Goal: Task Accomplishment & Management: Complete application form

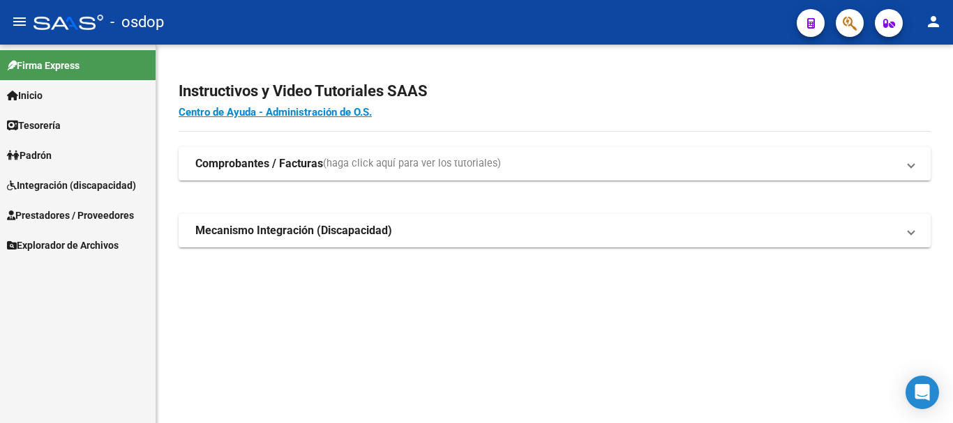
click at [73, 216] on span "Prestadores / Proveedores" at bounding box center [70, 215] width 127 height 15
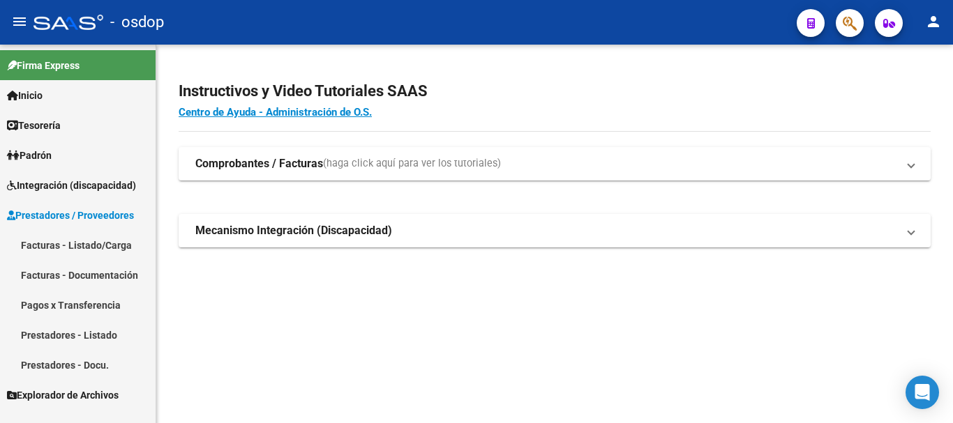
click at [84, 237] on link "Facturas - Listado/Carga" at bounding box center [78, 245] width 156 height 30
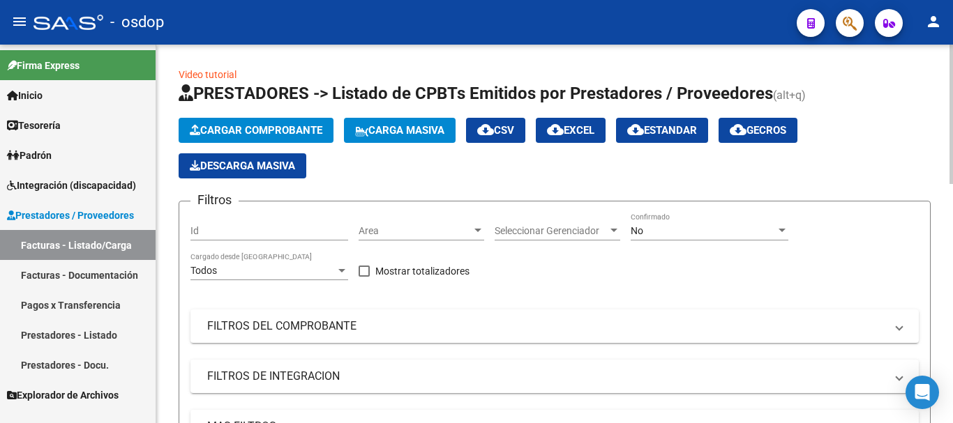
scroll to position [140, 0]
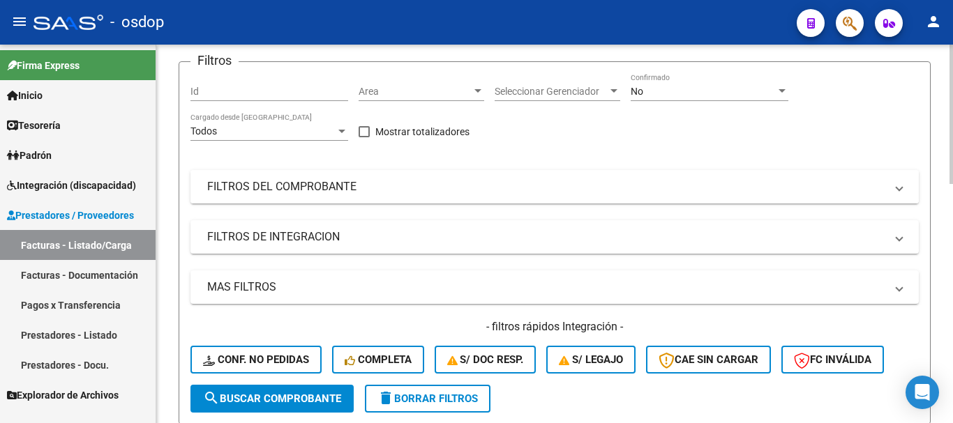
click at [370, 191] on mat-panel-title "FILTROS DEL COMPROBANTE" at bounding box center [546, 186] width 678 height 15
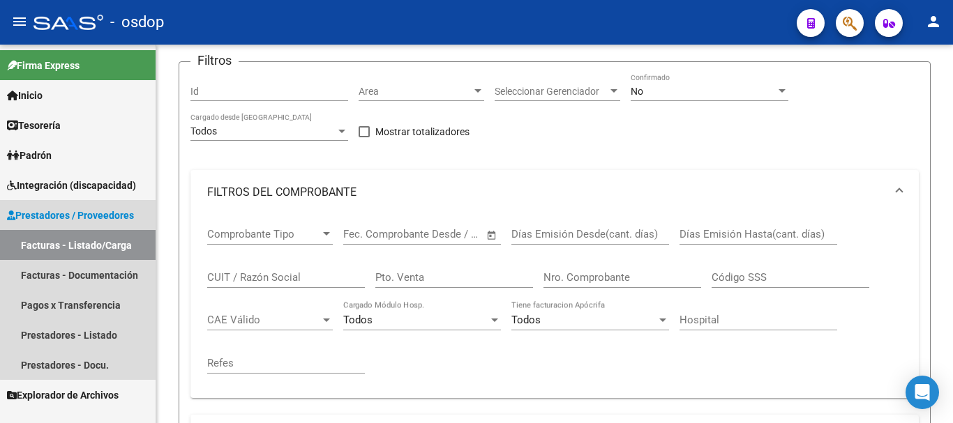
click at [86, 242] on link "Facturas - Listado/Carga" at bounding box center [78, 245] width 156 height 30
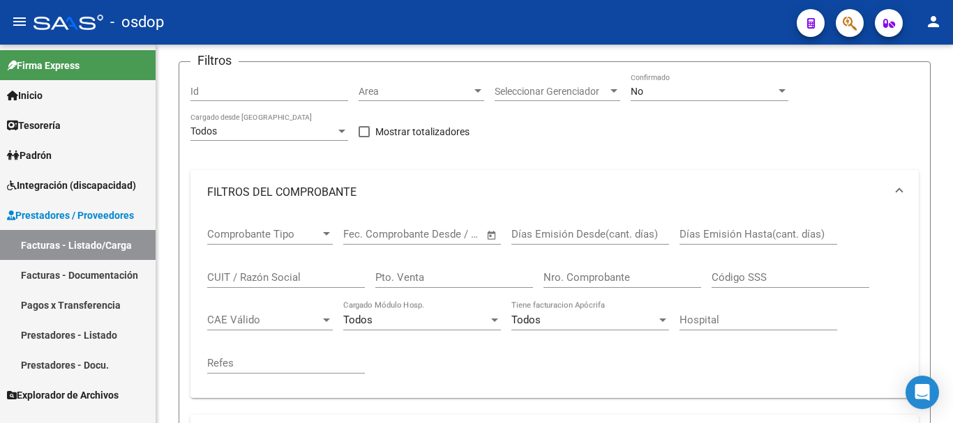
click at [95, 335] on link "Prestadores - Listado" at bounding box center [78, 335] width 156 height 30
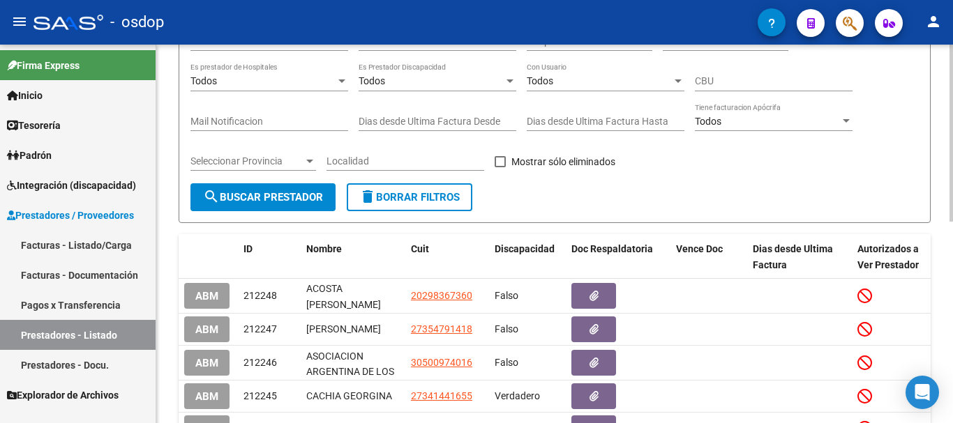
scroll to position [70, 0]
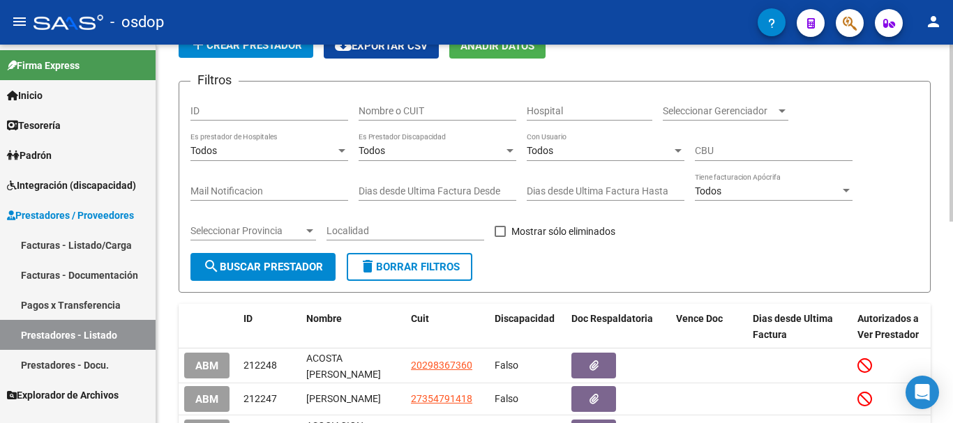
click at [412, 110] on input "Nombre o CUIT" at bounding box center [438, 111] width 158 height 12
paste input "27321763656"
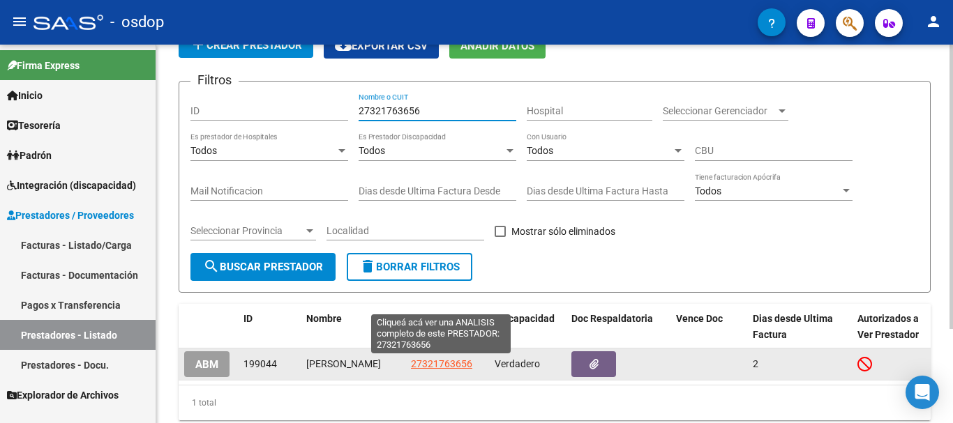
type input "27321763656"
click at [453, 363] on span "27321763656" at bounding box center [441, 364] width 61 height 11
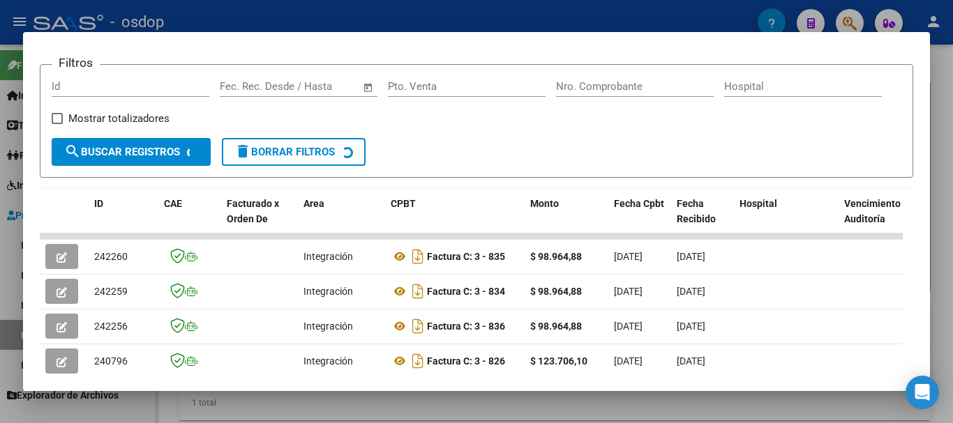
scroll to position [331, 0]
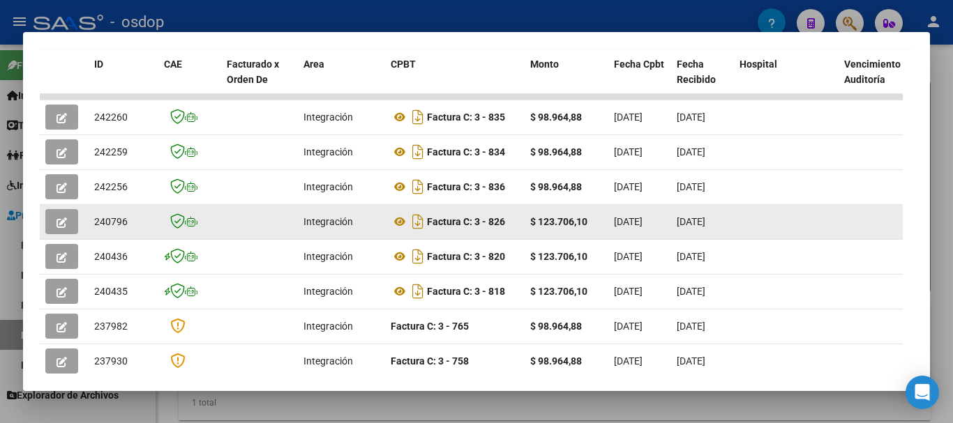
click at [73, 228] on button "button" at bounding box center [61, 221] width 33 height 25
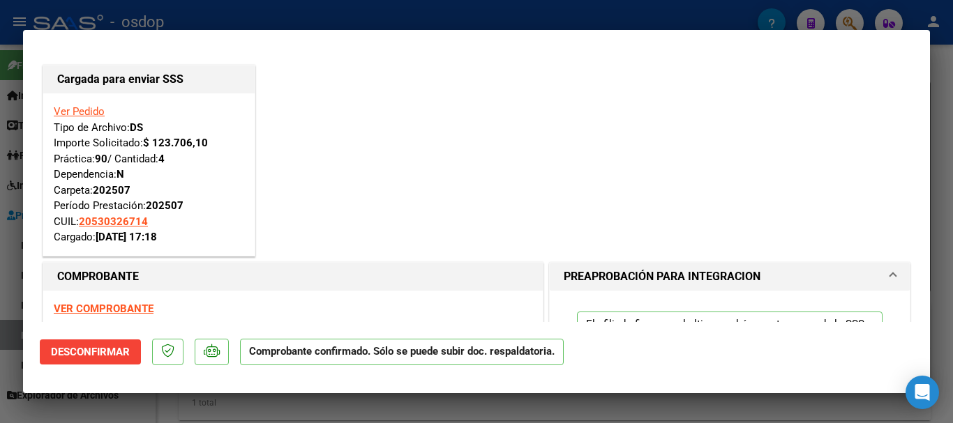
click at [243, 392] on mat-dialog-container "Cargada para enviar SSS Ver Pedido Tipo de Archivo: DS Importe Solicitado: $ 12…" at bounding box center [476, 211] width 907 height 363
click at [248, 410] on div at bounding box center [476, 211] width 953 height 423
type input "$ 0,00"
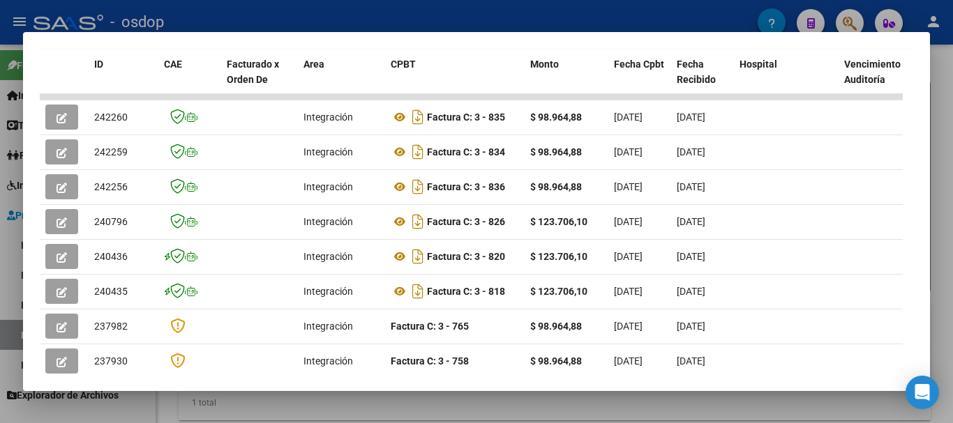
click at [299, 17] on div at bounding box center [476, 211] width 953 height 423
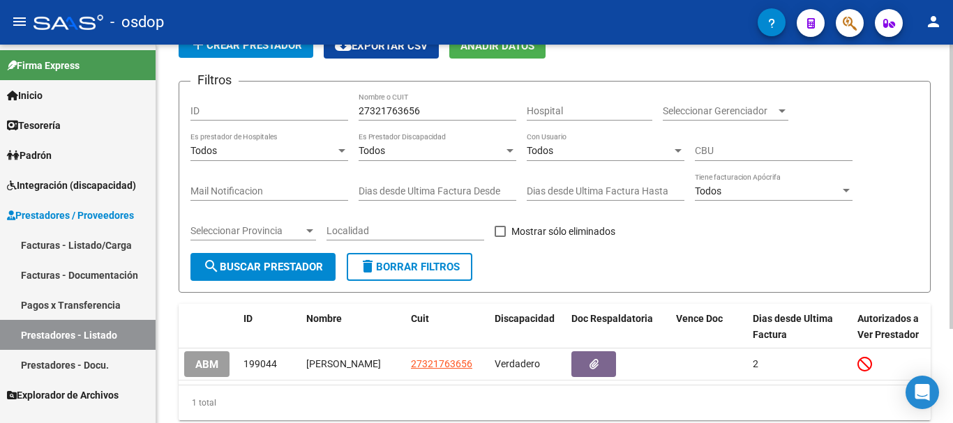
click at [410, 265] on span "delete Borrar Filtros" at bounding box center [409, 267] width 100 height 13
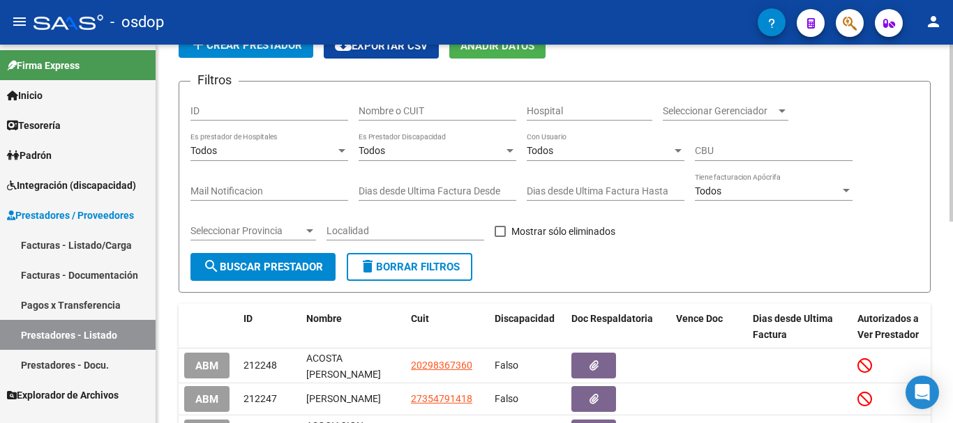
click at [429, 107] on input "Nombre o CUIT" at bounding box center [438, 111] width 158 height 12
paste input "27396914285"
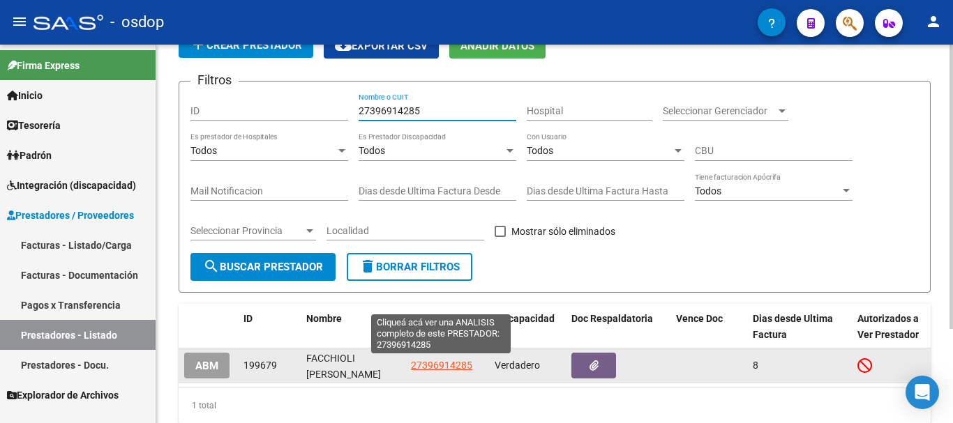
type input "27396914285"
click at [442, 366] on span "27396914285" at bounding box center [441, 365] width 61 height 11
type textarea "27396914285"
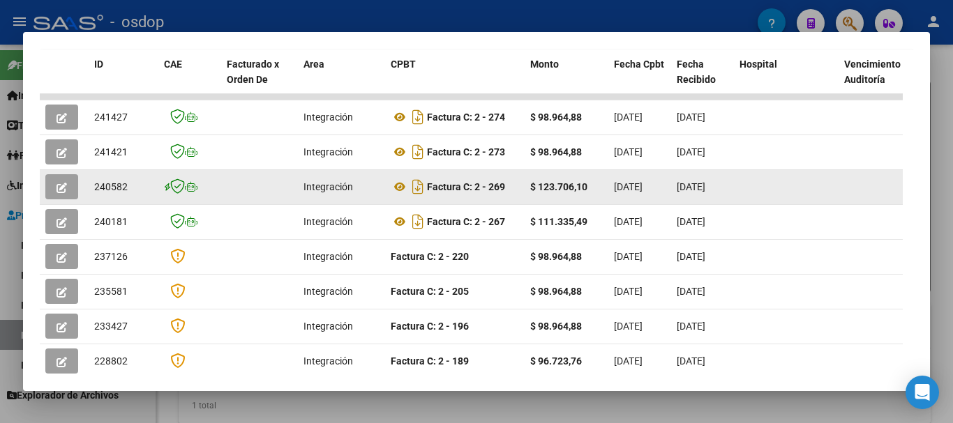
click at [69, 195] on button "button" at bounding box center [61, 186] width 33 height 25
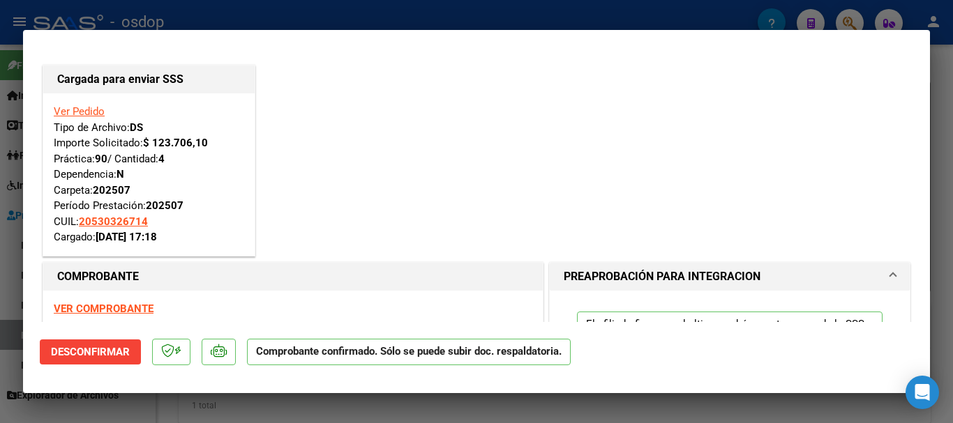
click at [357, 23] on div at bounding box center [476, 211] width 953 height 423
type input "$ 0,00"
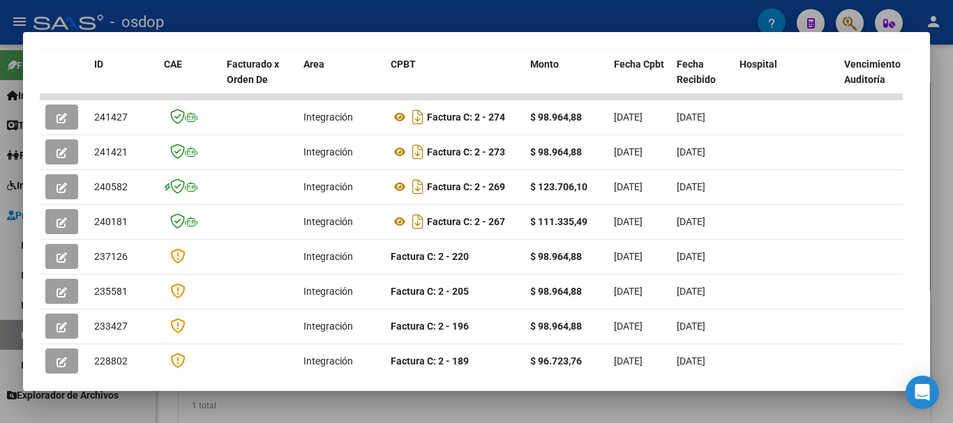
click at [301, 12] on div at bounding box center [476, 211] width 953 height 423
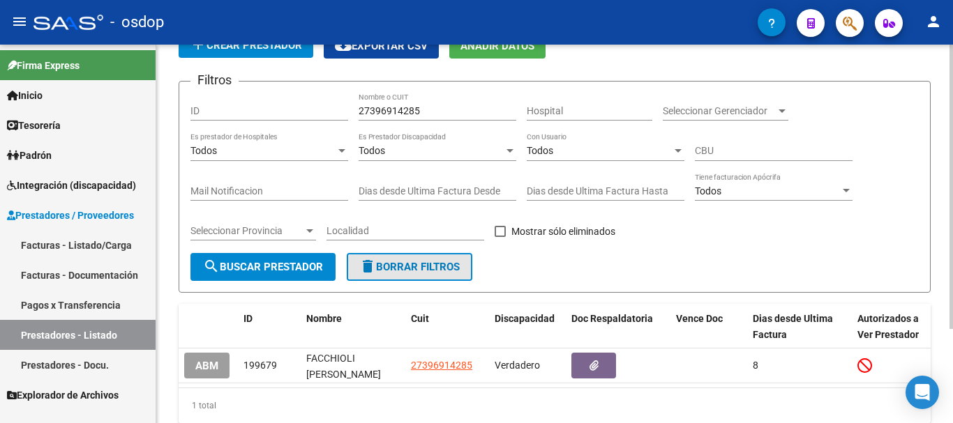
click at [438, 263] on span "delete Borrar Filtros" at bounding box center [409, 267] width 100 height 13
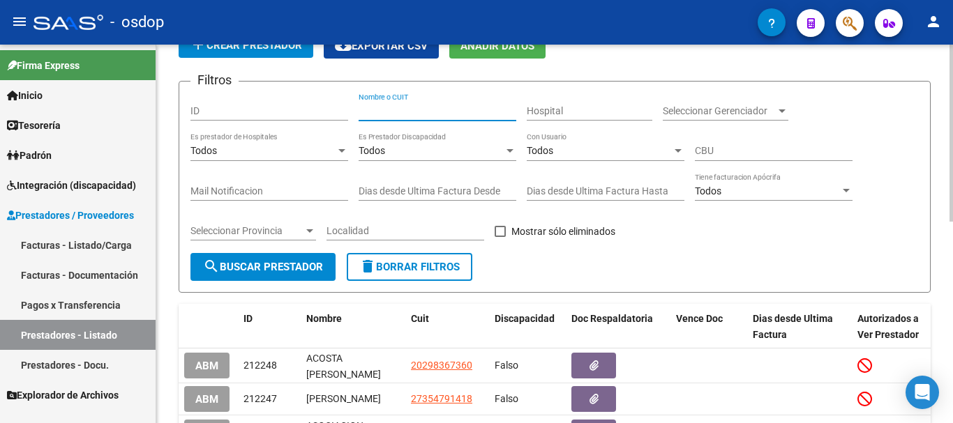
drag, startPoint x: 427, startPoint y: 114, endPoint x: 420, endPoint y: 114, distance: 7.0
click at [424, 113] on input "Nombre o CUIT" at bounding box center [438, 111] width 158 height 12
paste input "27316288613"
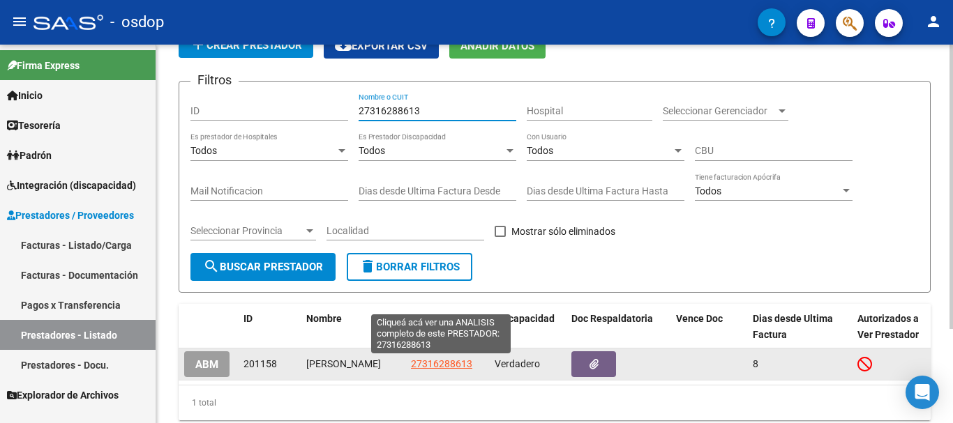
type input "27316288613"
click at [439, 364] on span "27316288613" at bounding box center [441, 364] width 61 height 11
type textarea "27316288613"
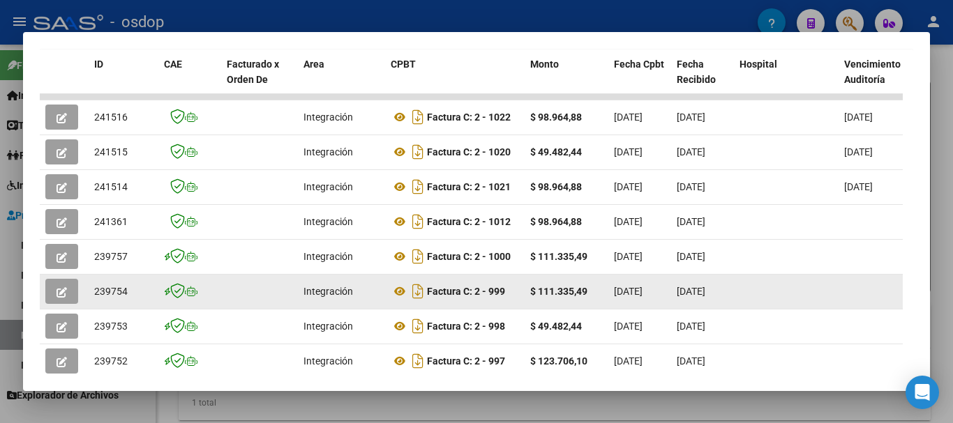
click at [73, 297] on button "button" at bounding box center [61, 291] width 33 height 25
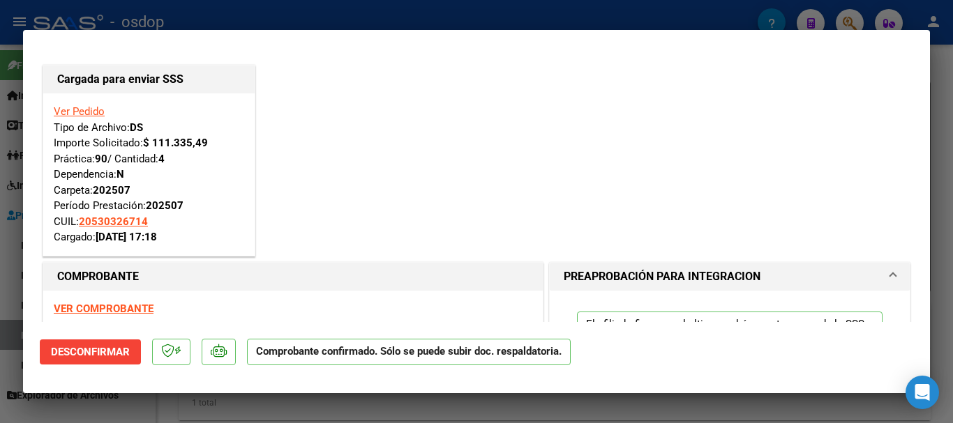
click at [383, 17] on div at bounding box center [476, 211] width 953 height 423
type input "$ 0,00"
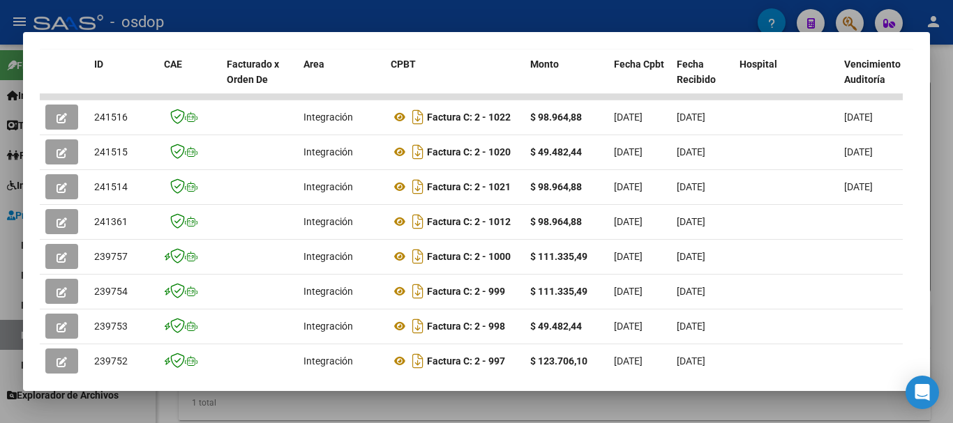
click at [324, 405] on div at bounding box center [476, 211] width 953 height 423
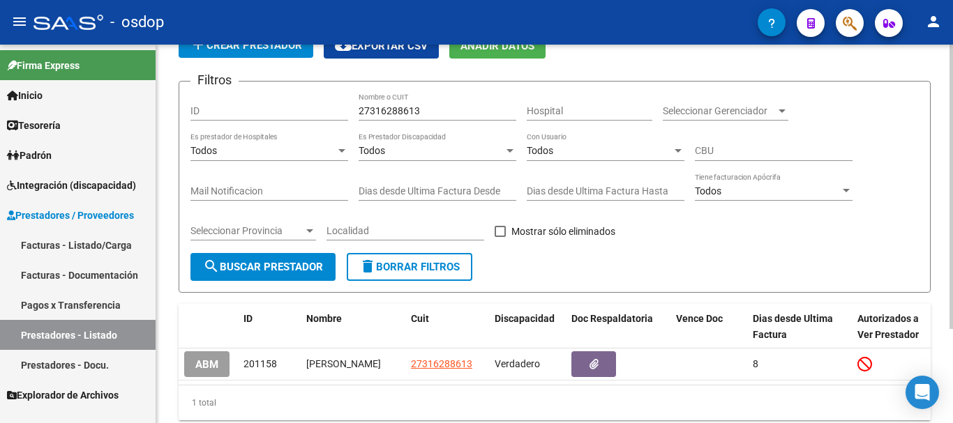
click at [415, 263] on span "delete Borrar Filtros" at bounding box center [409, 267] width 100 height 13
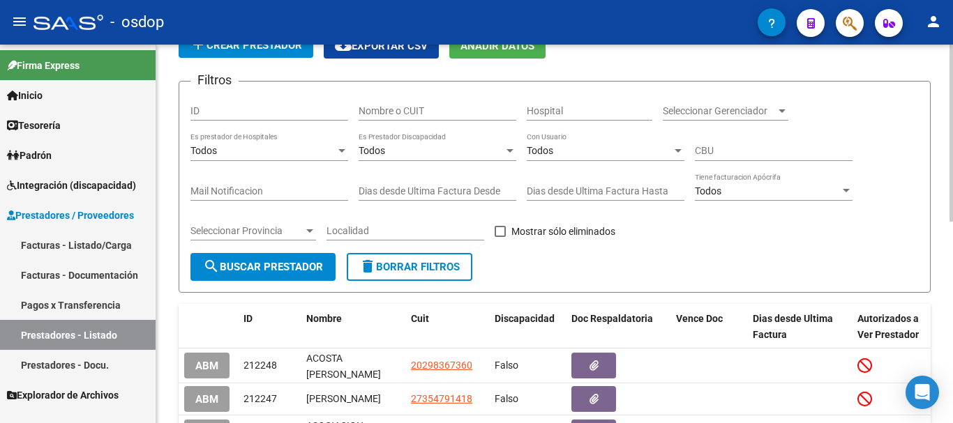
click at [423, 111] on input "Nombre o CUIT" at bounding box center [438, 111] width 158 height 12
paste input "27248768067"
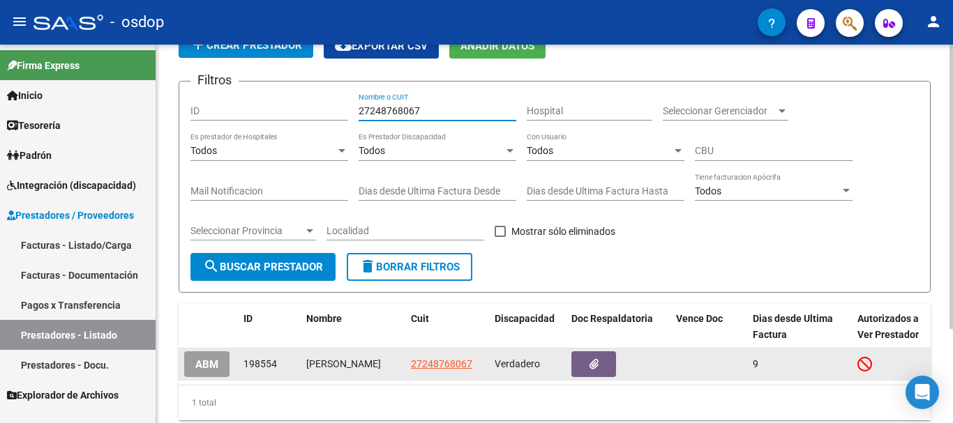
type input "27248768067"
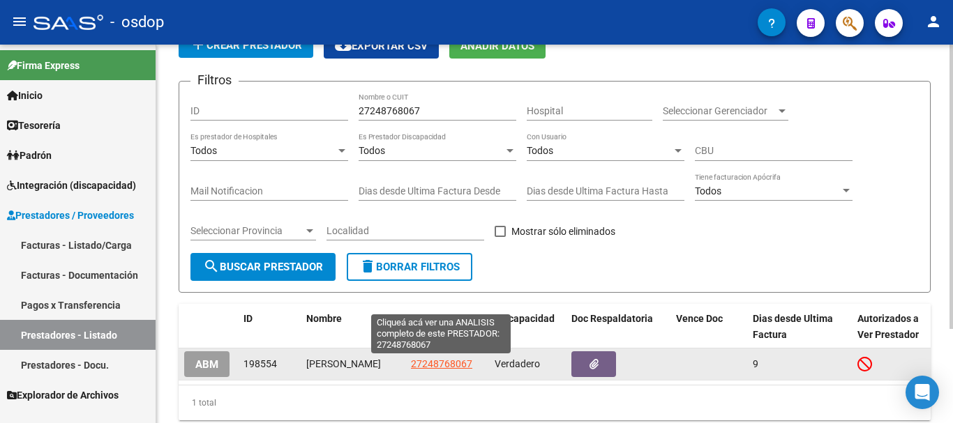
click at [433, 364] on span "27248768067" at bounding box center [441, 364] width 61 height 11
type textarea "27248768067"
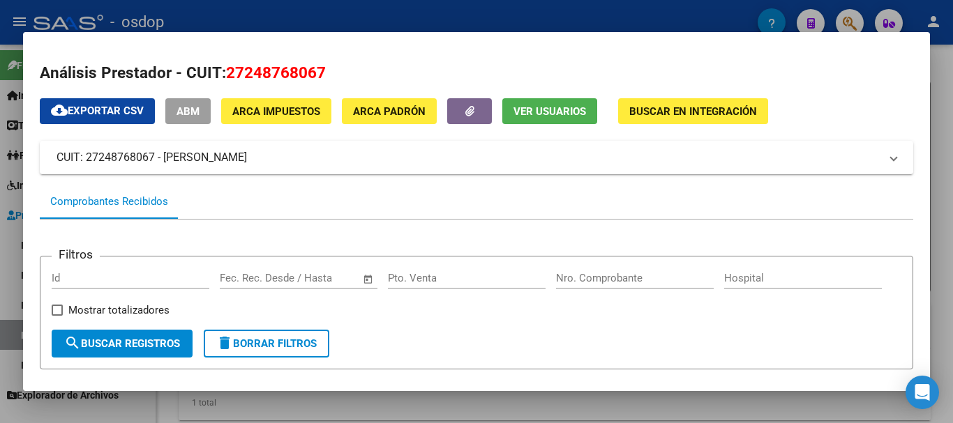
scroll to position [279, 0]
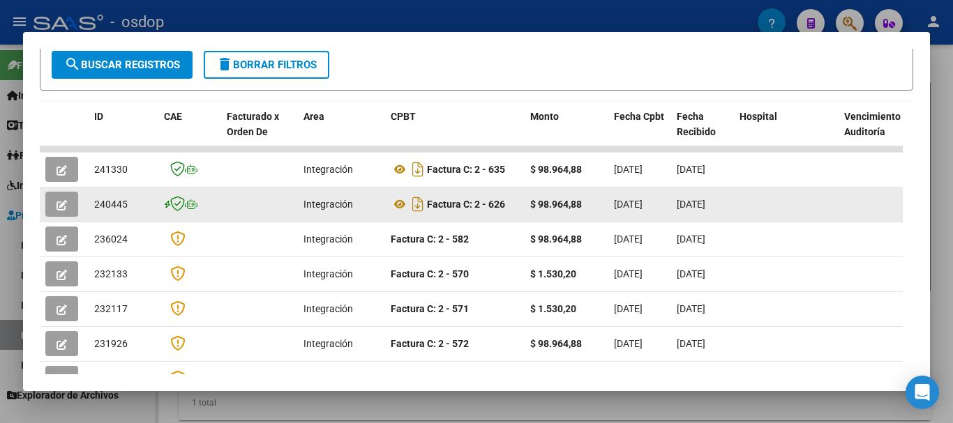
click at [61, 209] on icon "button" at bounding box center [62, 205] width 10 height 10
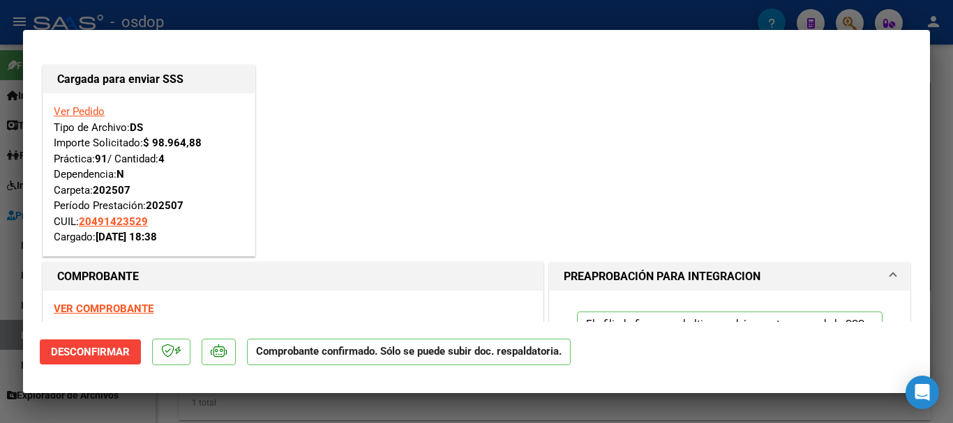
click at [372, 15] on div at bounding box center [476, 211] width 953 height 423
type input "$ 0,00"
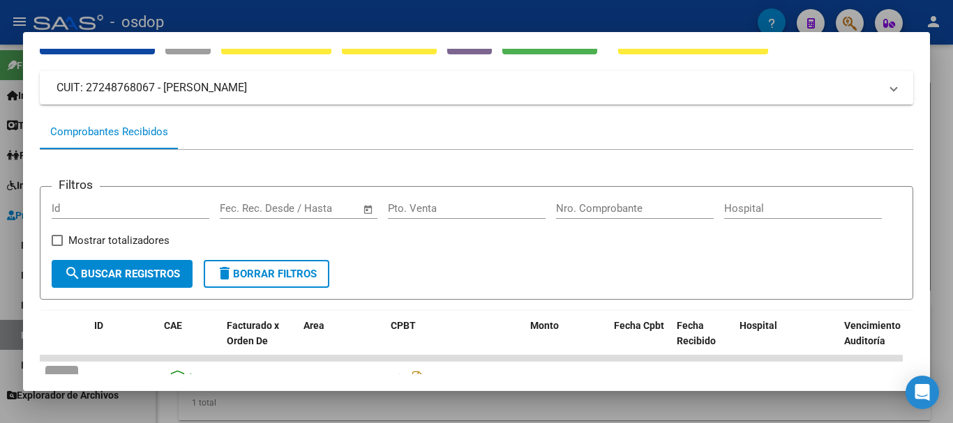
scroll to position [0, 0]
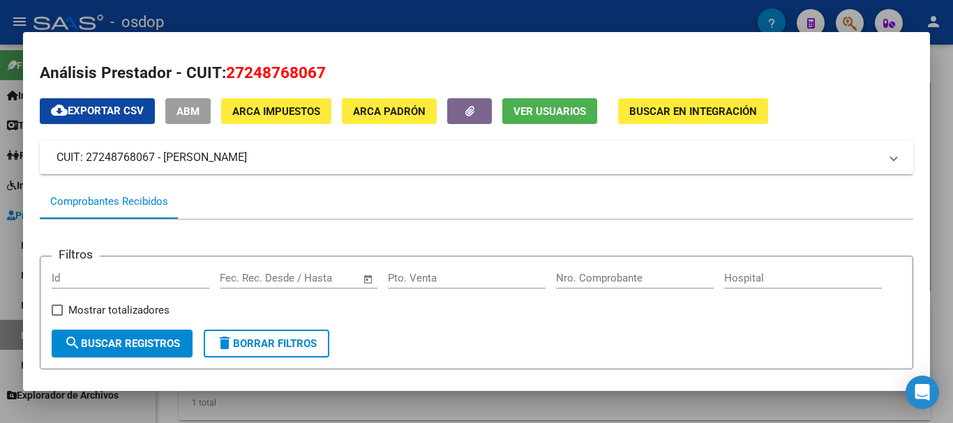
click at [396, 18] on div at bounding box center [476, 211] width 953 height 423
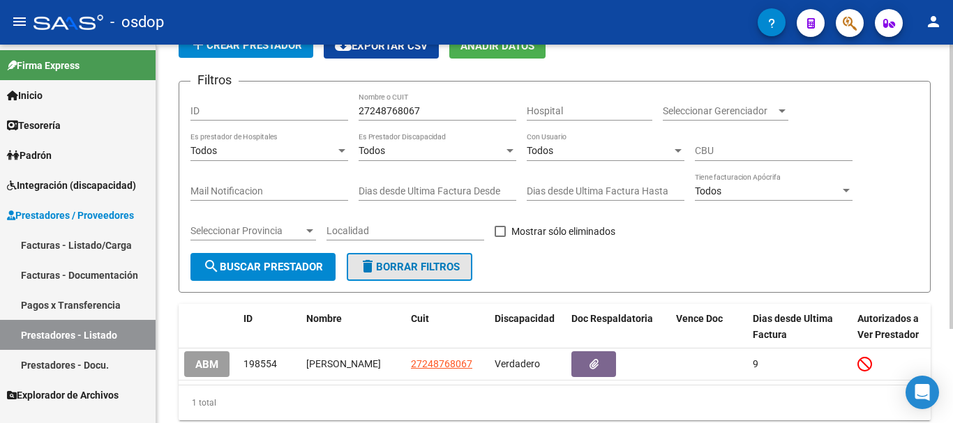
click at [423, 269] on span "delete Borrar Filtros" at bounding box center [409, 267] width 100 height 13
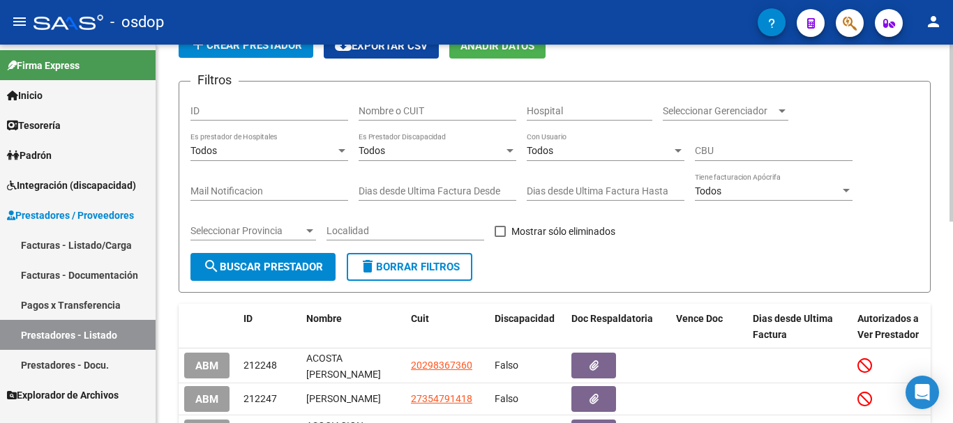
click at [433, 111] on input "Nombre o CUIT" at bounding box center [438, 111] width 158 height 12
click at [425, 106] on input "Nombre o CUIT" at bounding box center [438, 111] width 158 height 12
paste input "27281577366"
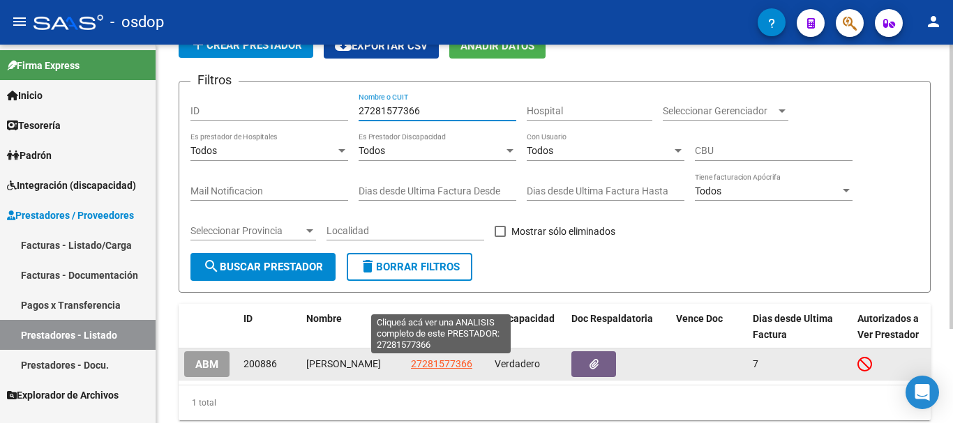
type input "27281577366"
click at [426, 363] on span "27281577366" at bounding box center [441, 364] width 61 height 11
type textarea "27281577366"
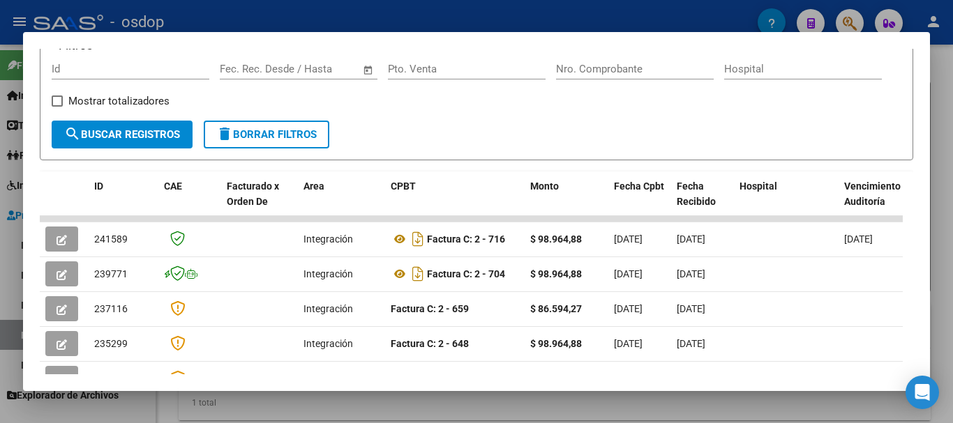
scroll to position [279, 0]
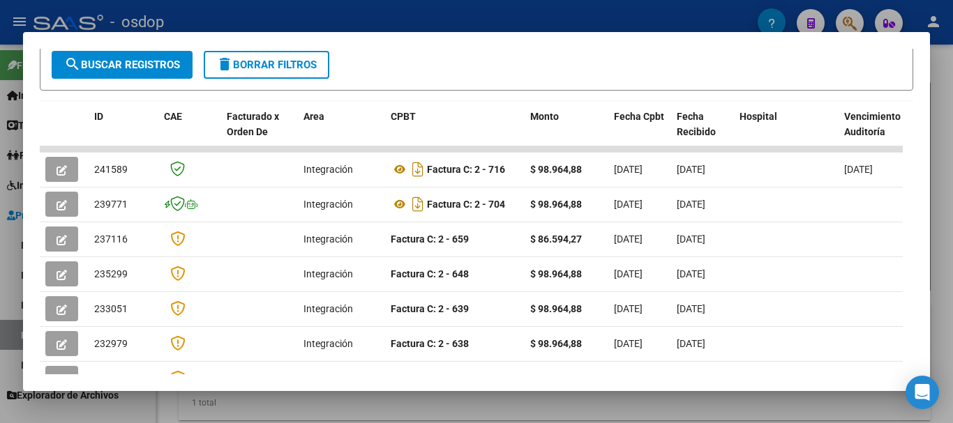
click at [380, 16] on div at bounding box center [476, 211] width 953 height 423
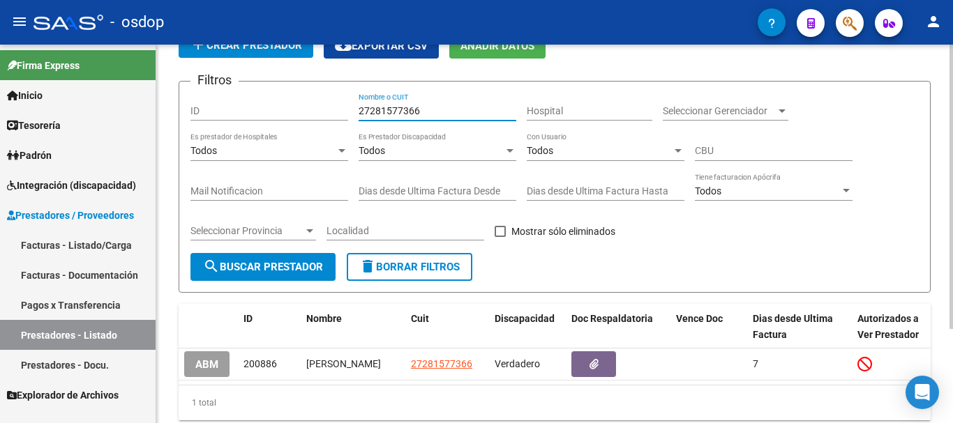
drag, startPoint x: 387, startPoint y: 118, endPoint x: 163, endPoint y: 126, distance: 223.4
click at [163, 126] on div "PRESTADORES -> Listado de Prestadores / Proveedores add Crear Prestador cloud_d…" at bounding box center [554, 220] width 797 height 490
paste input "3285782864"
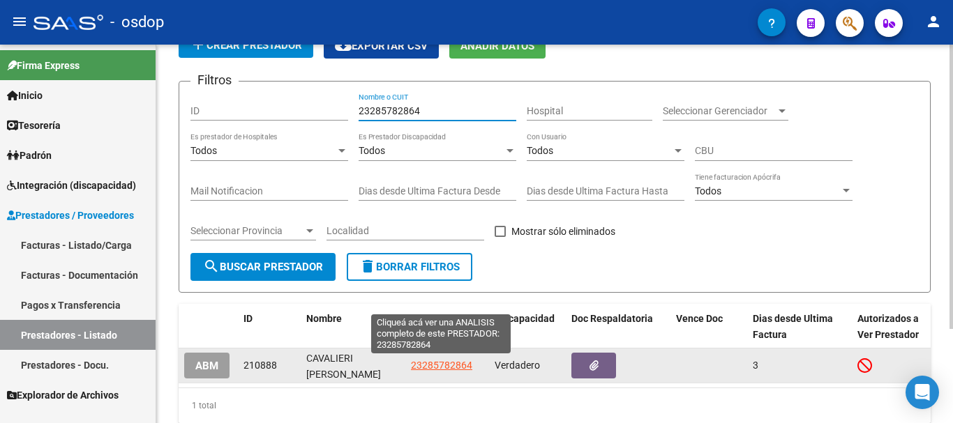
type input "23285782864"
click at [439, 368] on span "23285782864" at bounding box center [441, 365] width 61 height 11
type textarea "23285782864"
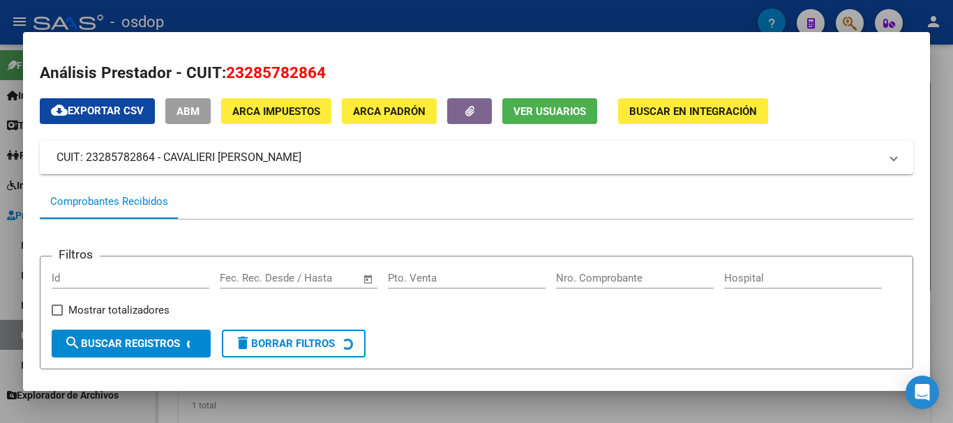
scroll to position [209, 0]
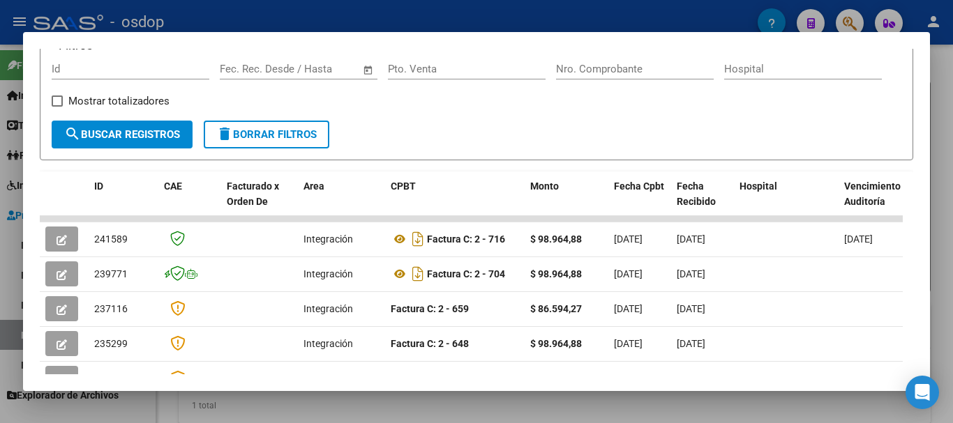
click at [460, 396] on div at bounding box center [476, 211] width 953 height 423
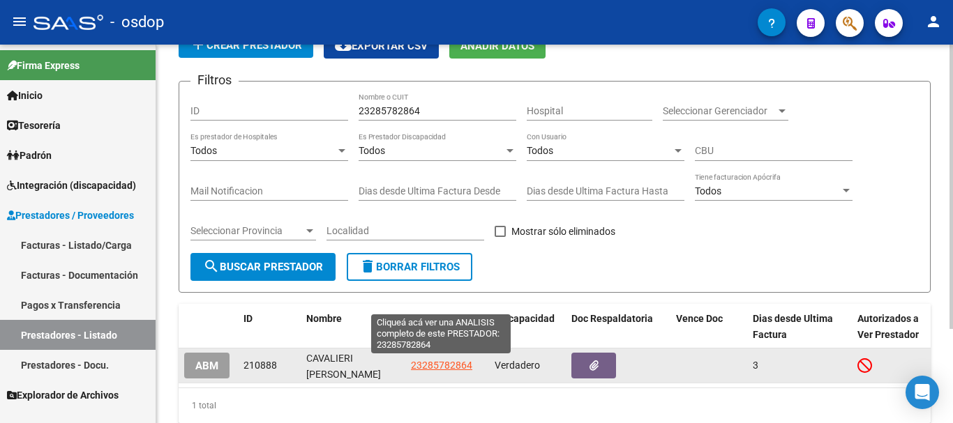
click at [449, 367] on span "23285782864" at bounding box center [441, 365] width 61 height 11
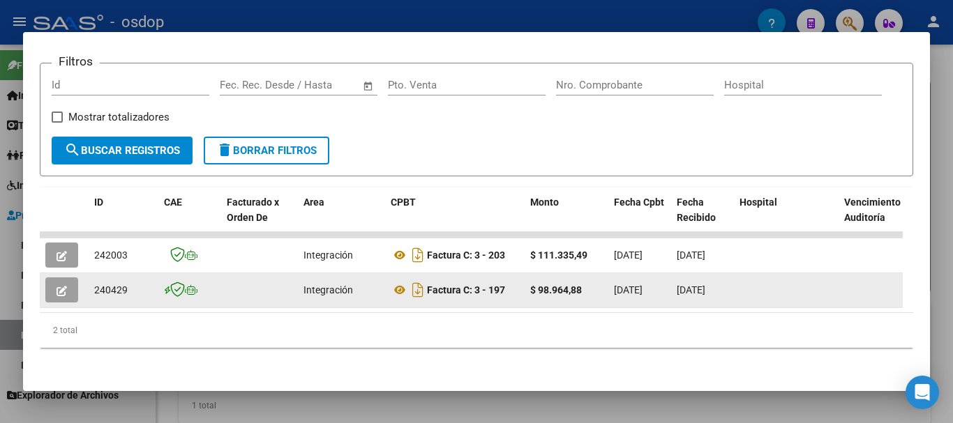
click at [61, 286] on icon "button" at bounding box center [62, 291] width 10 height 10
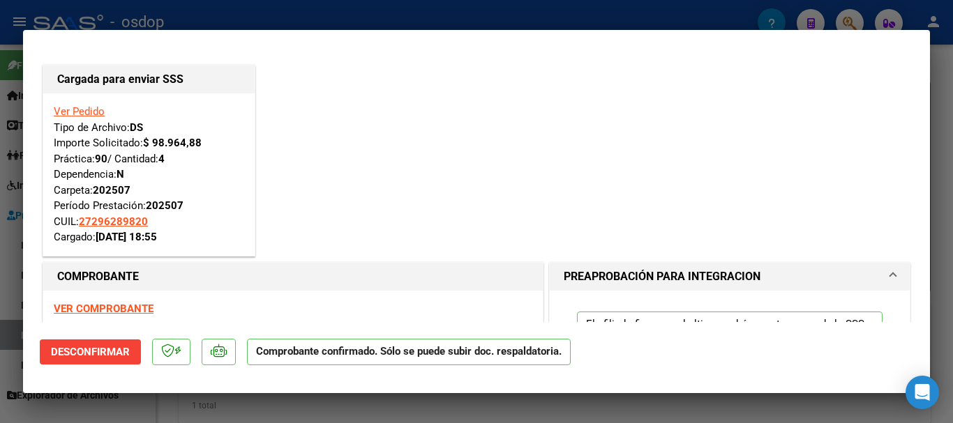
click at [503, 419] on div at bounding box center [476, 211] width 953 height 423
type input "$ 0,00"
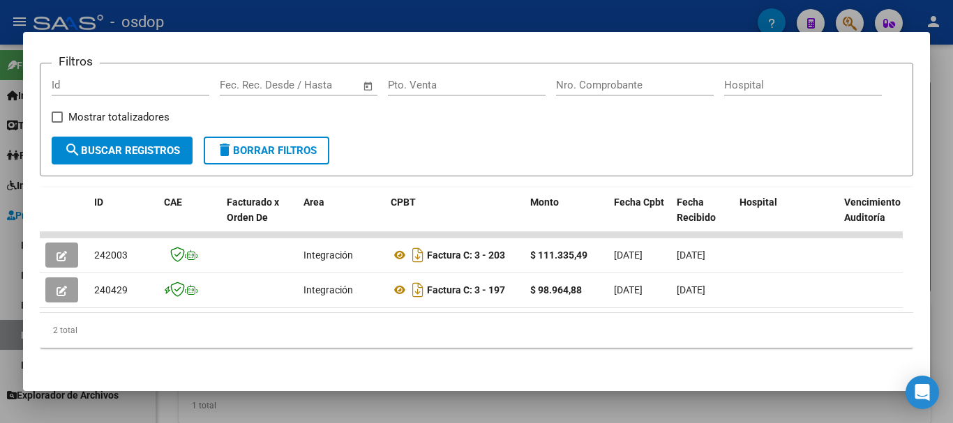
click at [349, 26] on div at bounding box center [476, 211] width 953 height 423
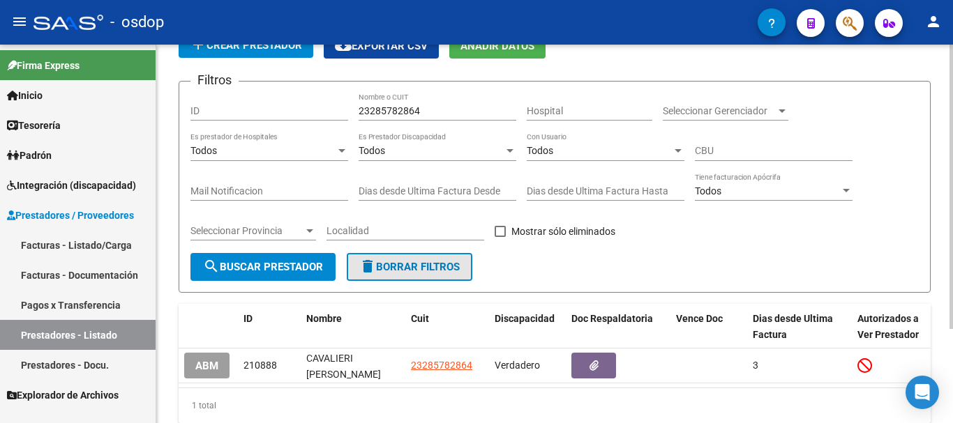
click at [455, 265] on span "delete Borrar Filtros" at bounding box center [409, 267] width 100 height 13
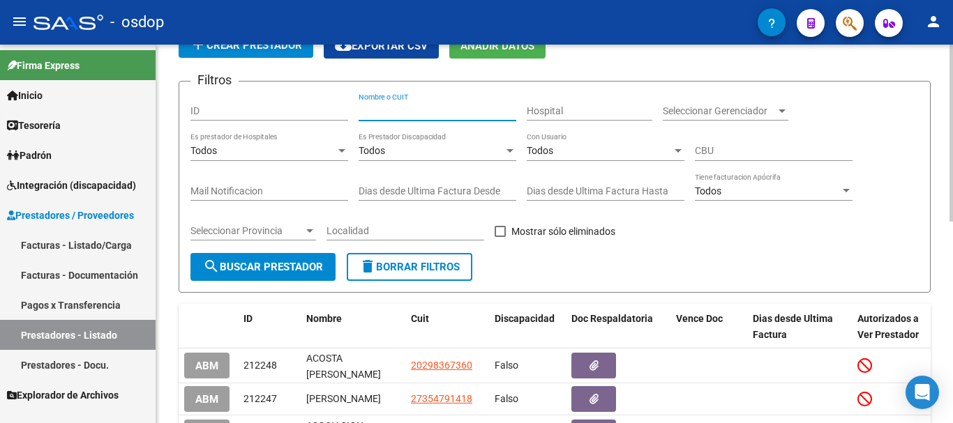
click at [436, 112] on input "Nombre o CUIT" at bounding box center [438, 111] width 158 height 12
paste input "20362657823"
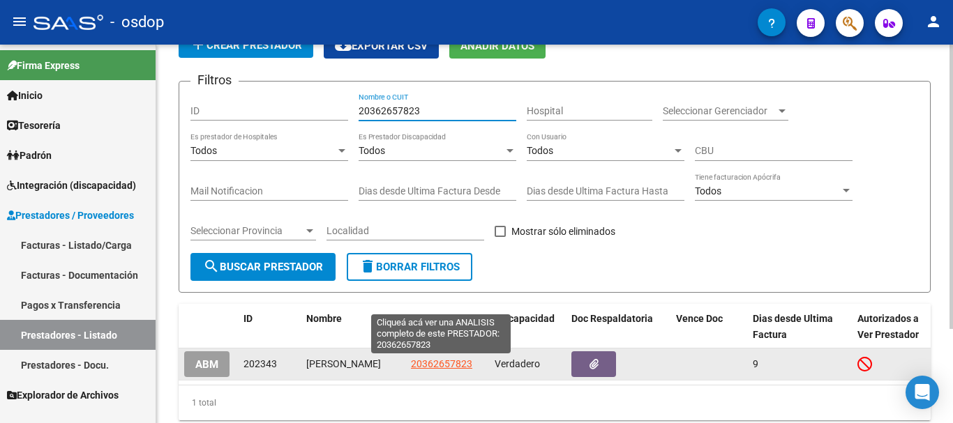
type input "20362657823"
click at [435, 369] on span "20362657823" at bounding box center [441, 364] width 61 height 11
type textarea "20362657823"
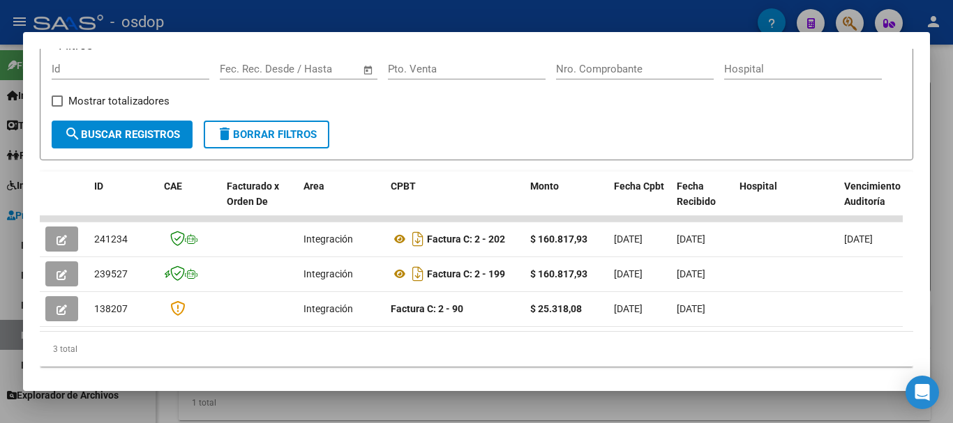
click at [284, 139] on span "delete Borrar Filtros" at bounding box center [266, 134] width 100 height 13
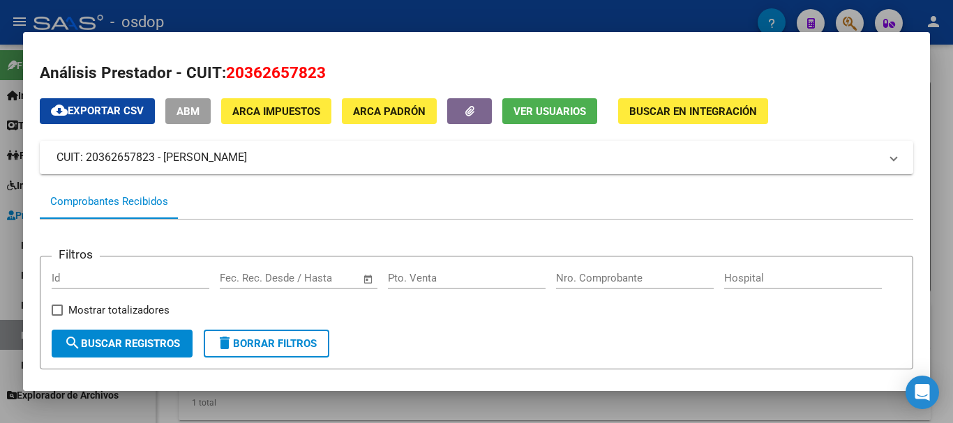
scroll to position [140, 0]
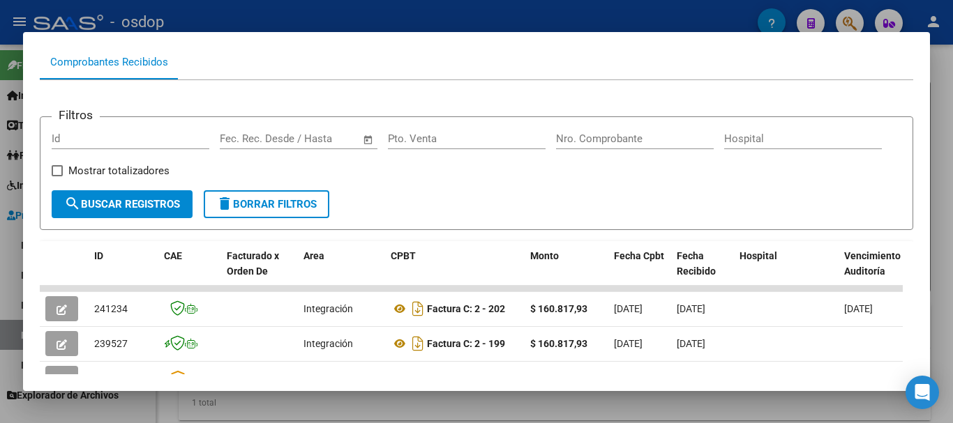
click at [250, 14] on div at bounding box center [476, 211] width 953 height 423
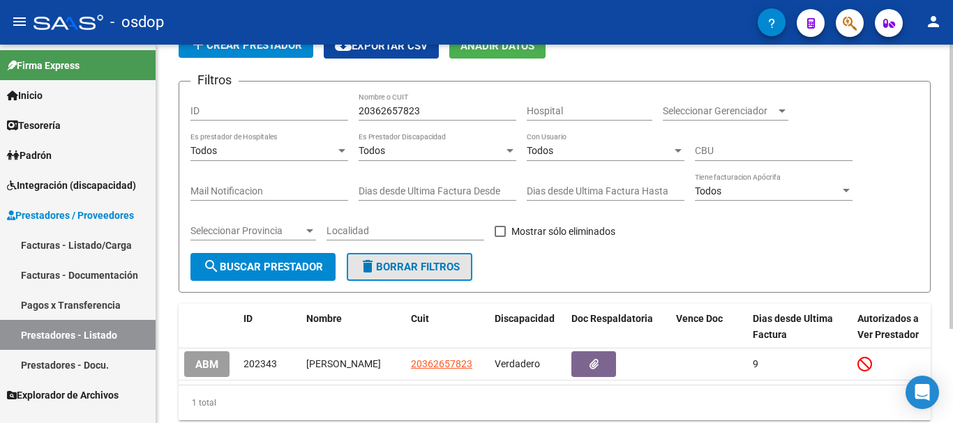
click at [459, 271] on span "delete Borrar Filtros" at bounding box center [409, 267] width 100 height 13
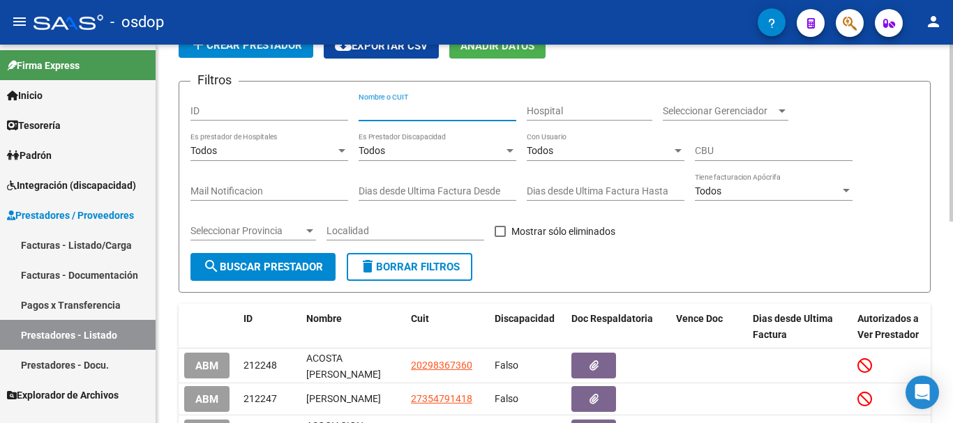
click at [422, 106] on input "Nombre o CUIT" at bounding box center [438, 111] width 158 height 12
paste input "27304324827"
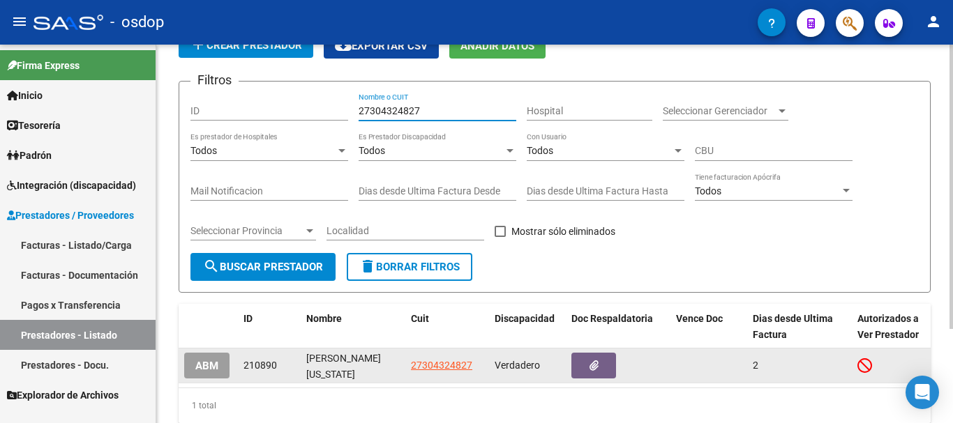
type input "27304324827"
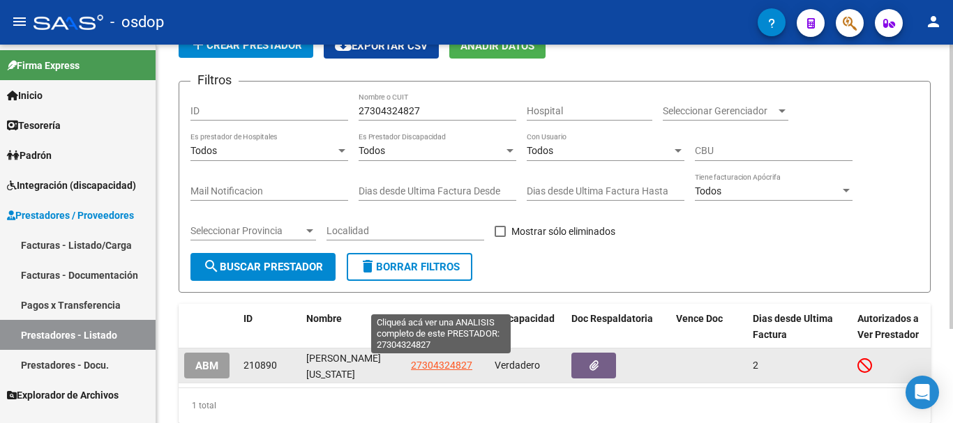
click at [433, 364] on span "27304324827" at bounding box center [441, 365] width 61 height 11
type textarea "27304324827"
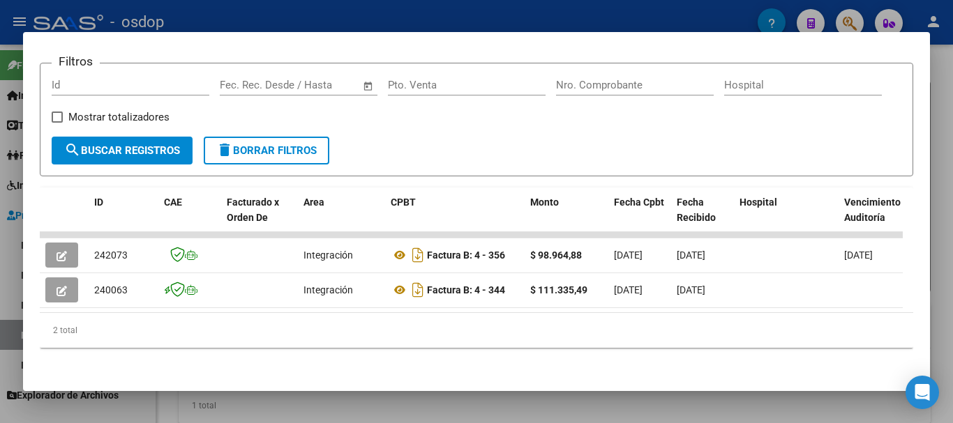
scroll to position [0, 0]
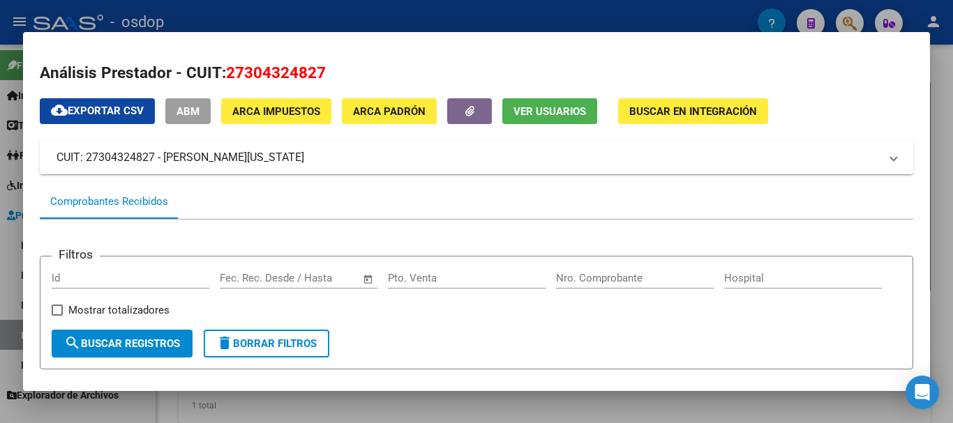
click at [345, 15] on div at bounding box center [476, 211] width 953 height 423
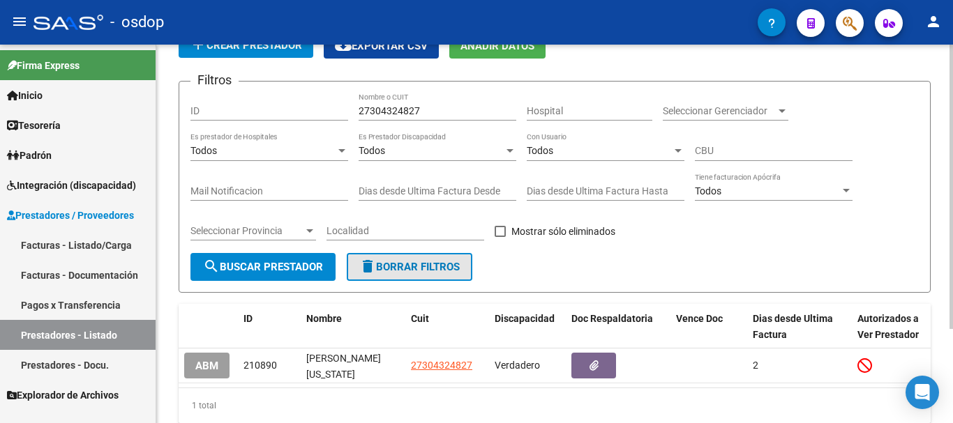
click at [440, 273] on button "delete Borrar Filtros" at bounding box center [410, 267] width 126 height 28
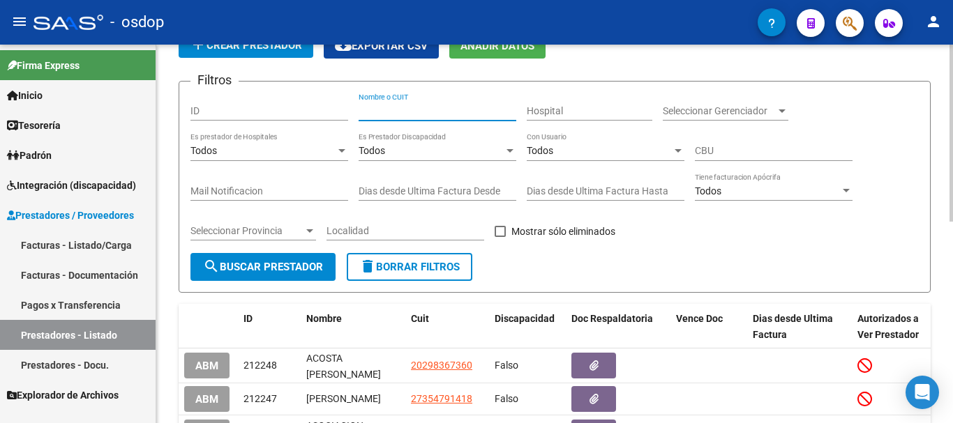
click at [433, 107] on input "Nombre o CUIT" at bounding box center [438, 111] width 158 height 12
paste input "27416568761"
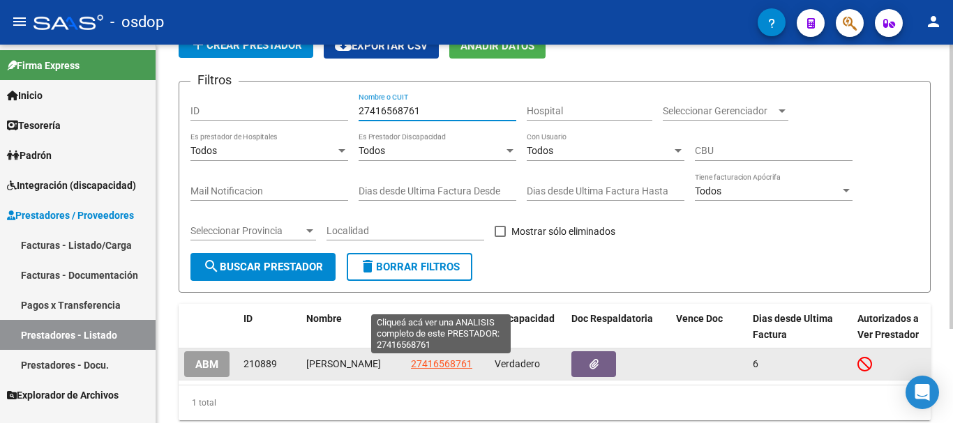
type input "27416568761"
click at [449, 359] on span "27416568761" at bounding box center [441, 364] width 61 height 11
type textarea "27416568761"
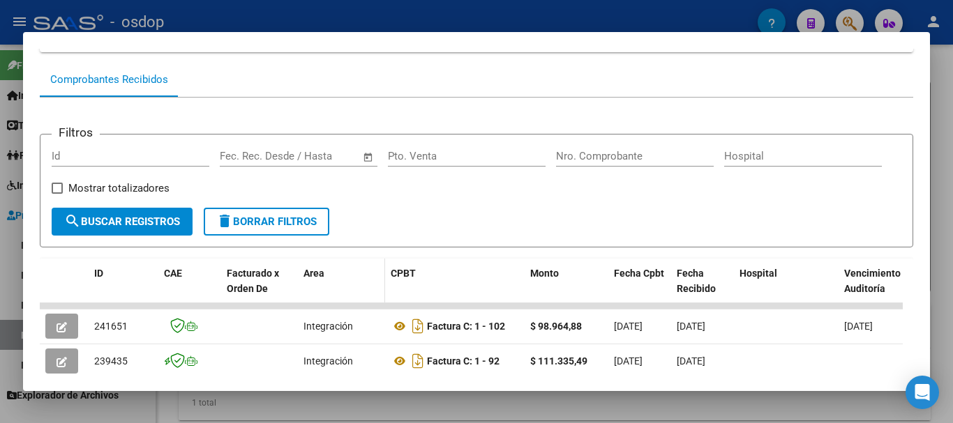
scroll to position [210, 0]
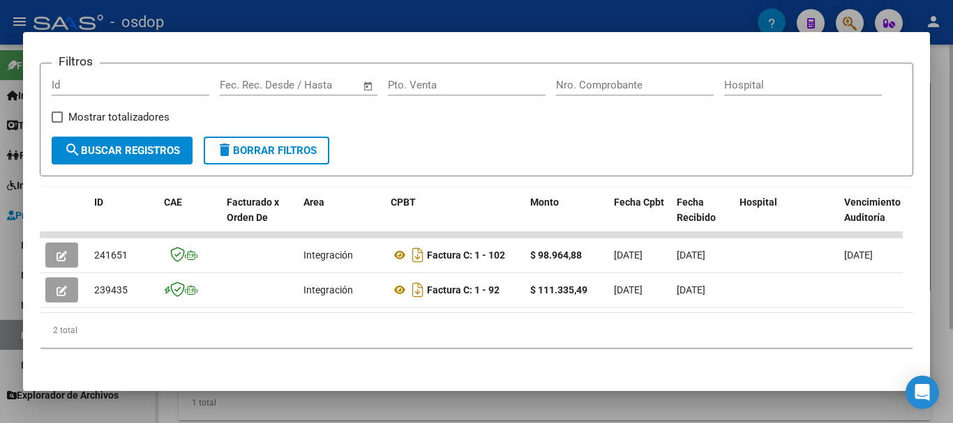
click at [357, 404] on div at bounding box center [476, 211] width 953 height 423
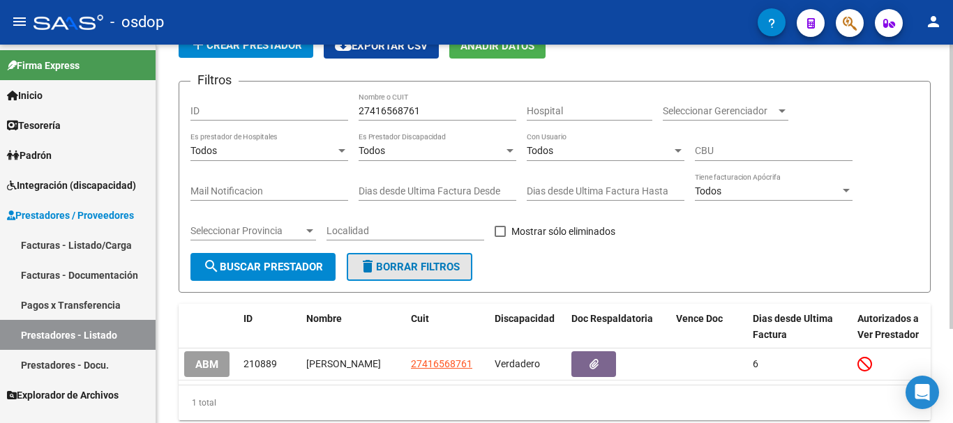
click at [424, 262] on span "delete Borrar Filtros" at bounding box center [409, 267] width 100 height 13
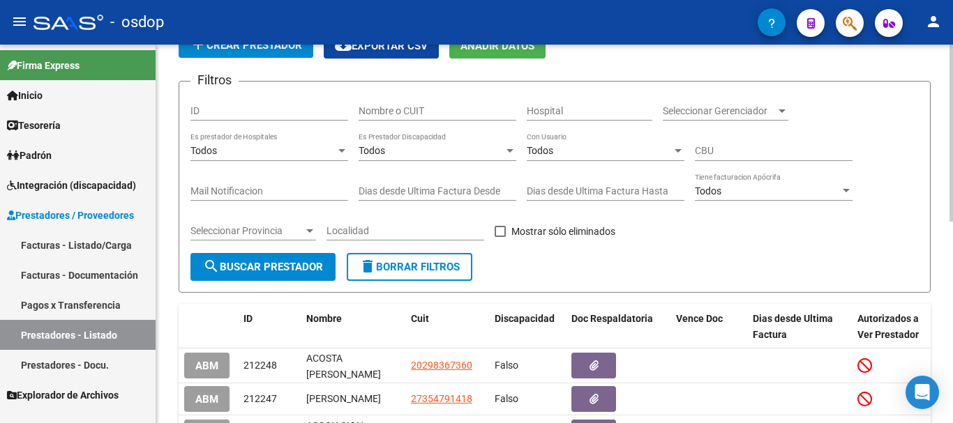
click at [434, 112] on input "Nombre o CUIT" at bounding box center [438, 111] width 158 height 12
paste input "27336786903"
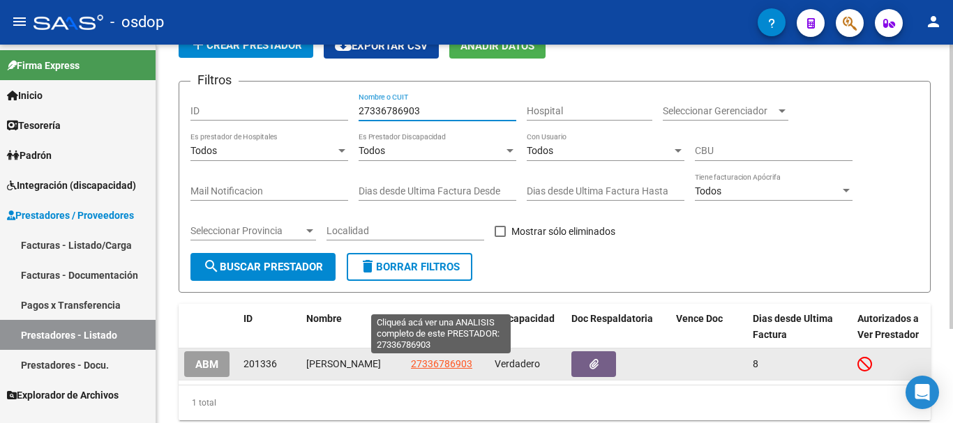
type input "27336786903"
click at [435, 365] on span "27336786903" at bounding box center [441, 364] width 61 height 11
type textarea "27336786903"
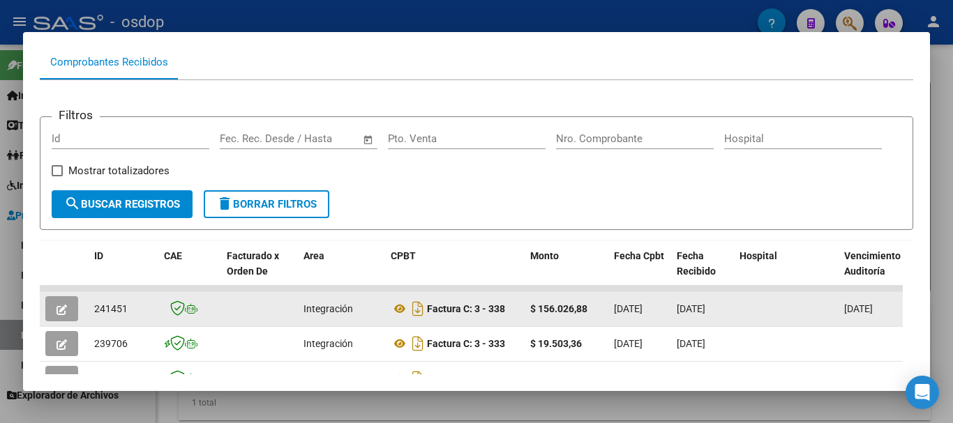
scroll to position [279, 0]
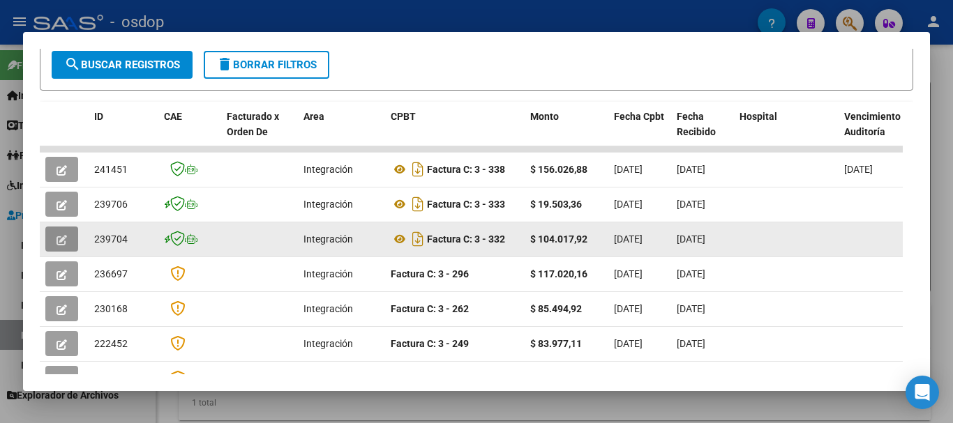
click at [58, 242] on icon "button" at bounding box center [62, 240] width 10 height 10
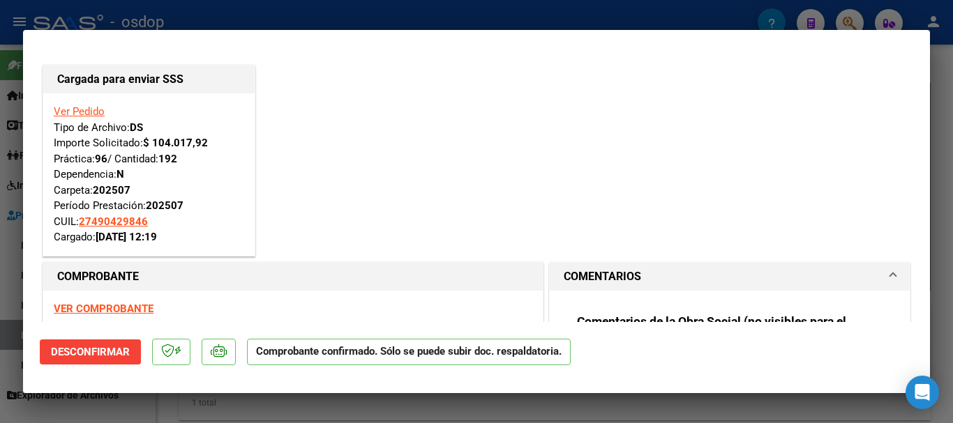
click at [247, 405] on div at bounding box center [476, 211] width 953 height 423
type input "$ 0,00"
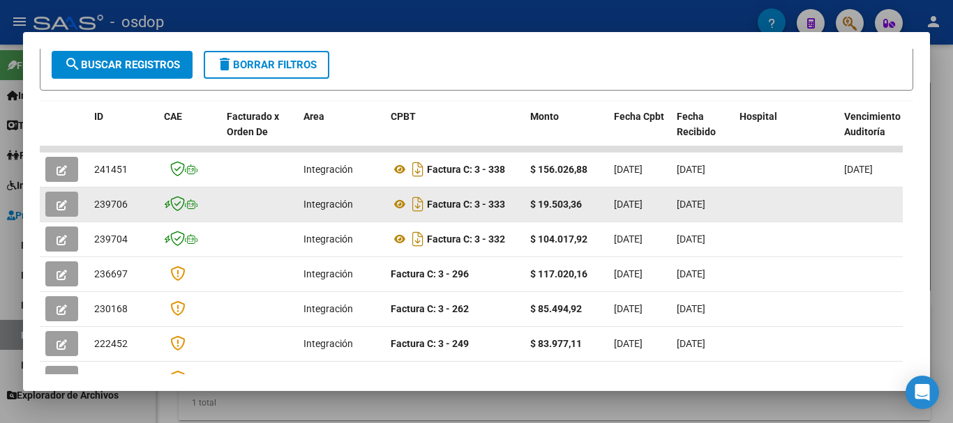
click at [66, 208] on icon "button" at bounding box center [62, 205] width 10 height 10
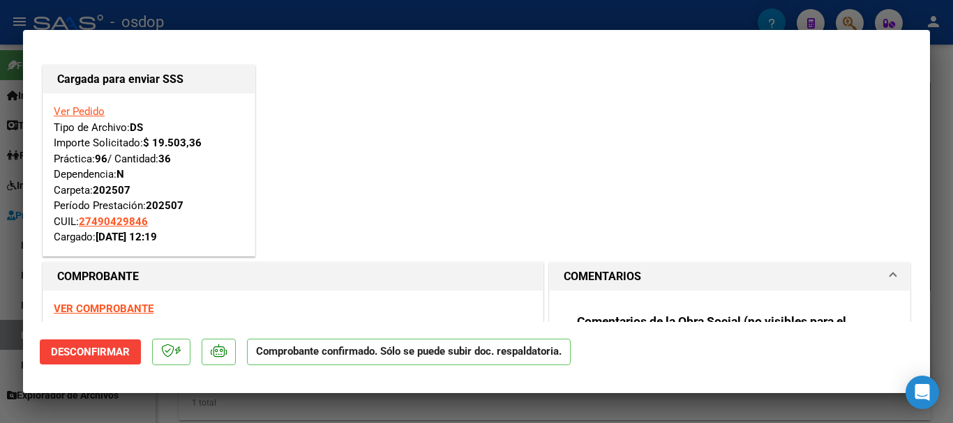
click at [335, 405] on div at bounding box center [476, 211] width 953 height 423
type input "$ 0,00"
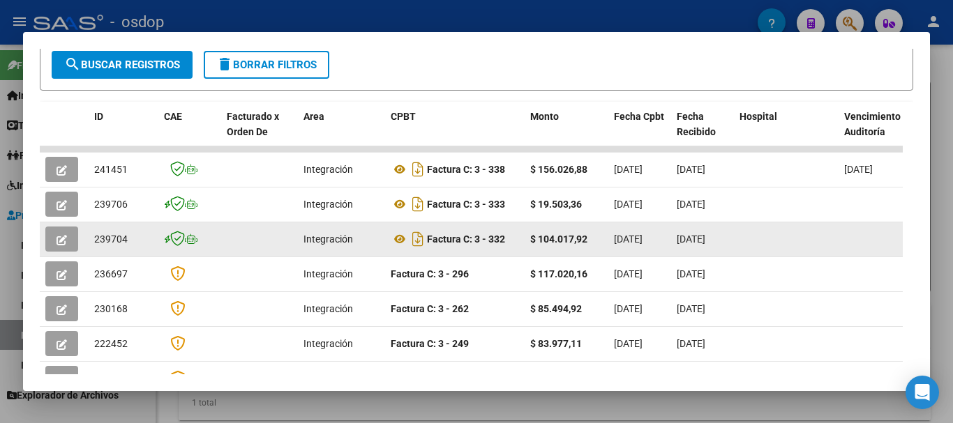
click at [60, 242] on icon "button" at bounding box center [62, 240] width 10 height 10
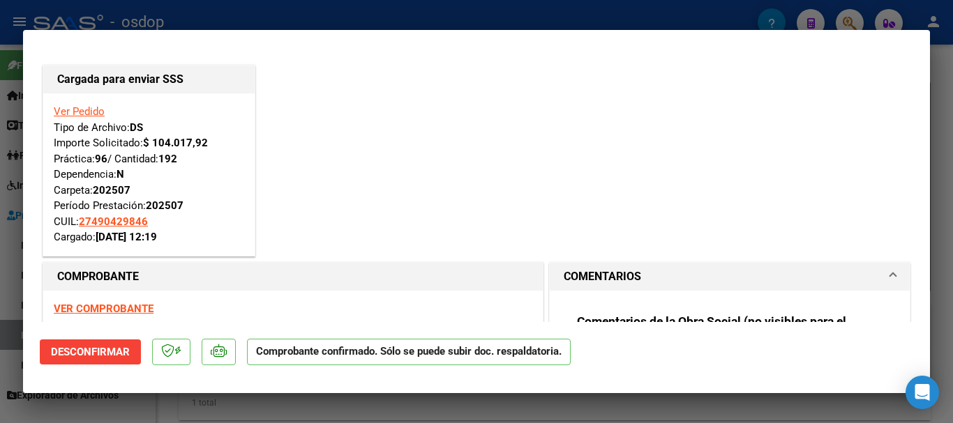
click at [363, 402] on div at bounding box center [476, 211] width 953 height 423
type input "$ 0,00"
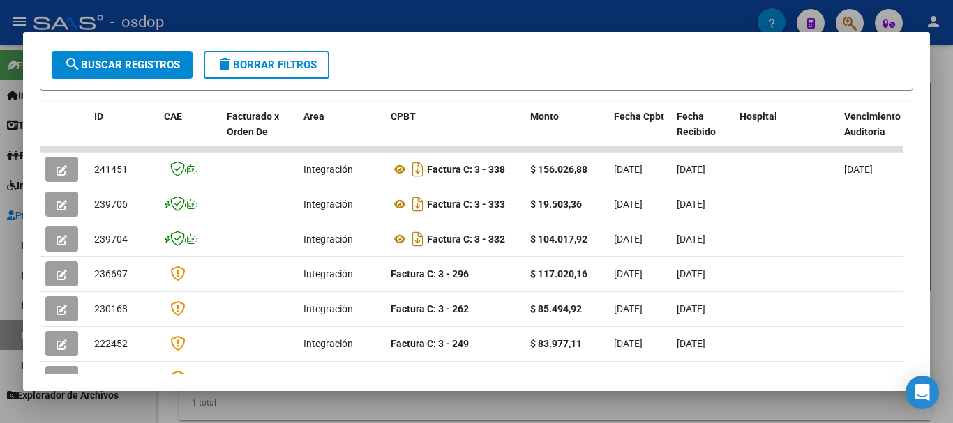
click at [329, 13] on div at bounding box center [476, 211] width 953 height 423
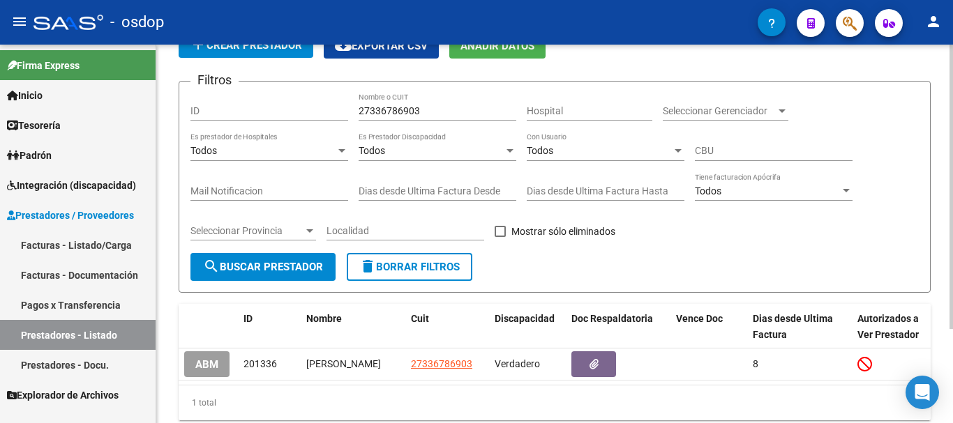
scroll to position [0, 0]
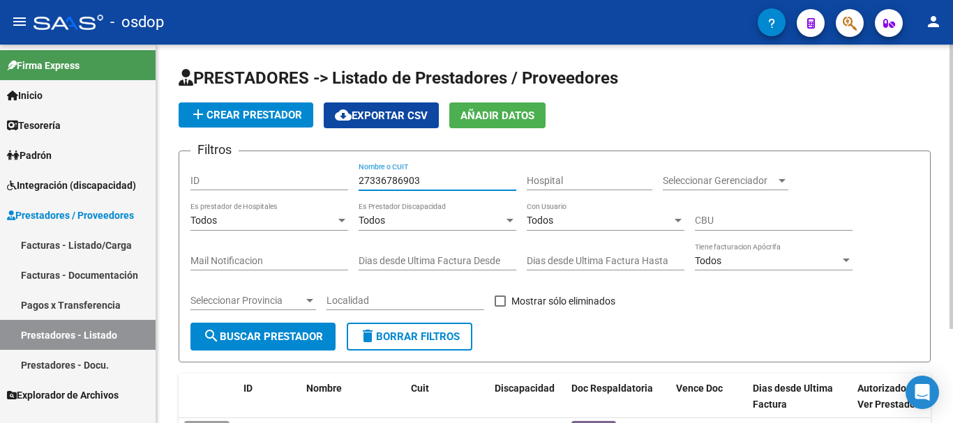
drag, startPoint x: 430, startPoint y: 179, endPoint x: 225, endPoint y: 179, distance: 204.4
click at [225, 179] on div "Filtros ID 27336786903 Nombre o CUIT Hospital Seleccionar Gerenciador Seleccion…" at bounding box center [554, 243] width 728 height 160
paste input "26977565"
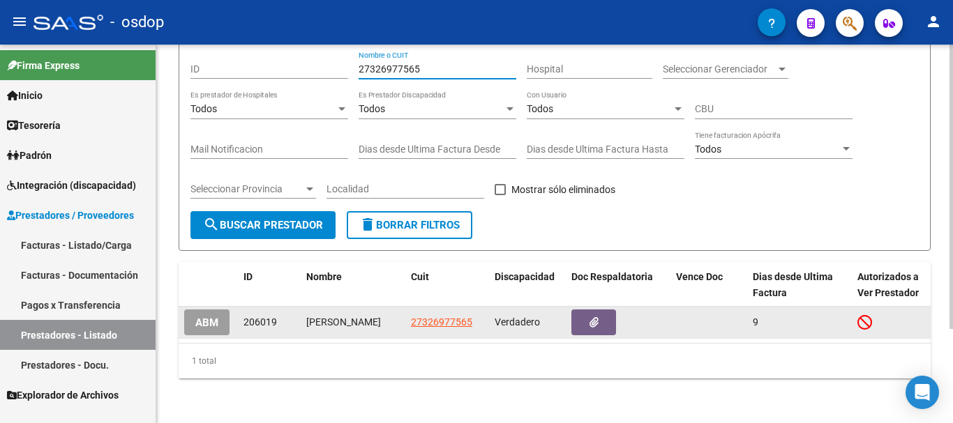
type input "27326977565"
click at [429, 317] on span "27326977565" at bounding box center [441, 322] width 61 height 11
type textarea "27326977565"
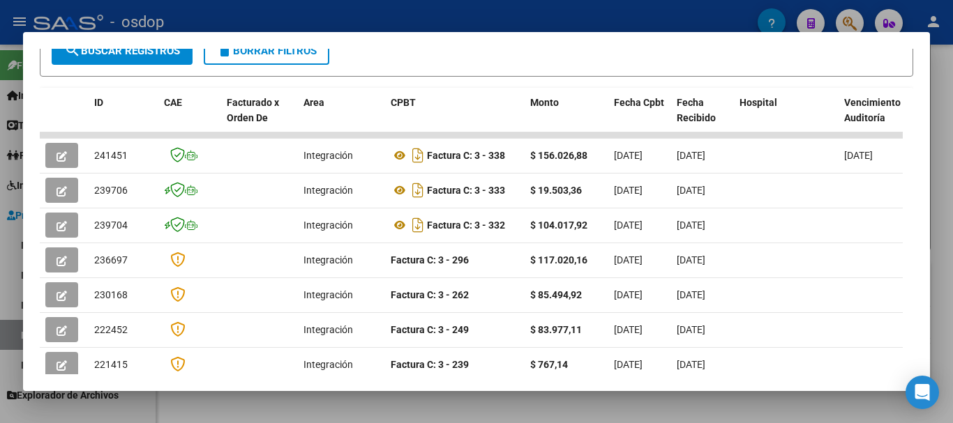
scroll to position [14, 0]
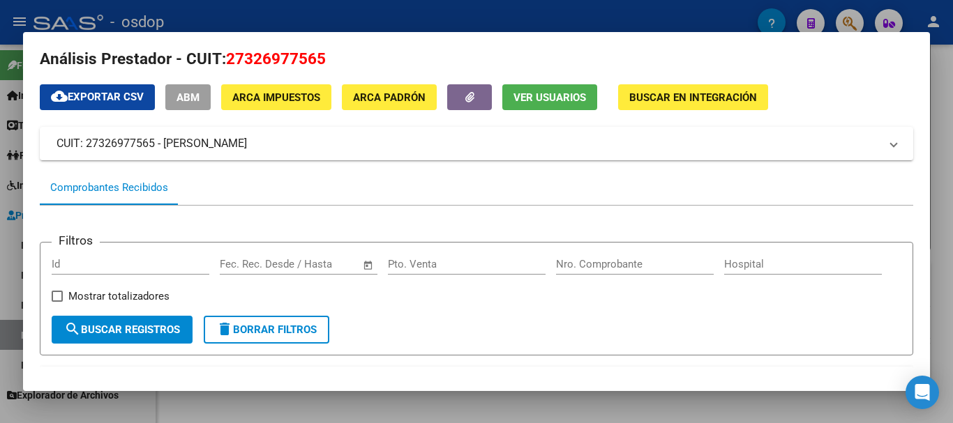
click at [414, 26] on div at bounding box center [476, 211] width 953 height 423
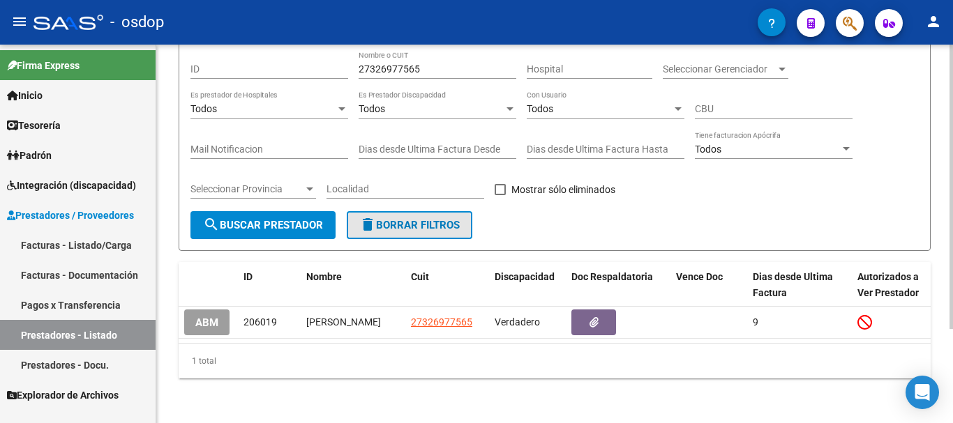
click at [424, 219] on span "delete Borrar Filtros" at bounding box center [409, 225] width 100 height 13
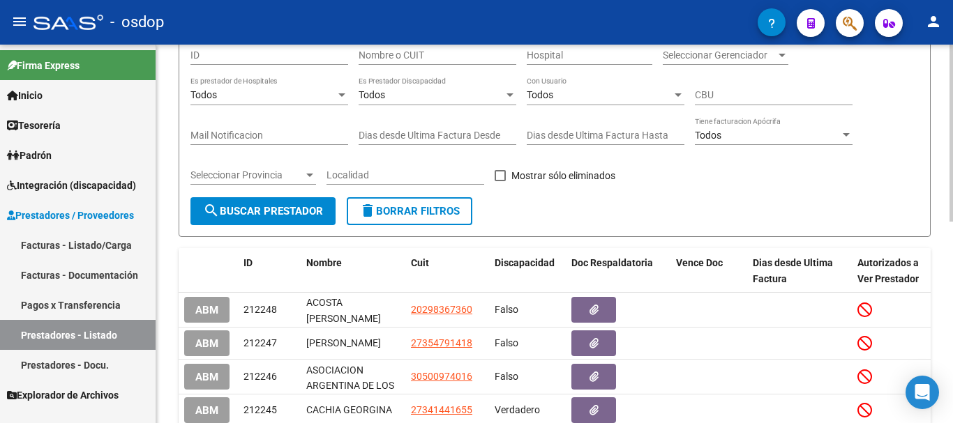
scroll to position [0, 0]
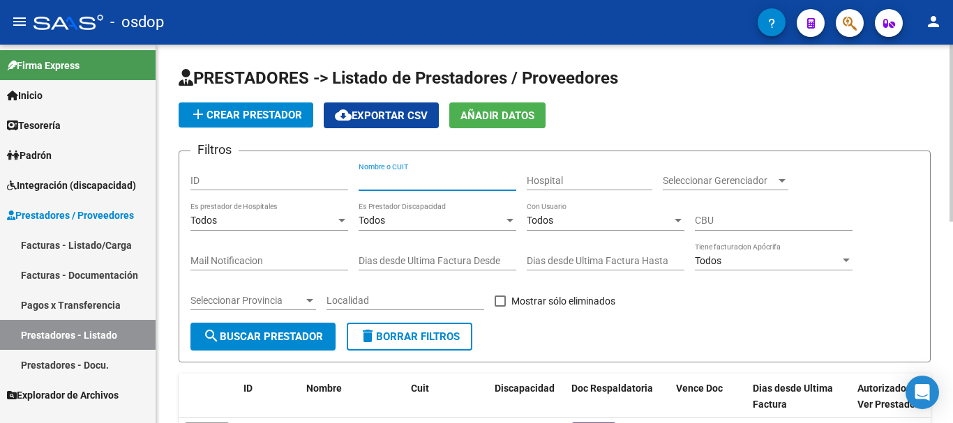
click at [419, 180] on input "Nombre o CUIT" at bounding box center [438, 181] width 158 height 12
paste input "27326977565"
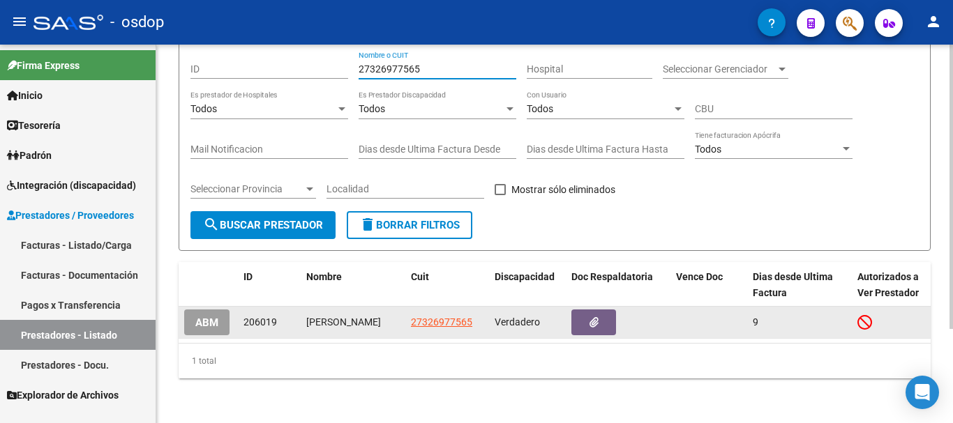
type input "27326977565"
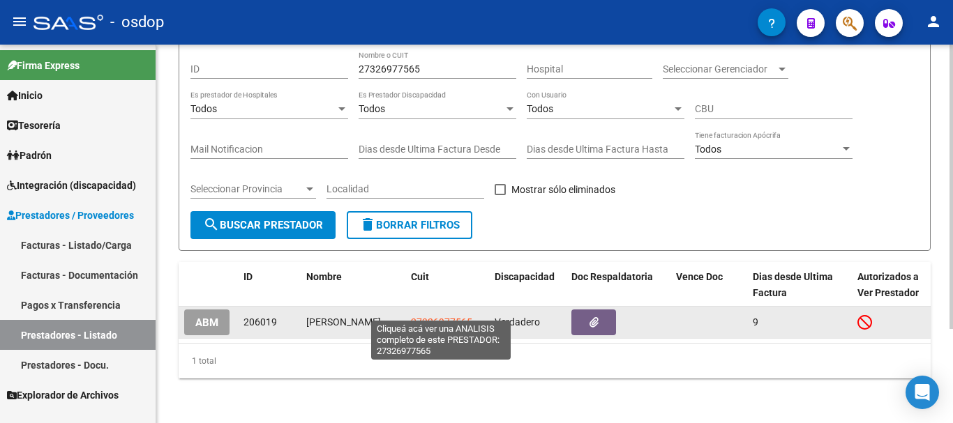
click at [444, 317] on span "27326977565" at bounding box center [441, 322] width 61 height 11
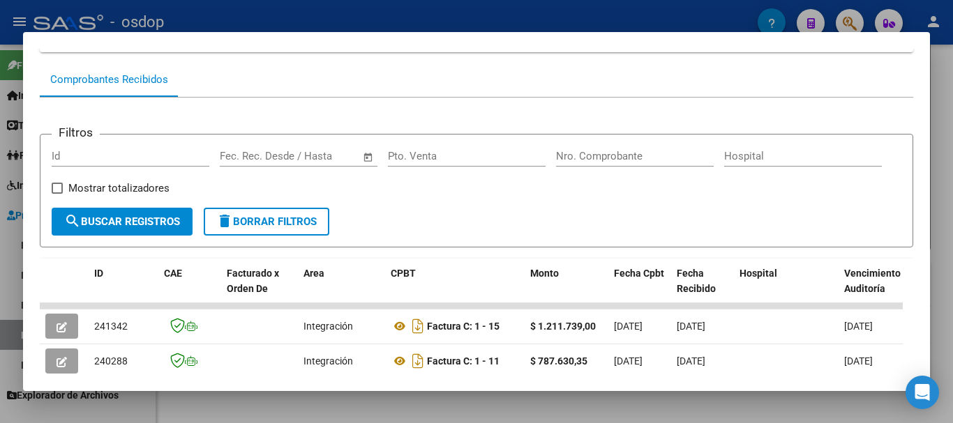
scroll to position [280, 0]
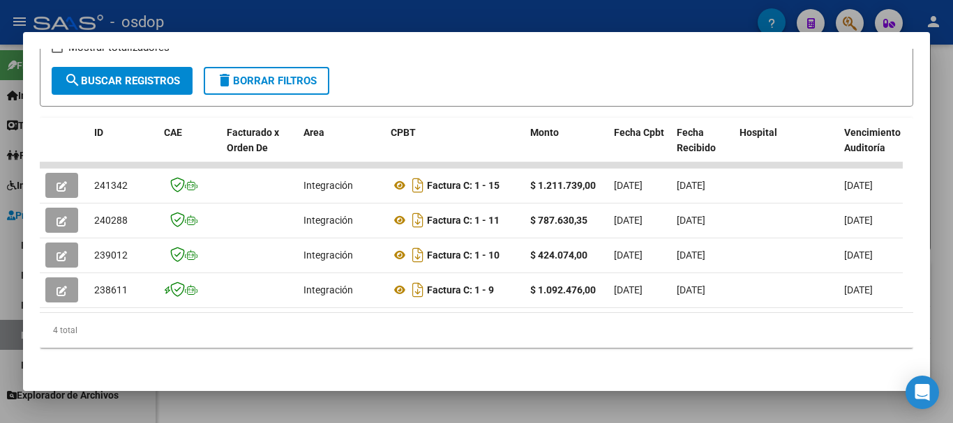
click at [256, 18] on div at bounding box center [476, 211] width 953 height 423
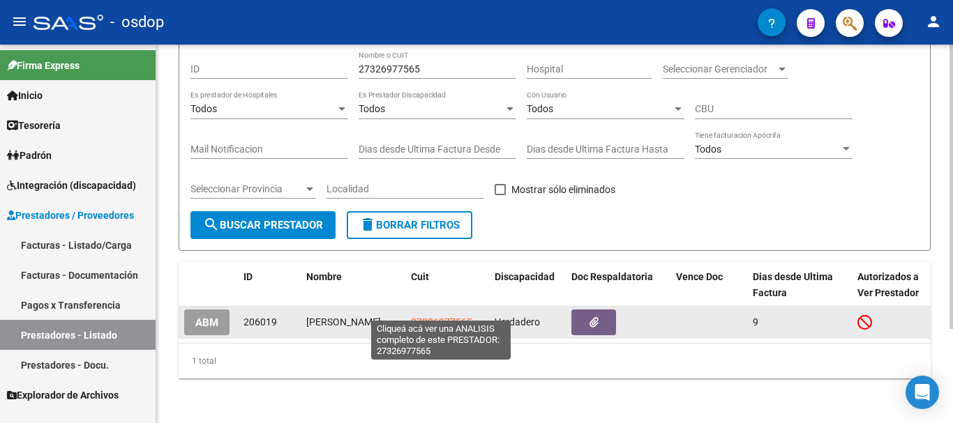
click at [448, 317] on span "27326977565" at bounding box center [441, 322] width 61 height 11
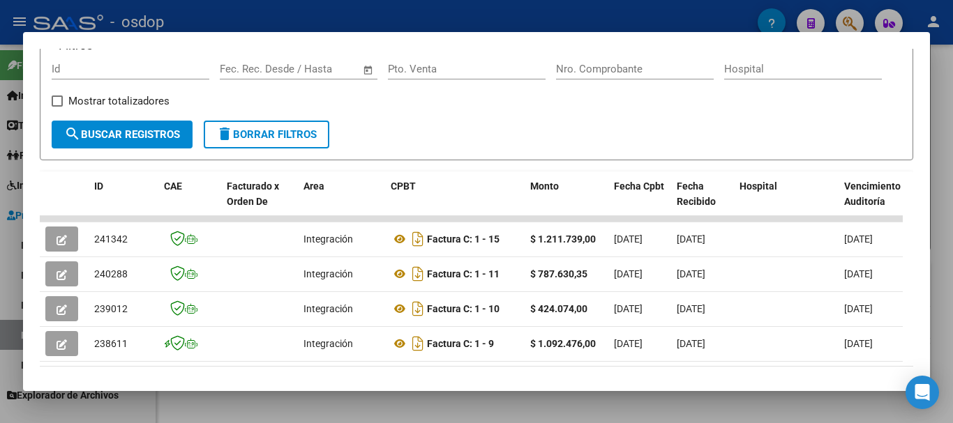
scroll to position [0, 0]
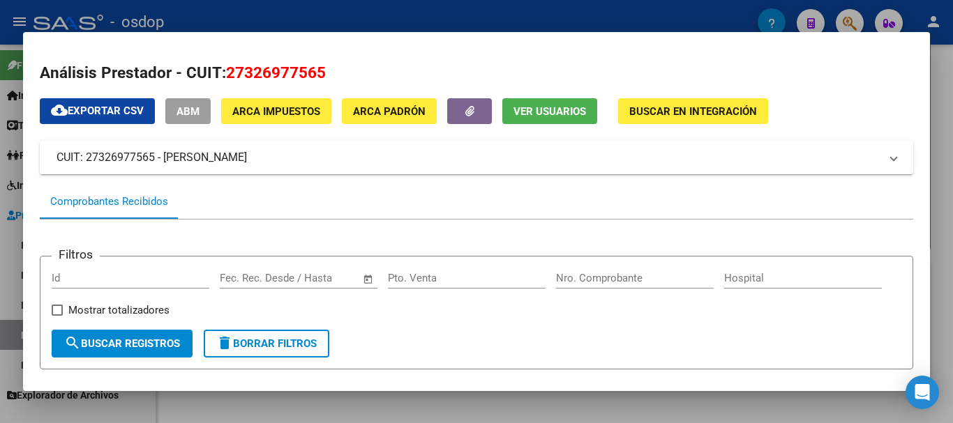
click at [420, 9] on div at bounding box center [476, 211] width 953 height 423
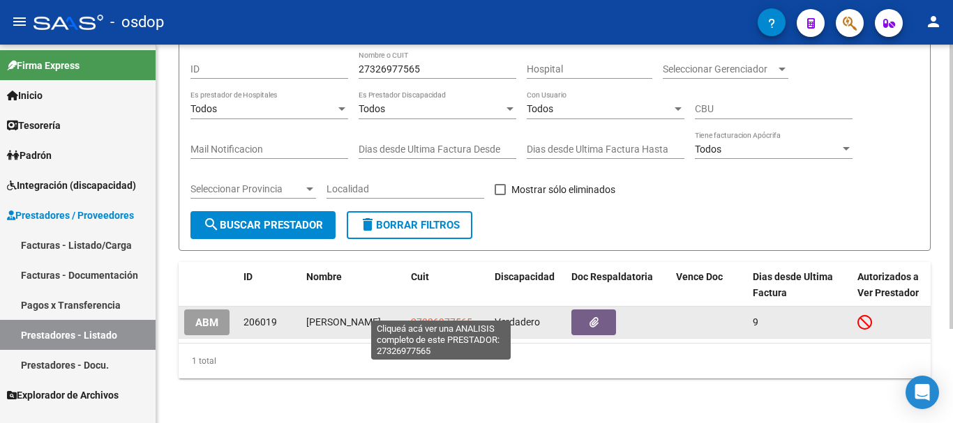
click at [432, 317] on span "27326977565" at bounding box center [441, 322] width 61 height 11
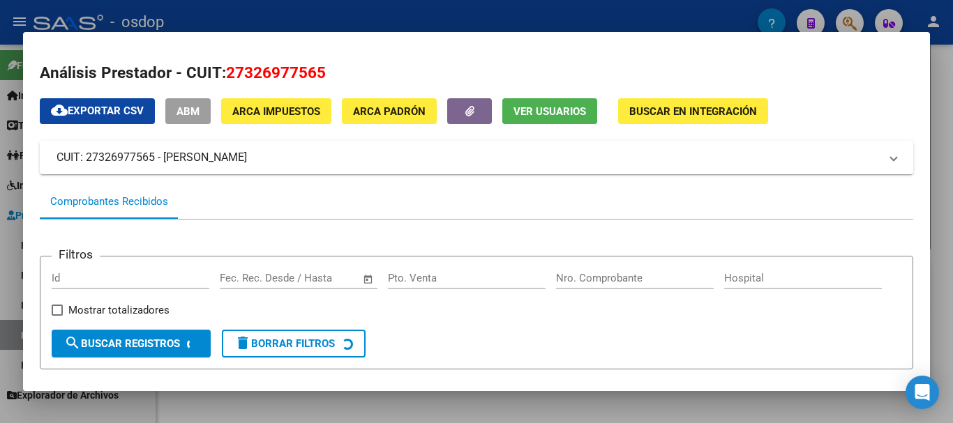
click at [419, 16] on div at bounding box center [476, 211] width 953 height 423
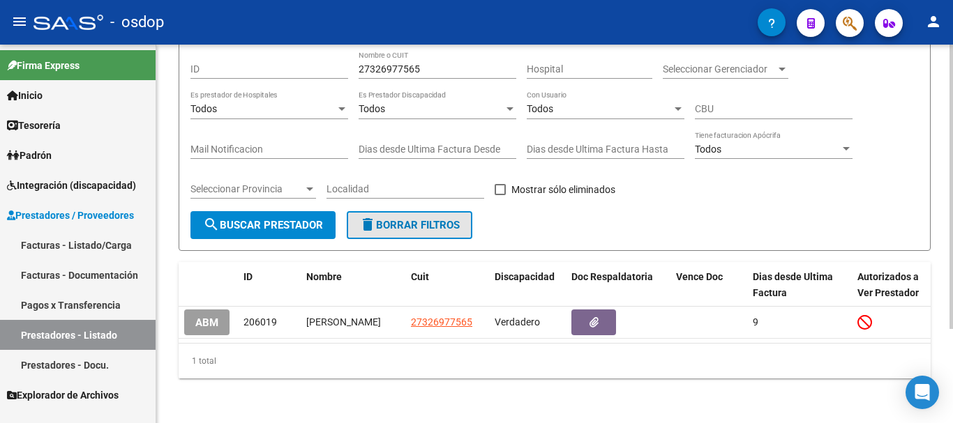
click at [445, 219] on span "delete Borrar Filtros" at bounding box center [409, 225] width 100 height 13
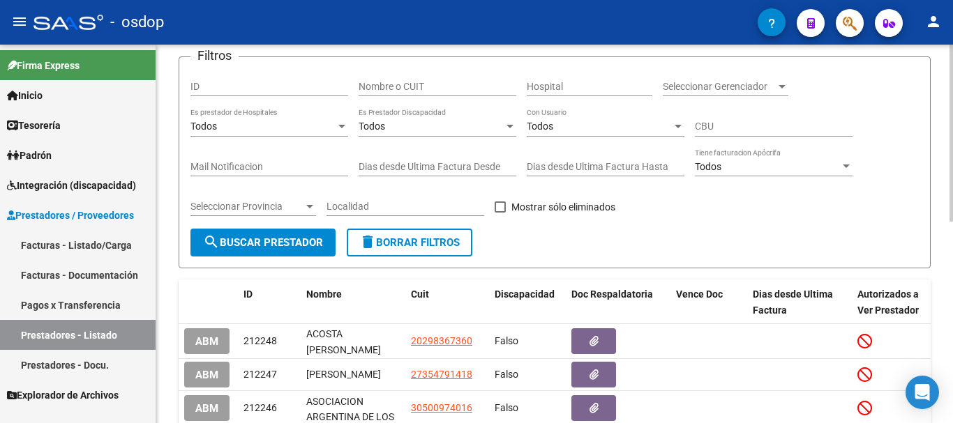
scroll to position [126, 0]
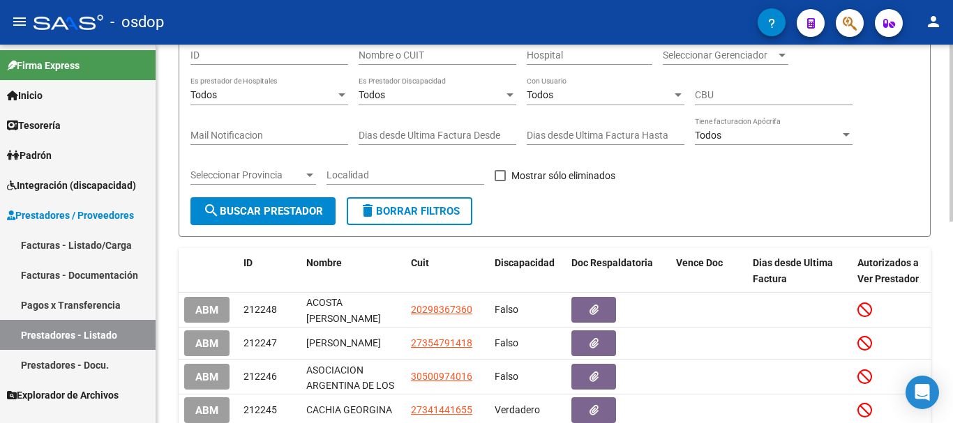
click at [419, 52] on input "Nombre o CUIT" at bounding box center [438, 56] width 158 height 12
paste input "27257954469"
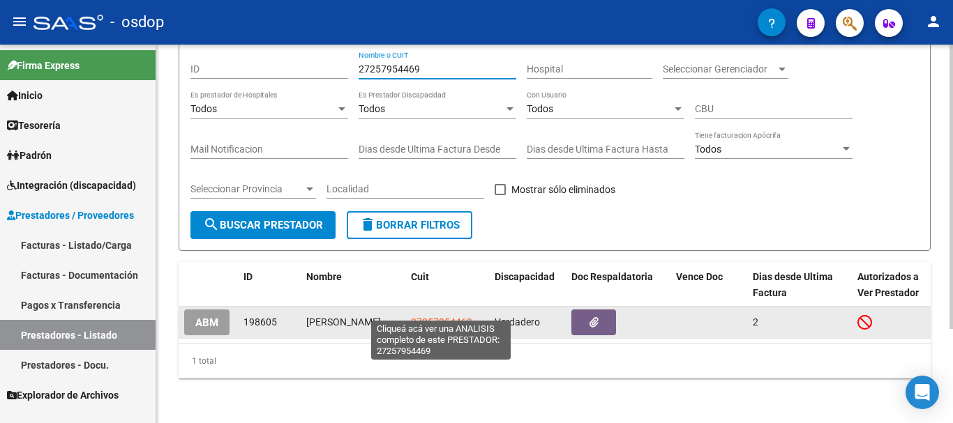
type input "27257954469"
click at [437, 317] on span "27257954469" at bounding box center [441, 322] width 61 height 11
type textarea "27257954469"
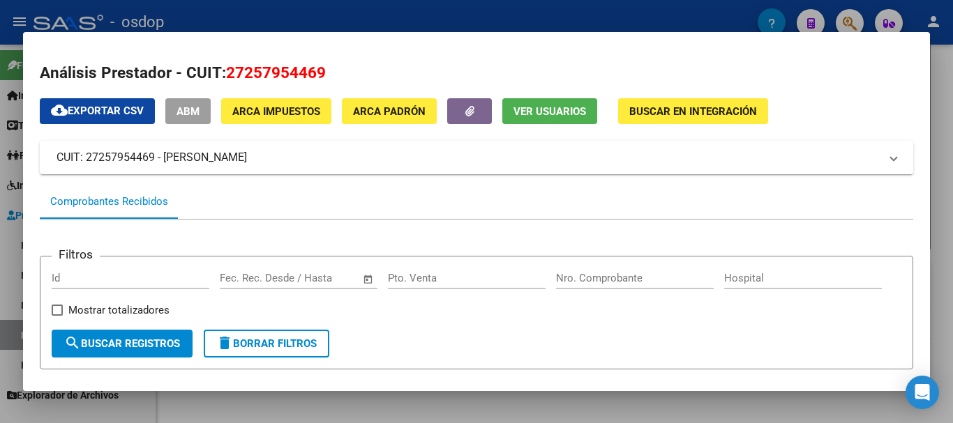
scroll to position [140, 0]
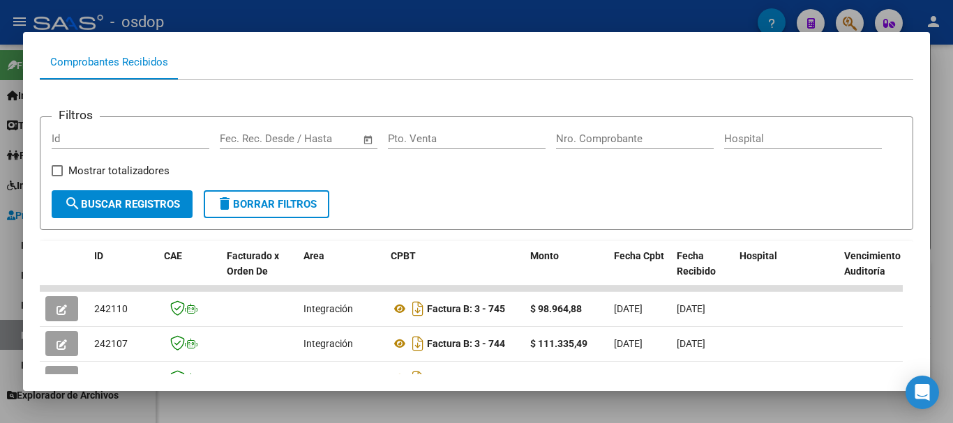
click at [481, 393] on div at bounding box center [476, 211] width 953 height 423
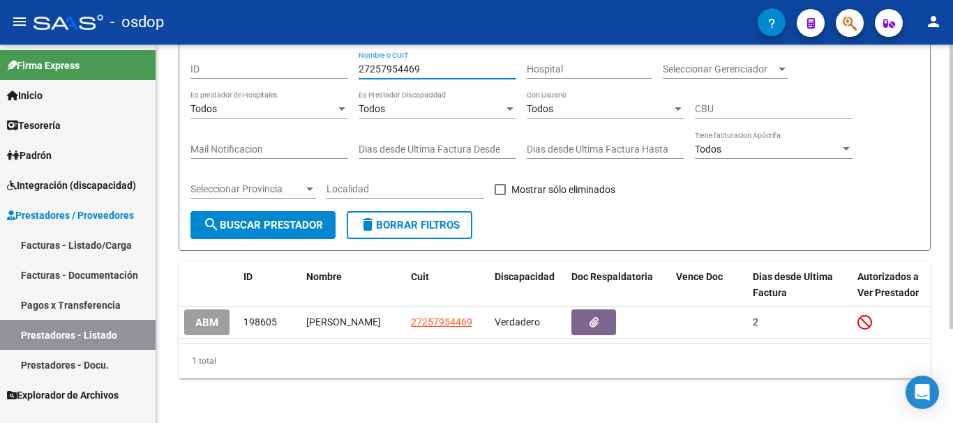
drag, startPoint x: 440, startPoint y: 58, endPoint x: 459, endPoint y: 167, distance: 110.6
click at [440, 63] on input "27257954469" at bounding box center [438, 69] width 158 height 12
click at [451, 219] on span "delete Borrar Filtros" at bounding box center [409, 225] width 100 height 13
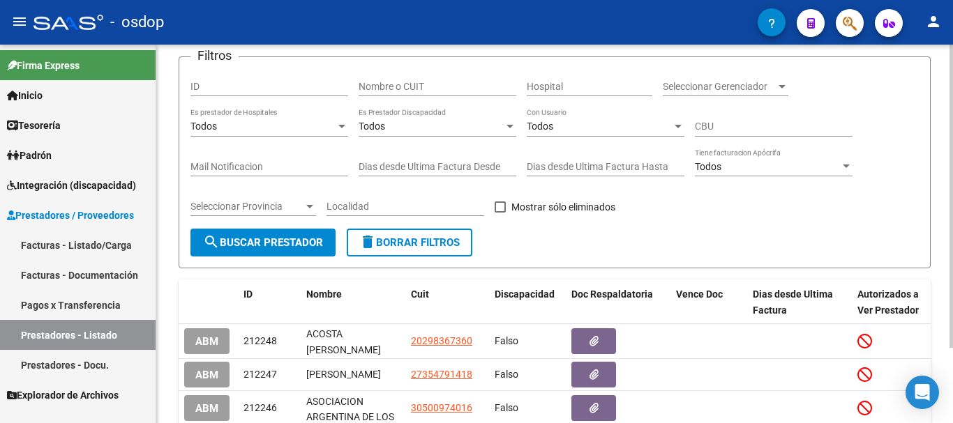
scroll to position [126, 0]
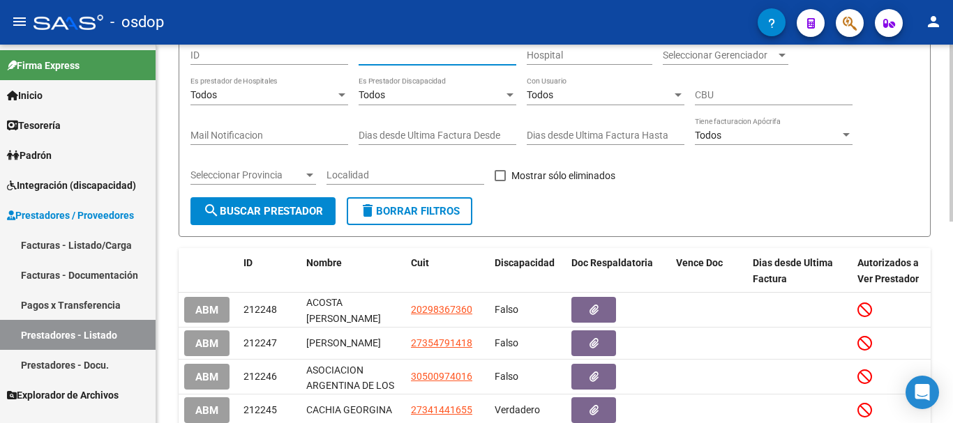
click at [438, 59] on input "Nombre o CUIT" at bounding box center [438, 56] width 158 height 12
paste input "27352863284"
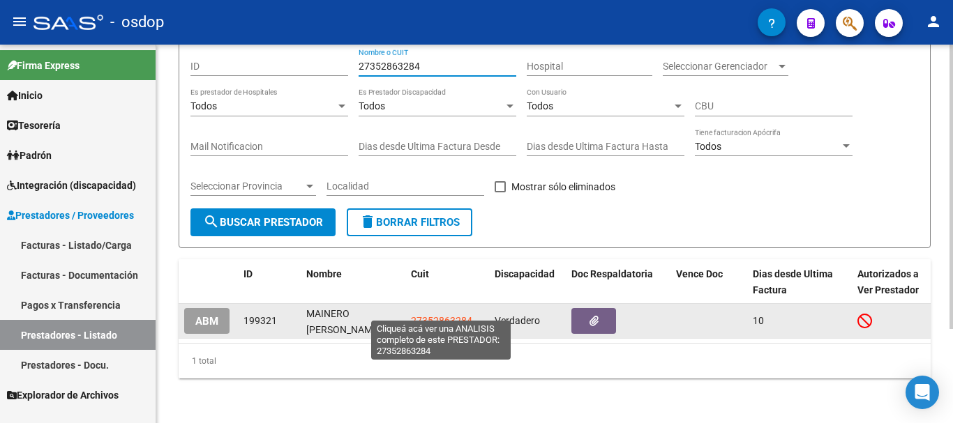
type input "27352863284"
click at [443, 315] on span "27352863284" at bounding box center [441, 320] width 61 height 11
type textarea "27352863284"
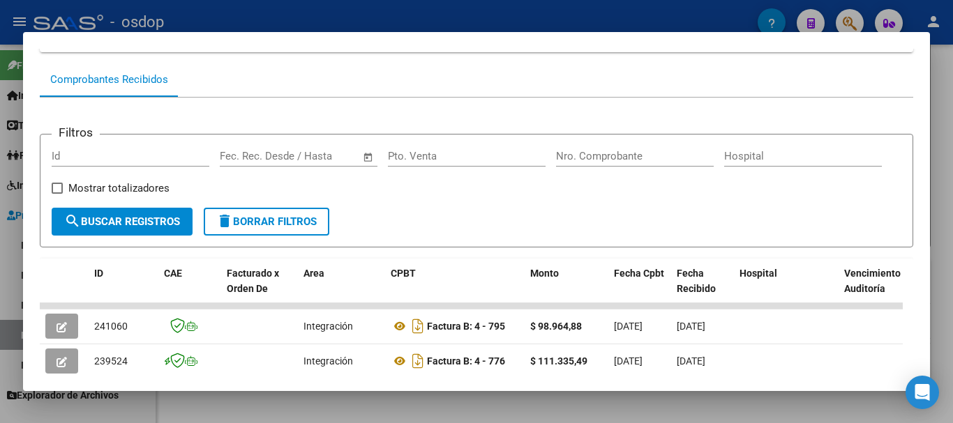
scroll to position [262, 0]
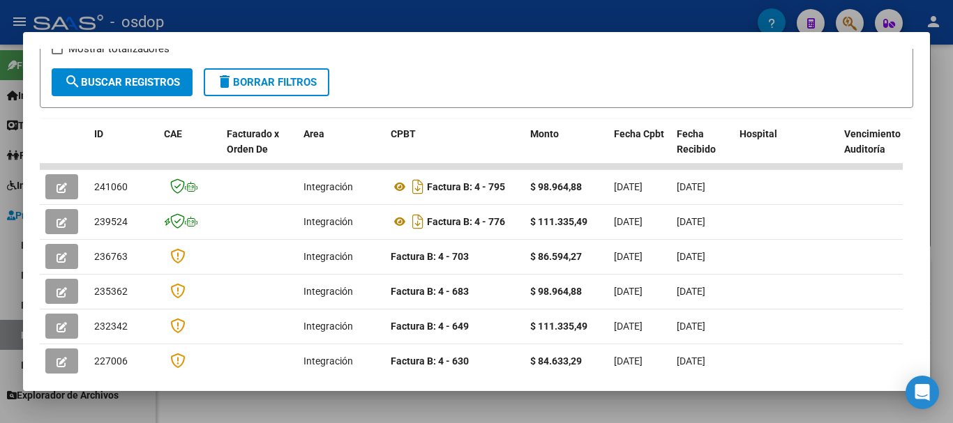
click at [396, 10] on div at bounding box center [476, 211] width 953 height 423
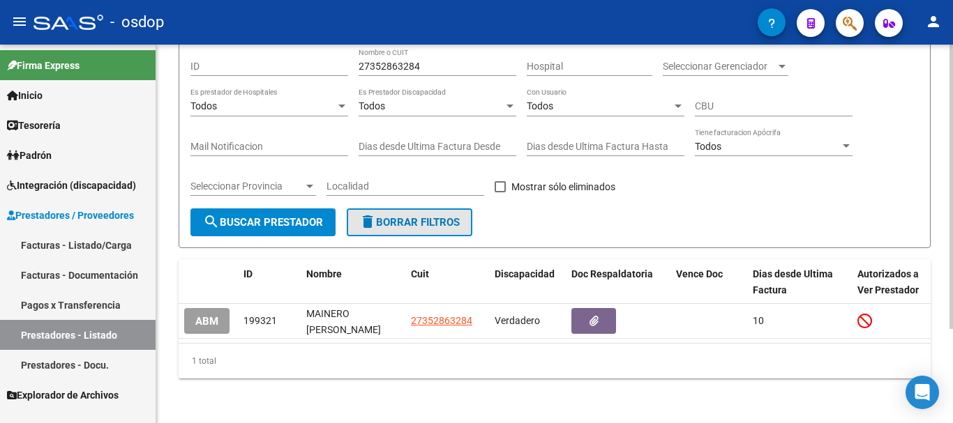
click at [405, 216] on span "delete Borrar Filtros" at bounding box center [409, 222] width 100 height 13
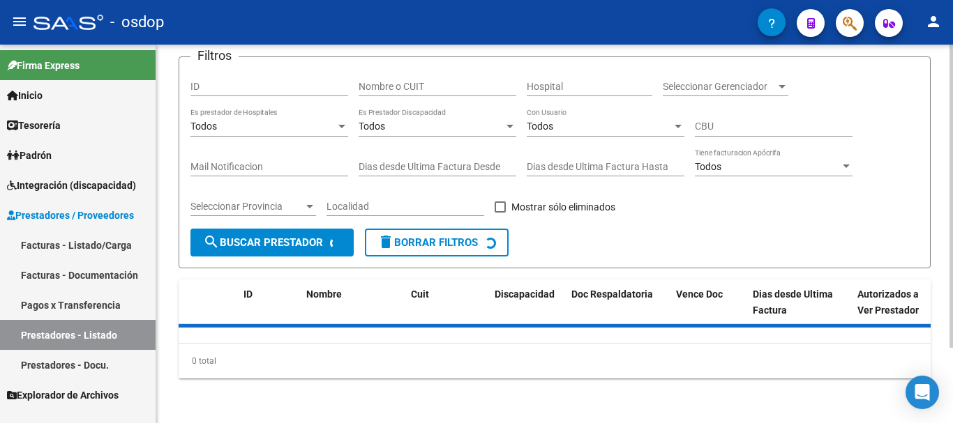
scroll to position [126, 0]
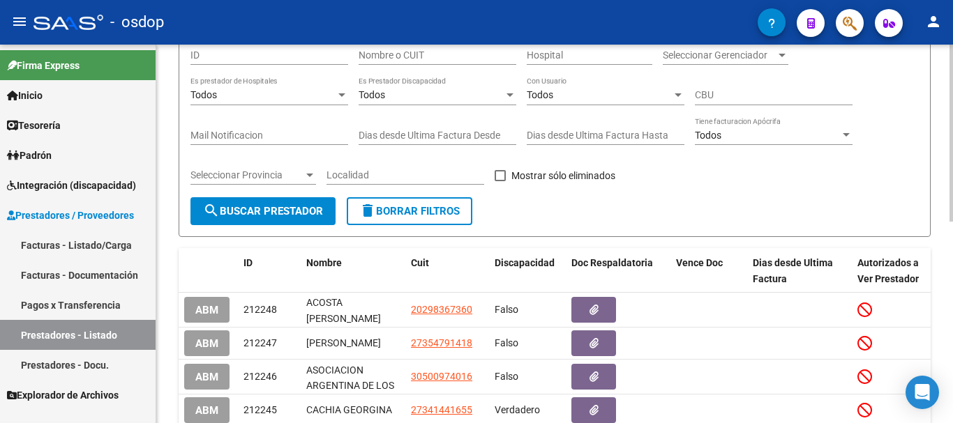
click at [434, 59] on input "Nombre o CUIT" at bounding box center [438, 56] width 158 height 12
paste input "27133777542"
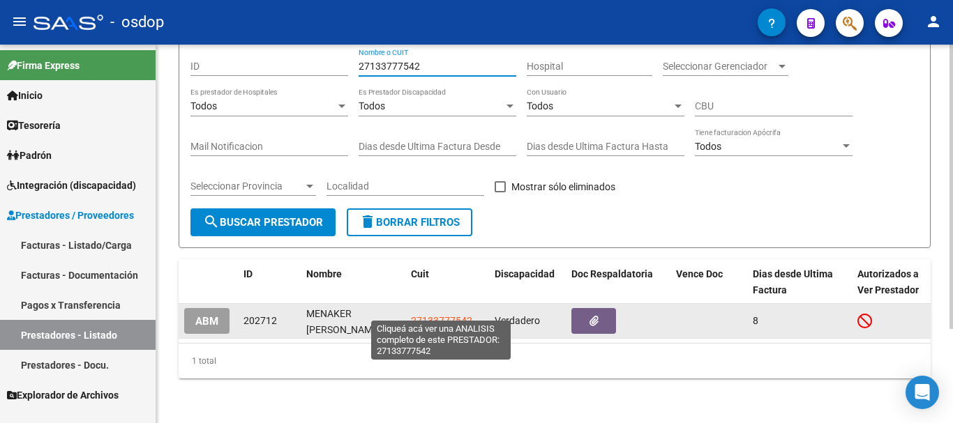
type input "27133777542"
click at [441, 315] on span "27133777542" at bounding box center [441, 320] width 61 height 11
type textarea "27133777542"
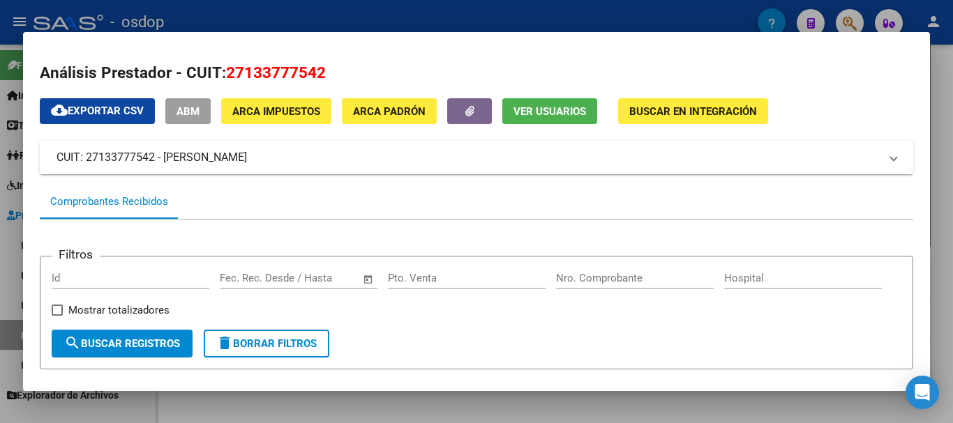
scroll to position [209, 0]
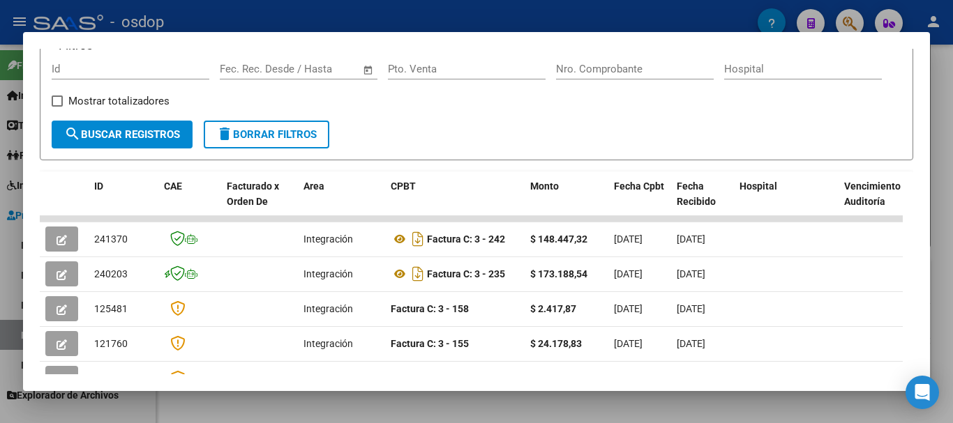
click at [446, 27] on div at bounding box center [476, 211] width 953 height 423
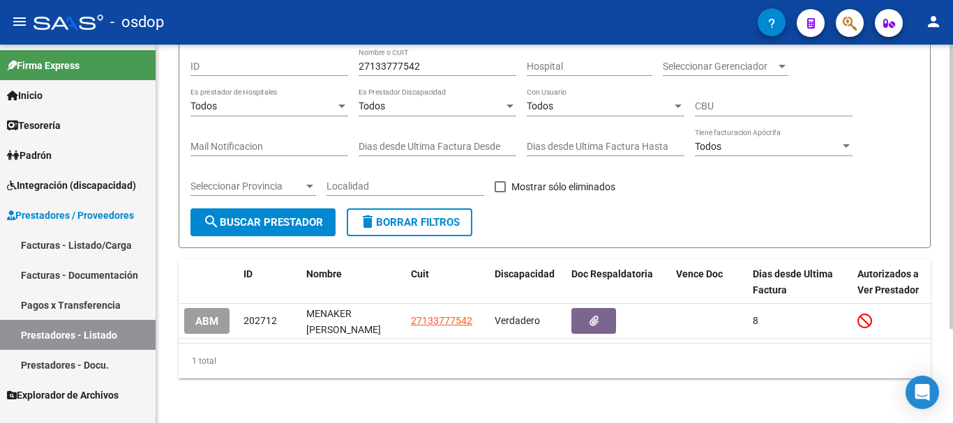
click at [430, 216] on span "delete Borrar Filtros" at bounding box center [409, 222] width 100 height 13
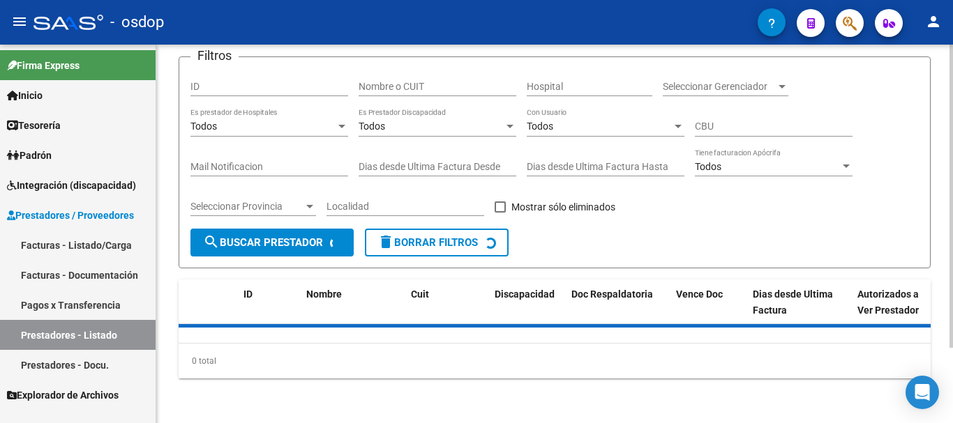
scroll to position [126, 0]
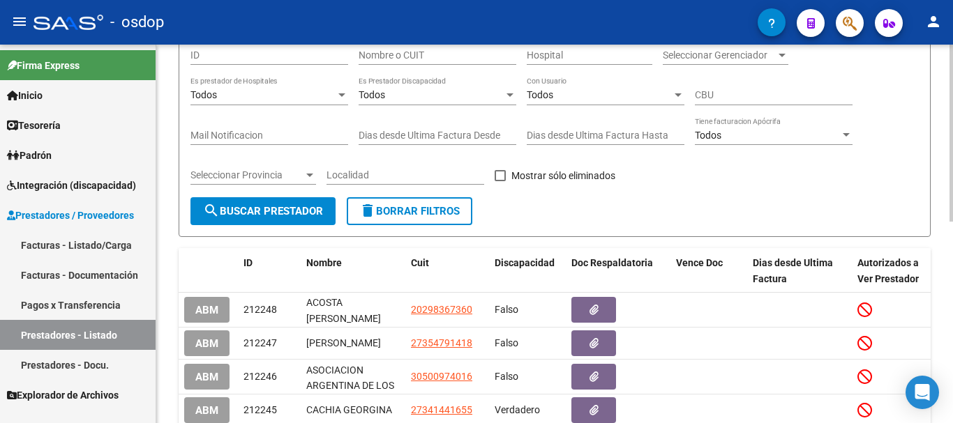
click at [417, 59] on input "Nombre o CUIT" at bounding box center [438, 56] width 158 height 12
paste input "27316285614"
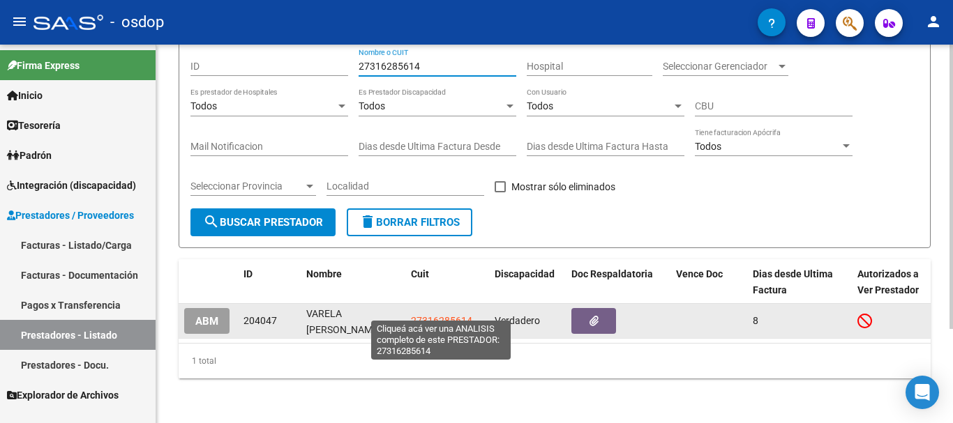
type input "27316285614"
click at [437, 315] on span "27316285614" at bounding box center [441, 320] width 61 height 11
type textarea "27316285614"
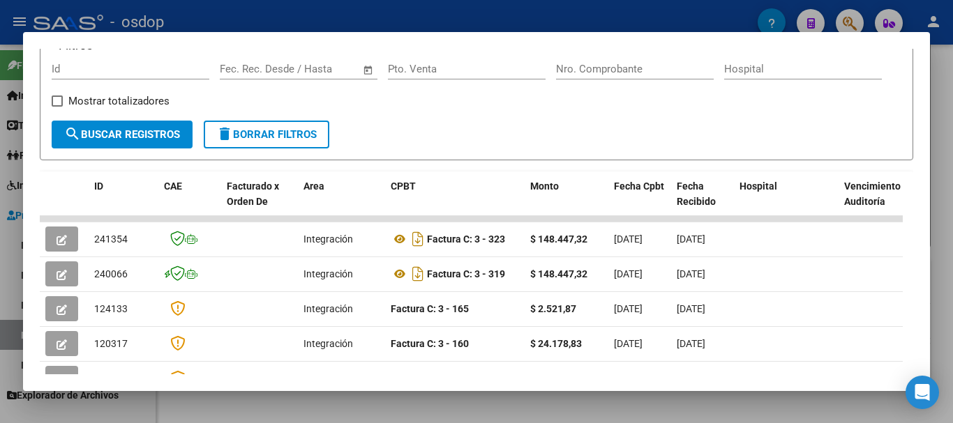
scroll to position [70, 0]
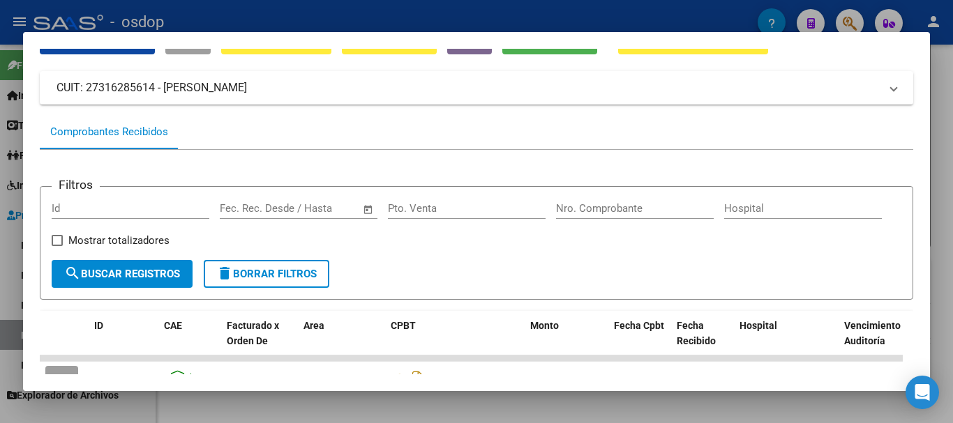
click at [390, 17] on div at bounding box center [476, 211] width 953 height 423
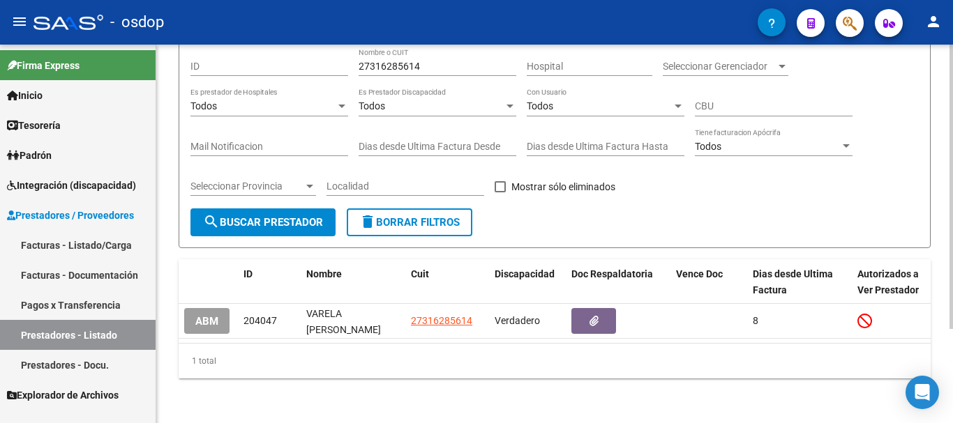
scroll to position [56, 0]
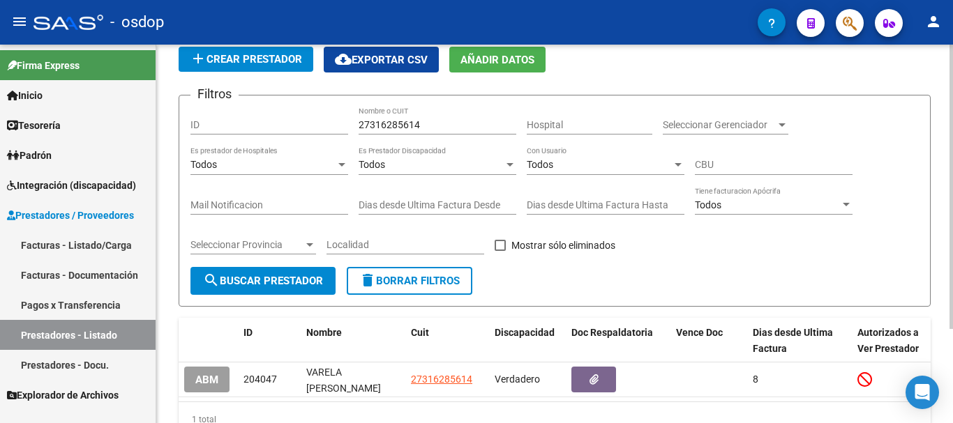
click at [421, 211] on div "Dias desde Ultima Factura Desde" at bounding box center [438, 201] width 158 height 28
click at [428, 278] on span "delete Borrar Filtros" at bounding box center [409, 281] width 100 height 13
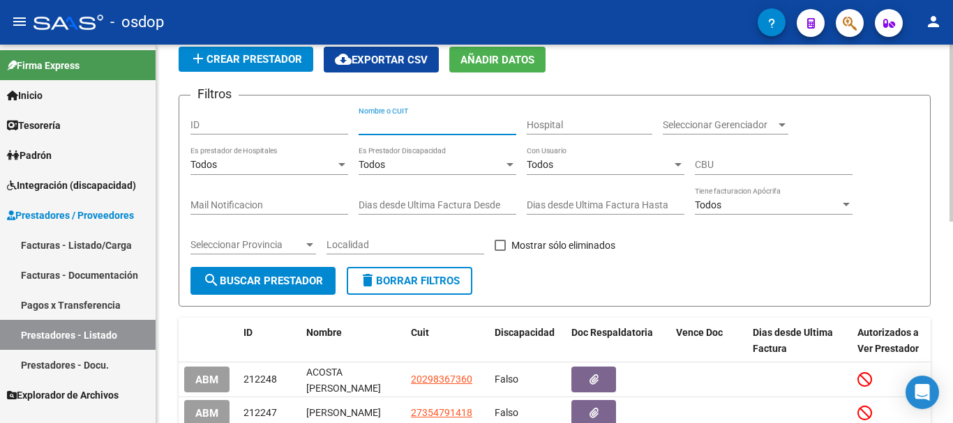
click at [417, 121] on input "Nombre o CUIT" at bounding box center [438, 125] width 158 height 12
paste input "20363029265"
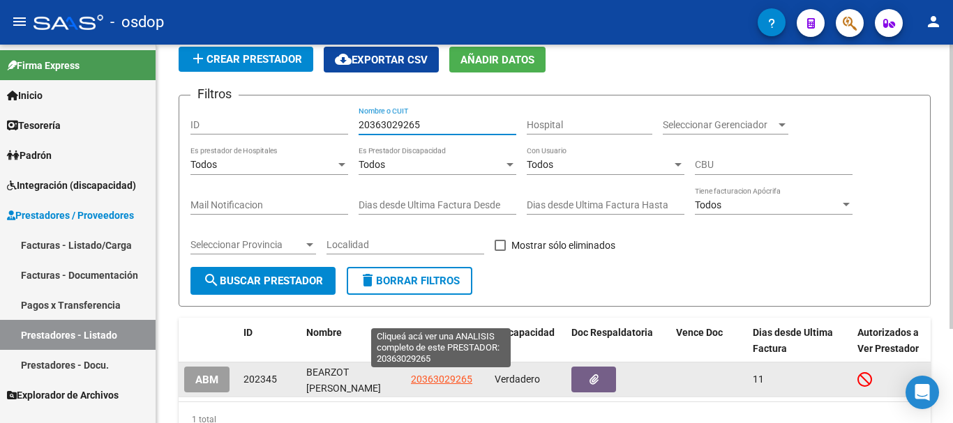
type input "20363029265"
click at [448, 382] on span "20363029265" at bounding box center [441, 379] width 61 height 11
type textarea "20363029265"
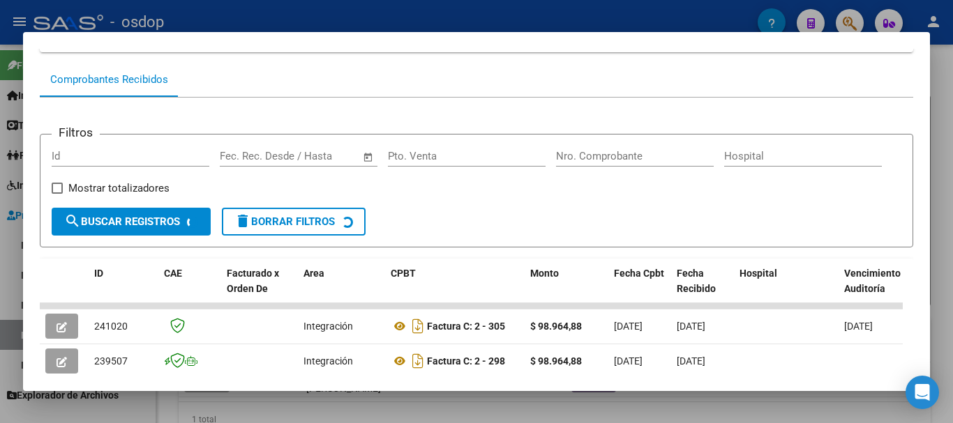
scroll to position [192, 0]
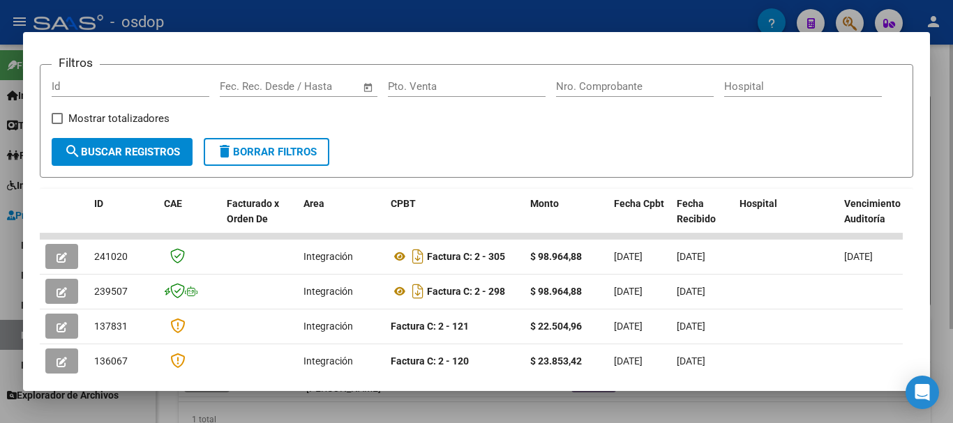
click at [590, 410] on div at bounding box center [476, 211] width 953 height 423
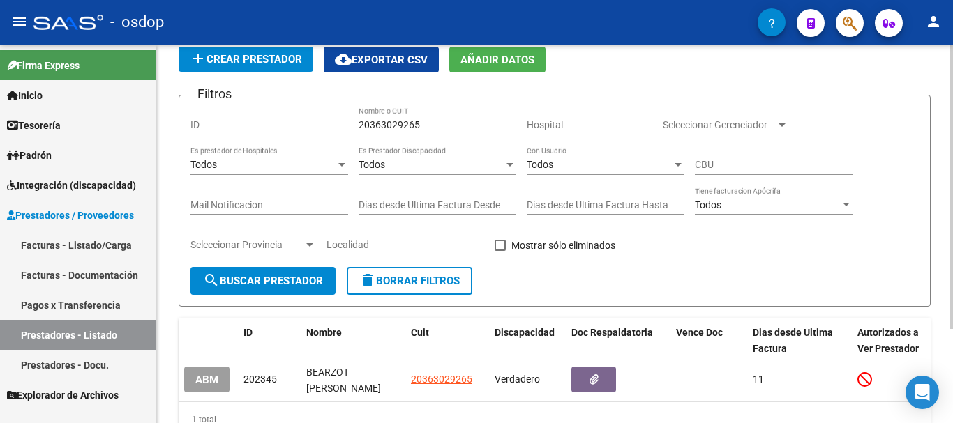
click at [442, 278] on span "delete Borrar Filtros" at bounding box center [409, 281] width 100 height 13
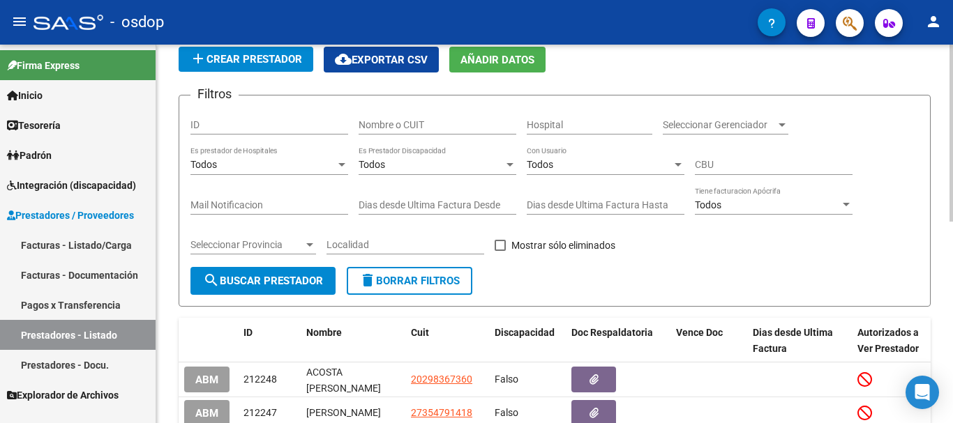
scroll to position [0, 0]
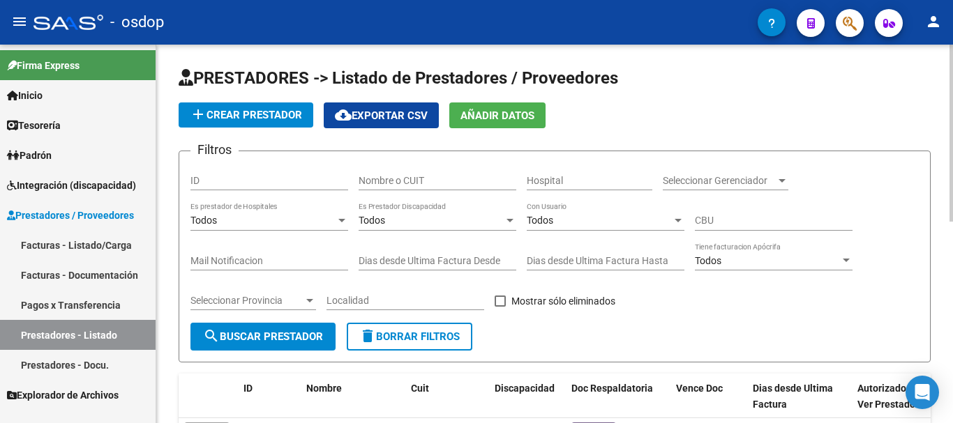
click at [431, 185] on input "Nombre o CUIT" at bounding box center [438, 181] width 158 height 12
paste input "27309779490"
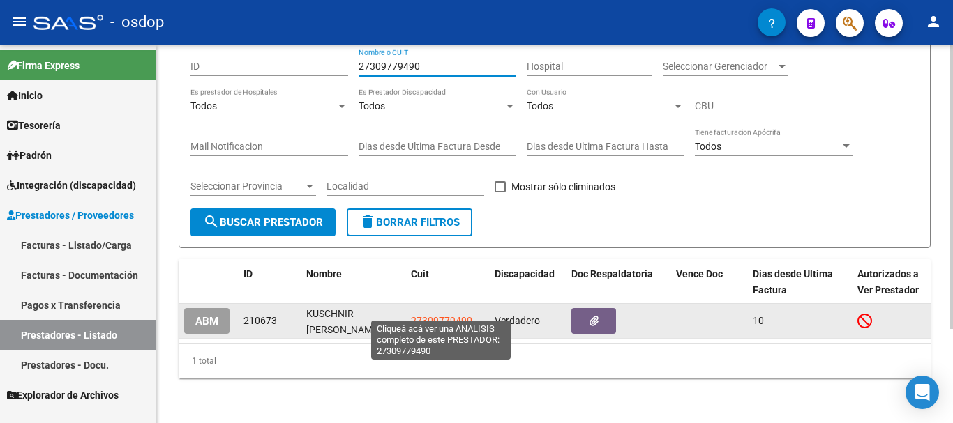
type input "27309779490"
click at [441, 315] on span "27309779490" at bounding box center [441, 320] width 61 height 11
type textarea "27309779490"
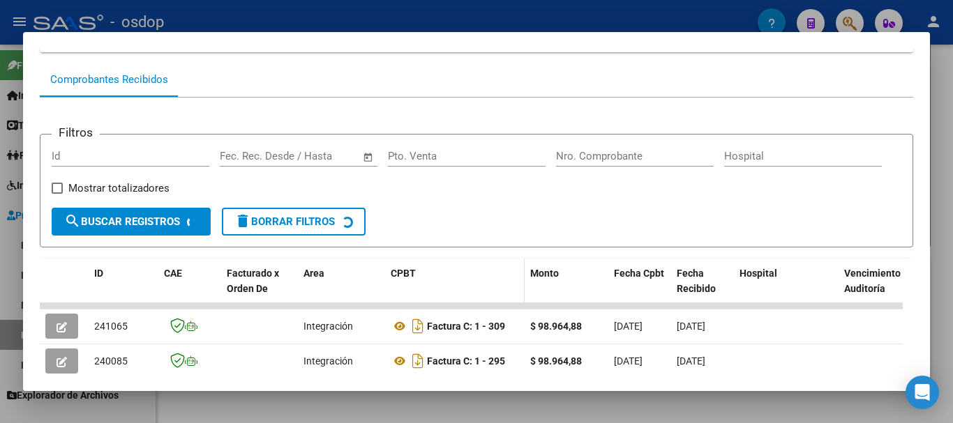
scroll to position [192, 0]
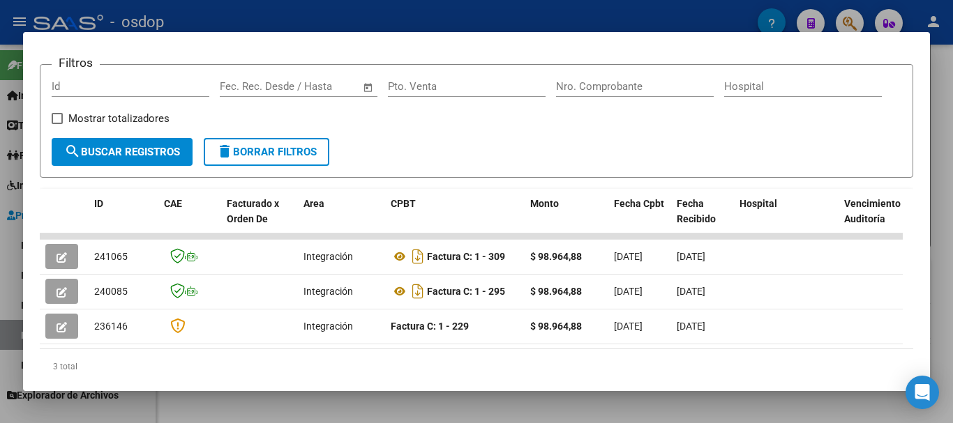
click at [329, 407] on div at bounding box center [476, 211] width 953 height 423
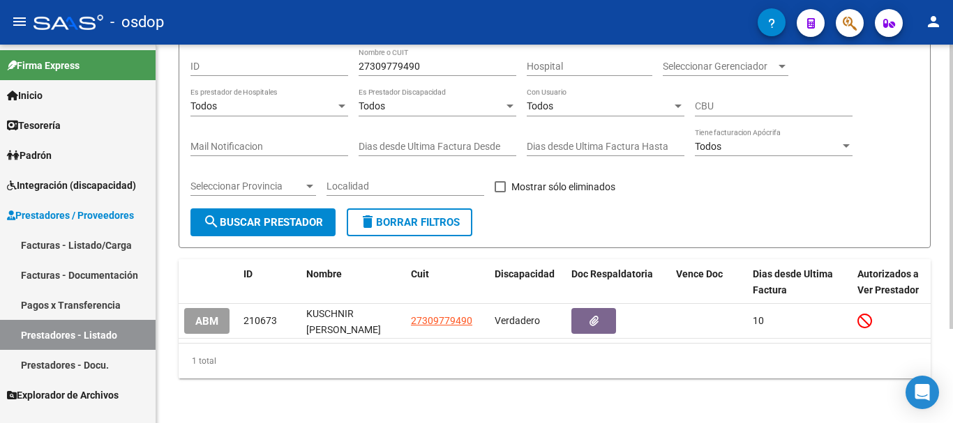
click at [435, 209] on button "delete Borrar Filtros" at bounding box center [410, 223] width 126 height 28
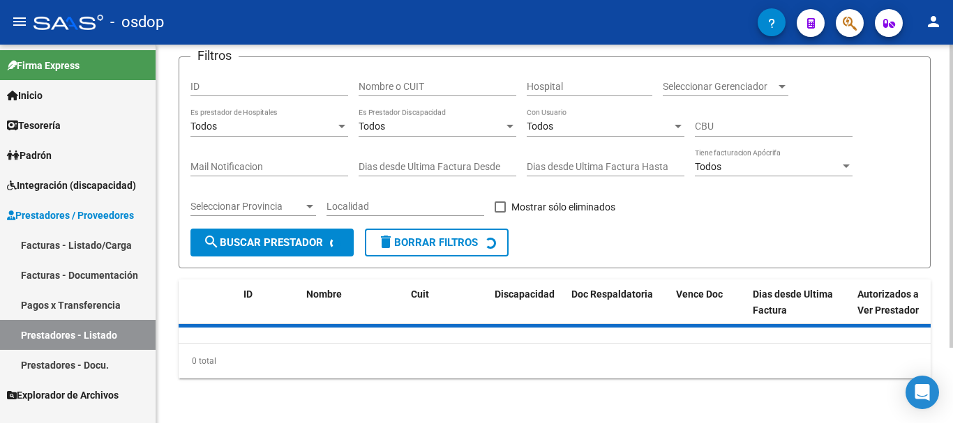
scroll to position [126, 0]
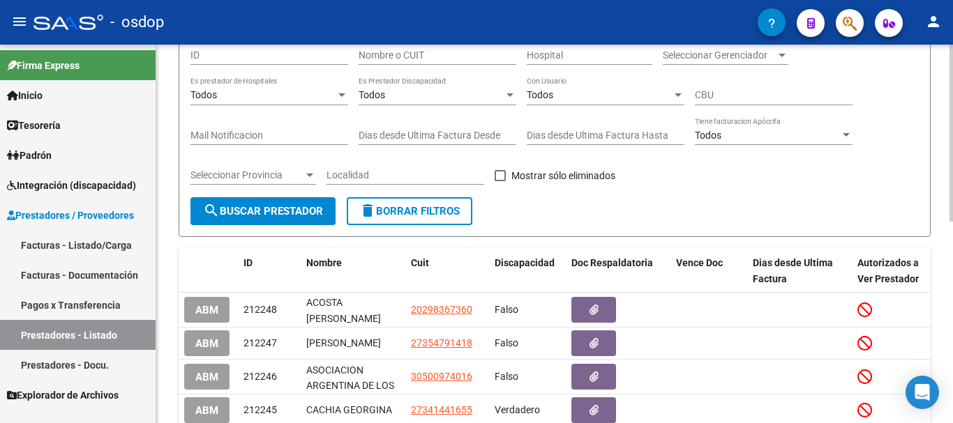
click at [438, 54] on input "Nombre o CUIT" at bounding box center [438, 56] width 158 height 12
paste input "20183128893"
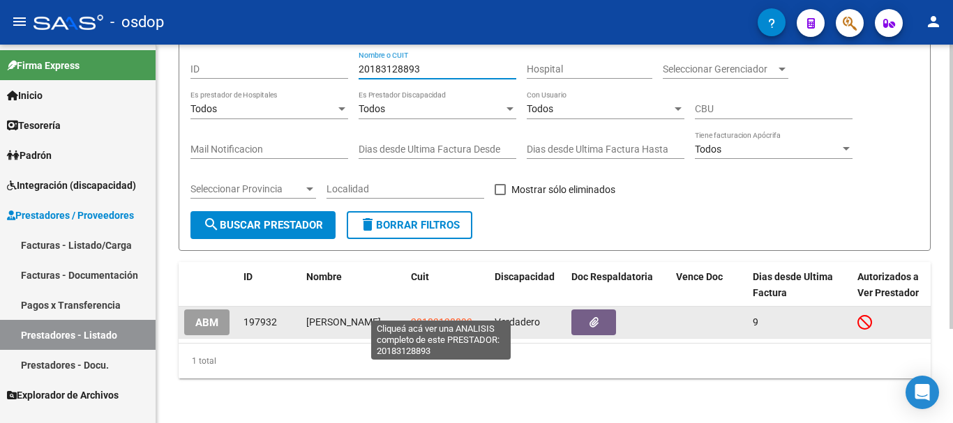
type input "20183128893"
click at [442, 317] on span "20183128893" at bounding box center [441, 322] width 61 height 11
type textarea "20183128893"
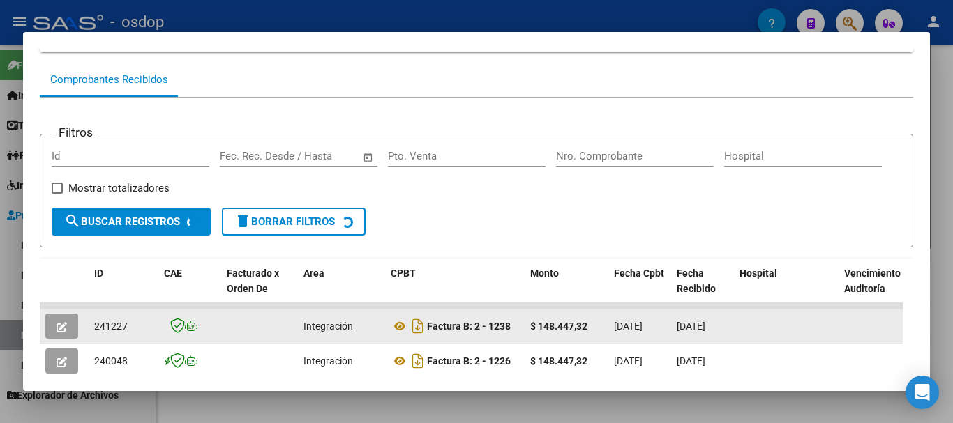
scroll to position [262, 0]
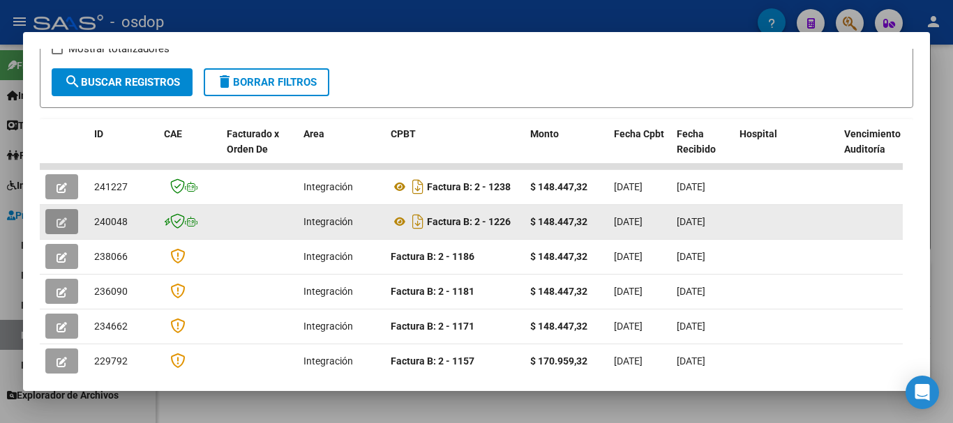
click at [58, 224] on icon "button" at bounding box center [62, 223] width 10 height 10
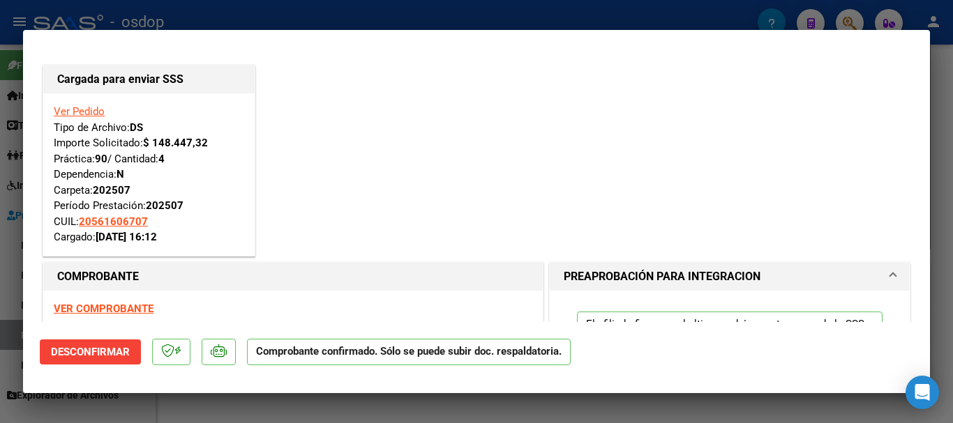
click at [370, 20] on div at bounding box center [476, 211] width 953 height 423
type input "$ 0,00"
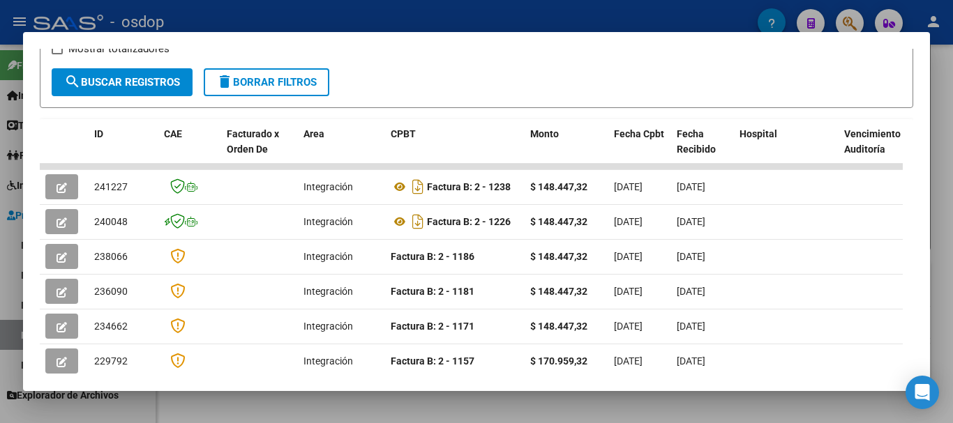
click at [306, 82] on span "delete Borrar Filtros" at bounding box center [266, 82] width 100 height 13
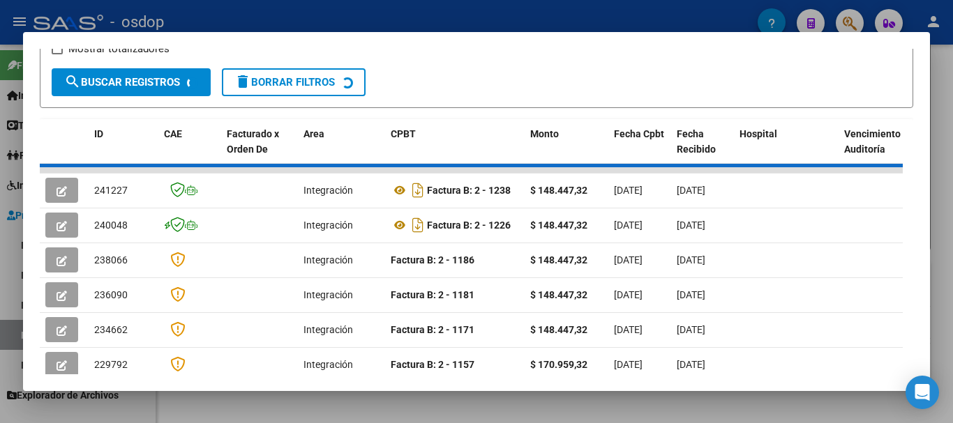
scroll to position [52, 0]
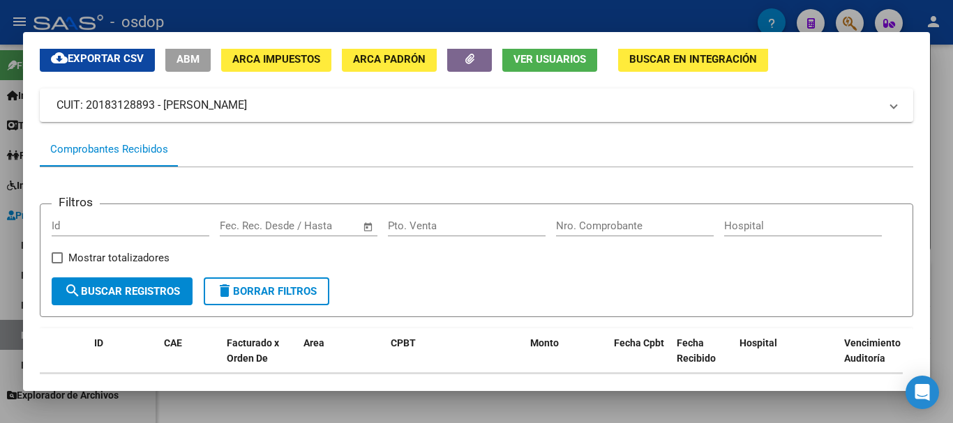
click at [445, 17] on div at bounding box center [476, 211] width 953 height 423
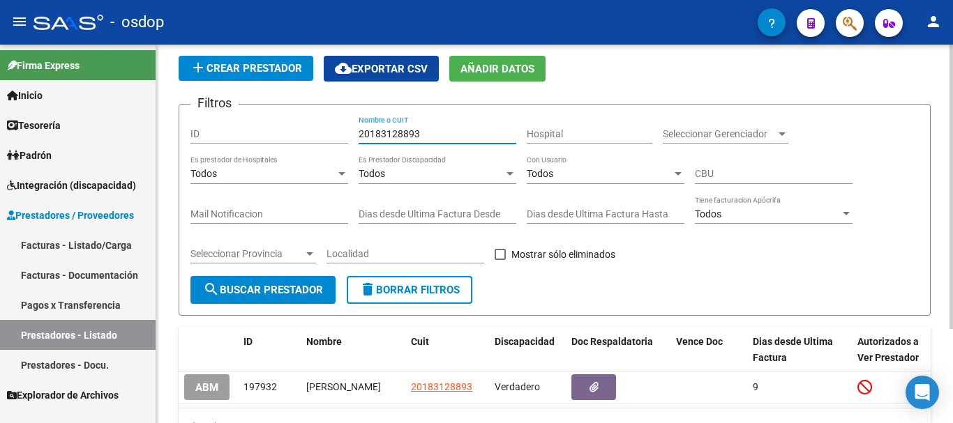
drag, startPoint x: 432, startPoint y: 54, endPoint x: 295, endPoint y: 46, distance: 137.0
click at [295, 46] on div "PRESTADORES -> Listado de Prestadores / Proveedores add Crear Prestador cloud_d…" at bounding box center [554, 243] width 797 height 490
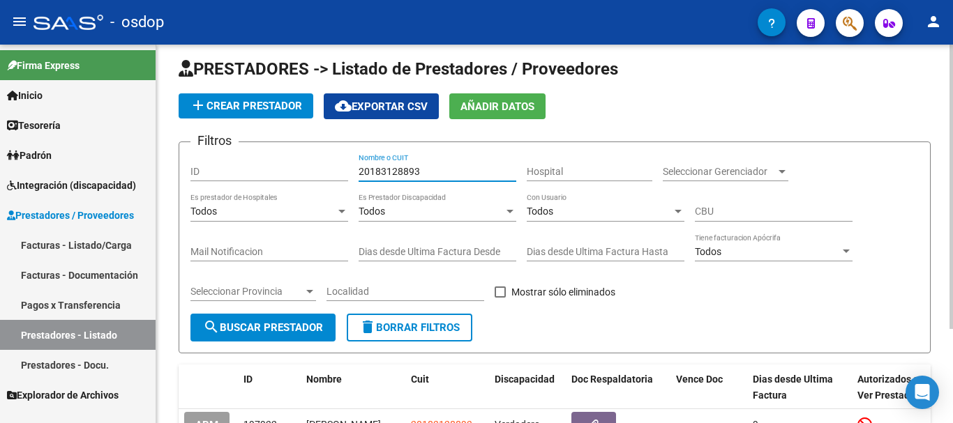
paste input "3071067402"
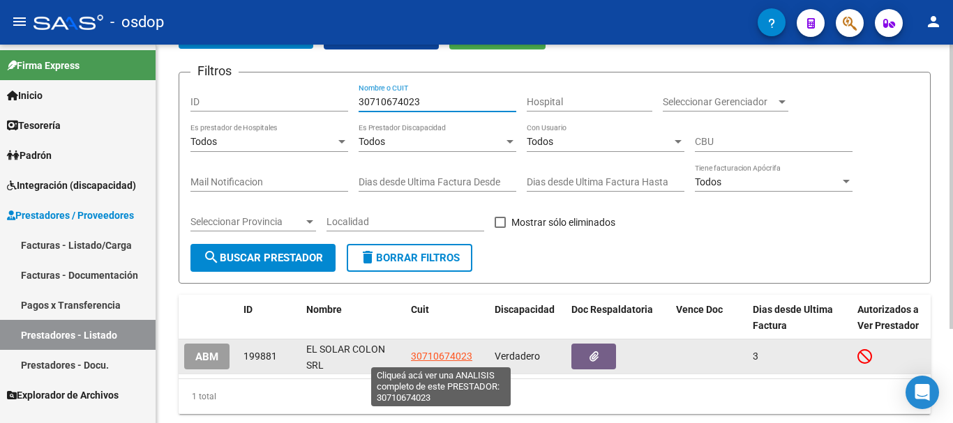
type input "30710674023"
click at [449, 359] on span "30710674023" at bounding box center [441, 356] width 61 height 11
type textarea "30710674023"
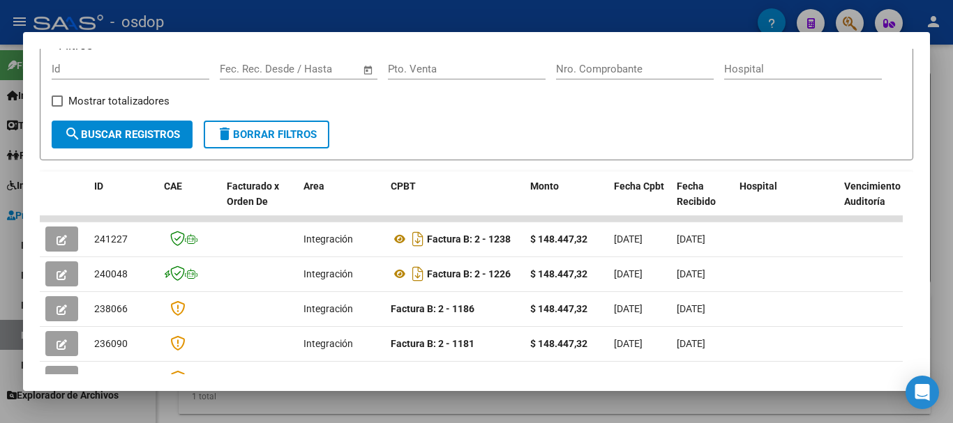
scroll to position [336, 0]
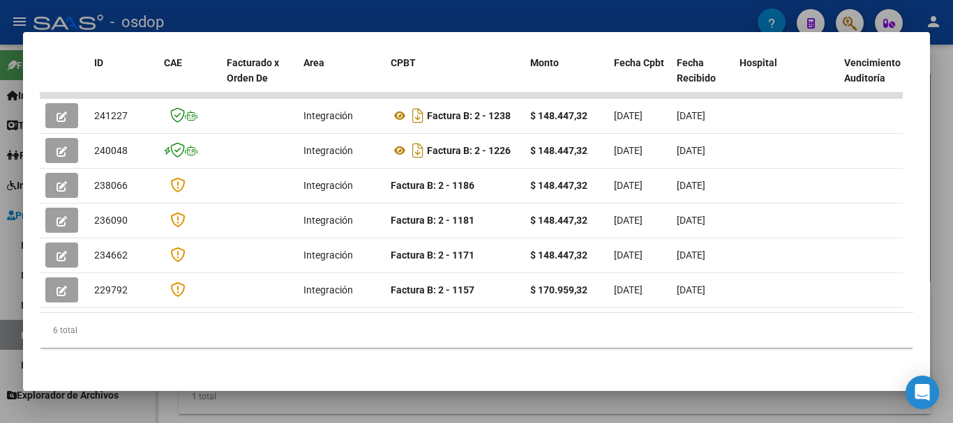
click at [442, 407] on div at bounding box center [476, 211] width 953 height 423
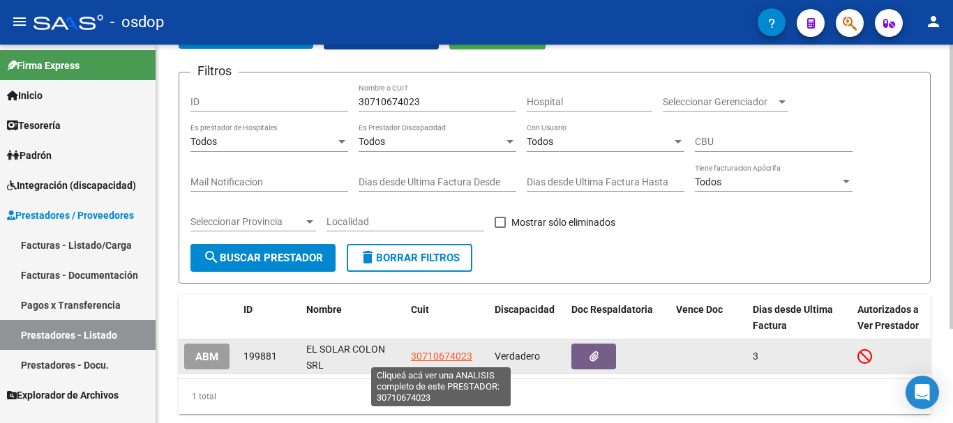
click at [459, 358] on span "30710674023" at bounding box center [441, 356] width 61 height 11
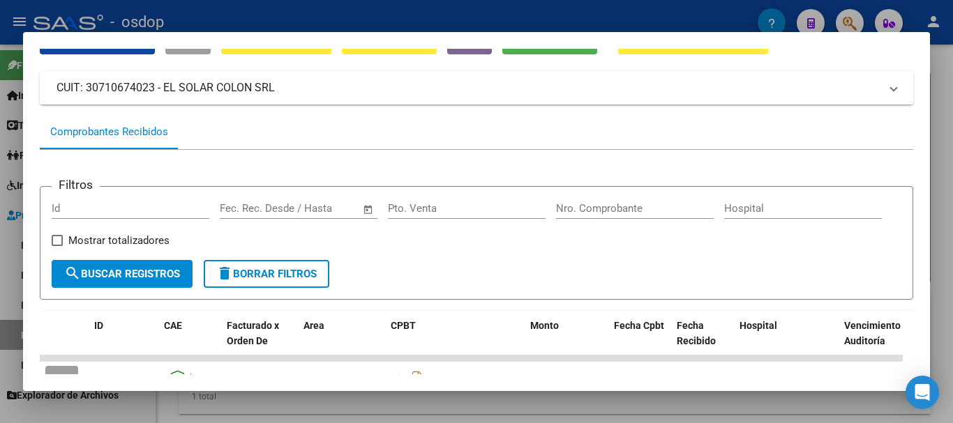
scroll to position [0, 0]
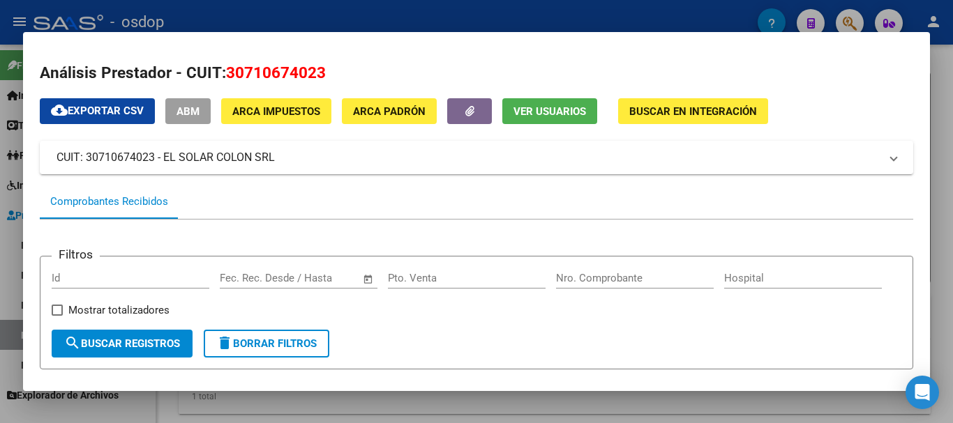
click at [392, 19] on div at bounding box center [476, 211] width 953 height 423
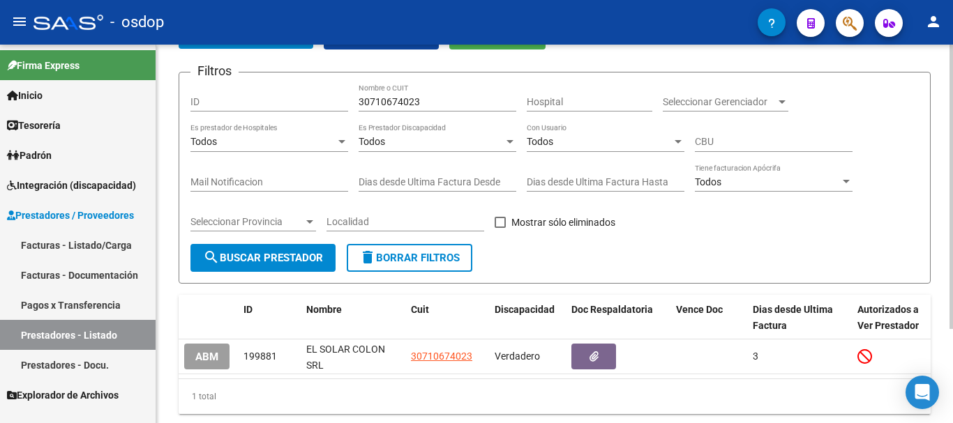
click at [428, 262] on span "delete Borrar Filtros" at bounding box center [409, 258] width 100 height 13
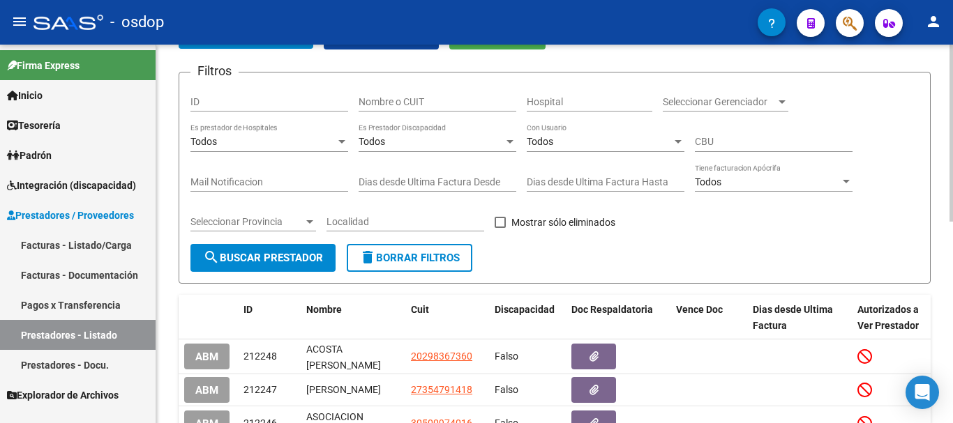
click at [433, 261] on span "delete Borrar Filtros" at bounding box center [409, 258] width 100 height 13
click at [444, 106] on input "Nombre o CUIT" at bounding box center [438, 102] width 158 height 12
paste input "27360117656"
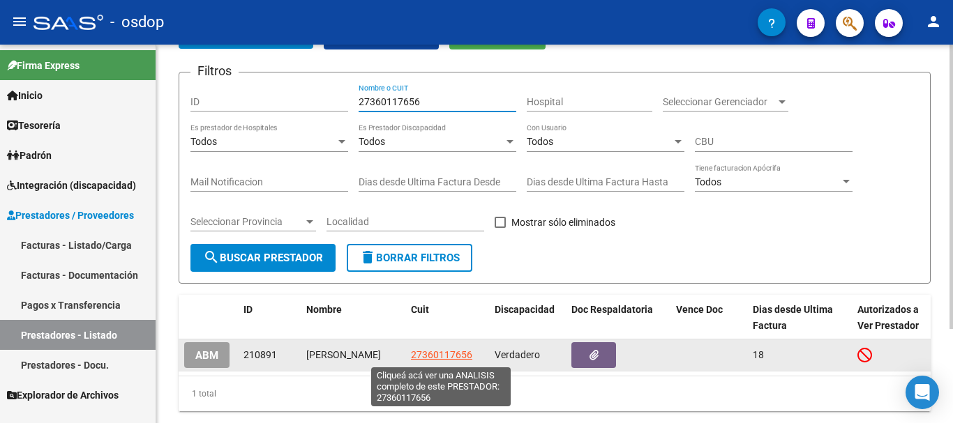
type input "27360117656"
click at [423, 355] on span "27360117656" at bounding box center [441, 355] width 61 height 11
type textarea "27360117656"
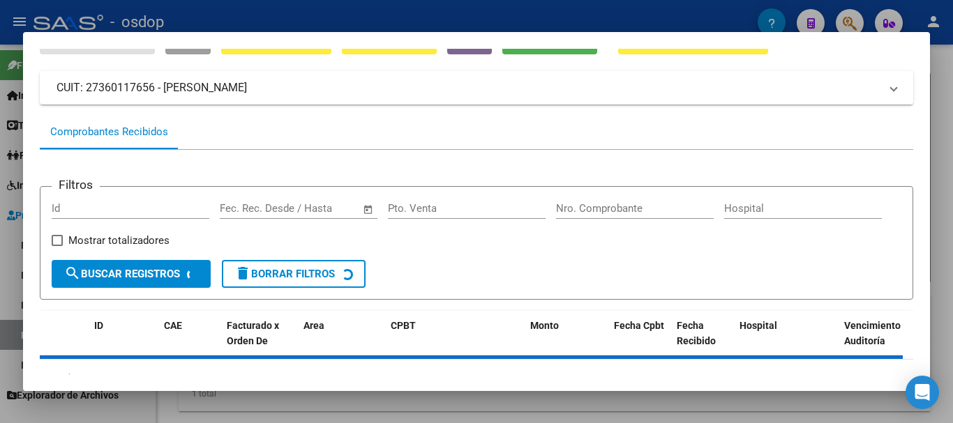
scroll to position [122, 0]
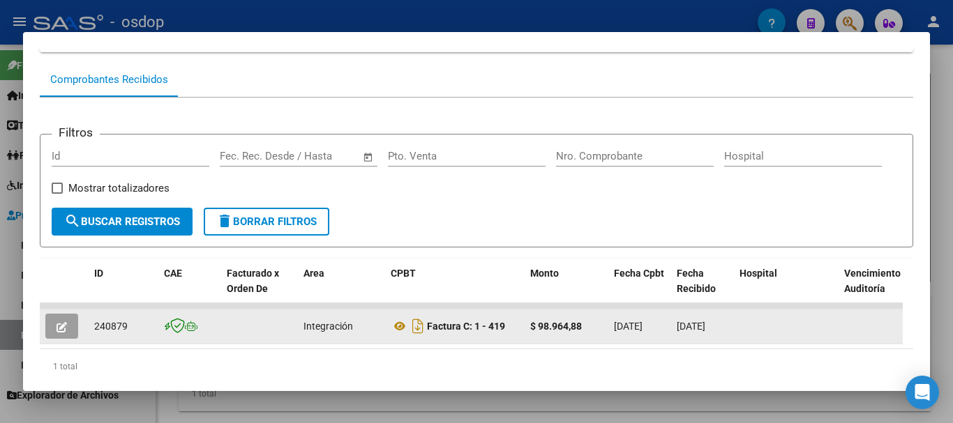
click at [59, 333] on icon "button" at bounding box center [62, 327] width 10 height 10
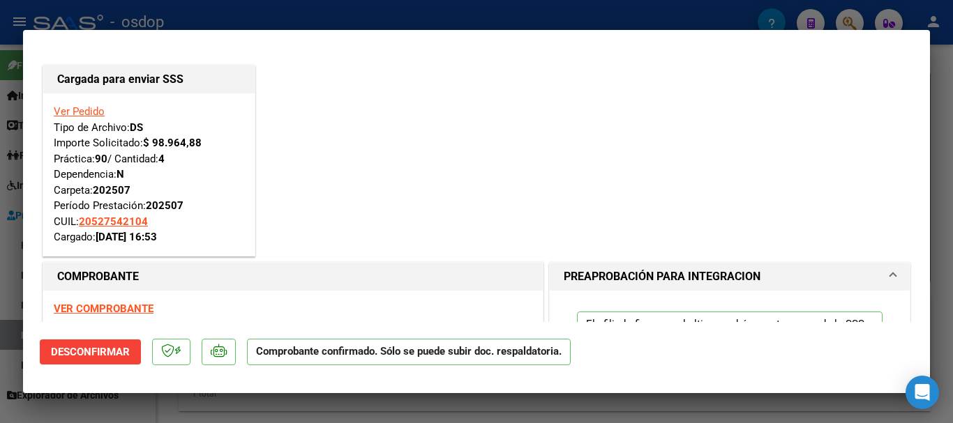
click at [423, 17] on div at bounding box center [476, 211] width 953 height 423
type input "$ 0,00"
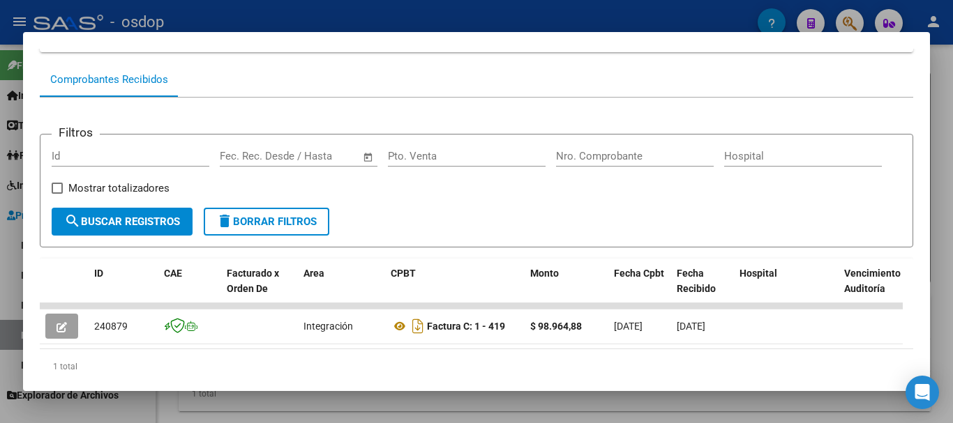
click at [421, 9] on div at bounding box center [476, 211] width 953 height 423
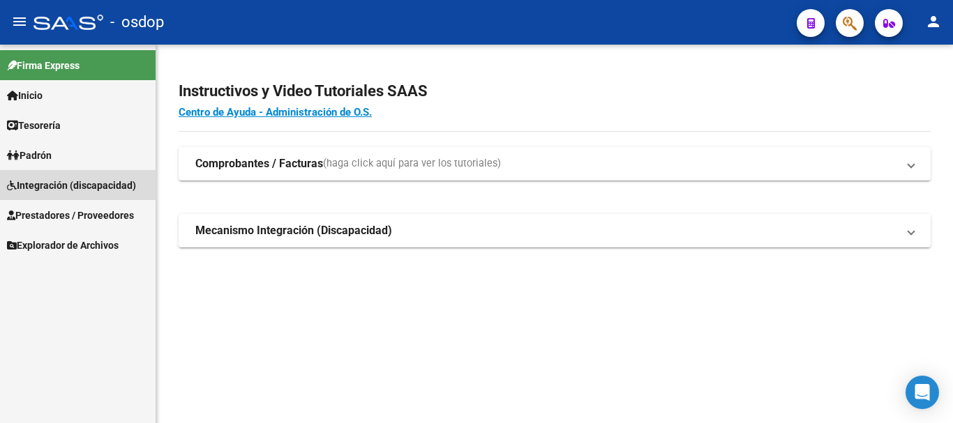
click at [100, 186] on span "Integración (discapacidad)" at bounding box center [71, 185] width 129 height 15
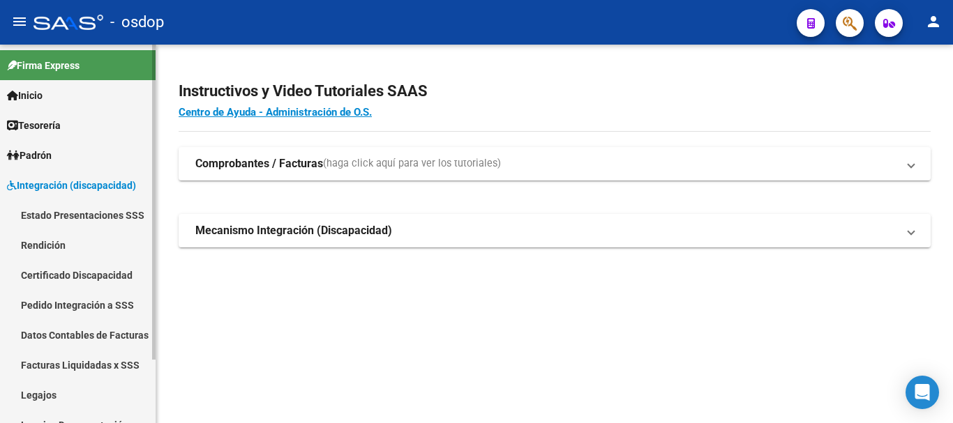
click at [98, 306] on link "Pedido Integración a SSS" at bounding box center [78, 305] width 156 height 30
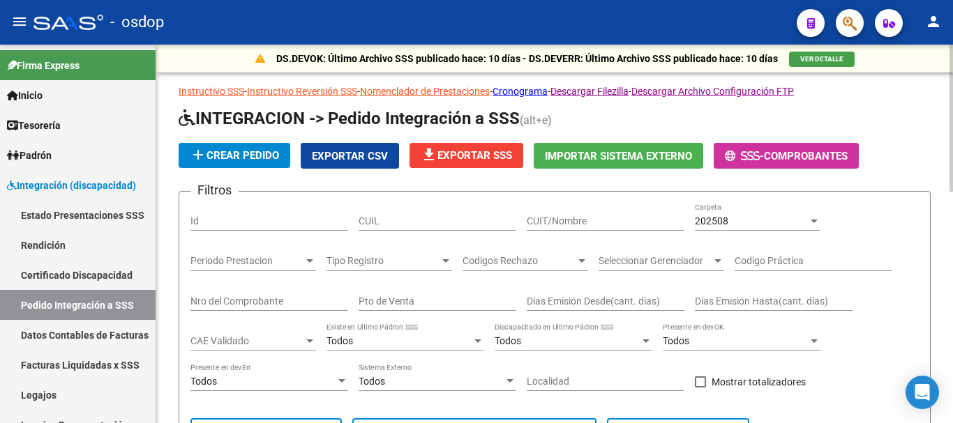
click at [348, 158] on span "Exportar CSV" at bounding box center [350, 156] width 76 height 13
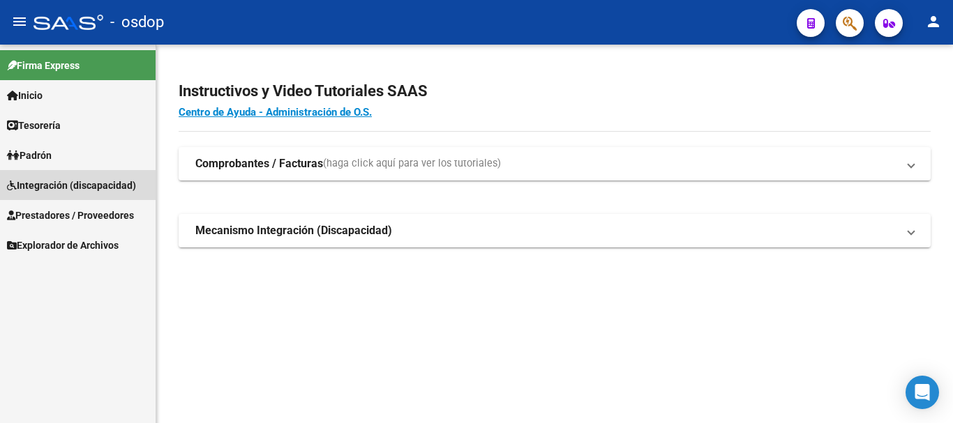
click at [95, 184] on span "Integración (discapacidad)" at bounding box center [71, 185] width 129 height 15
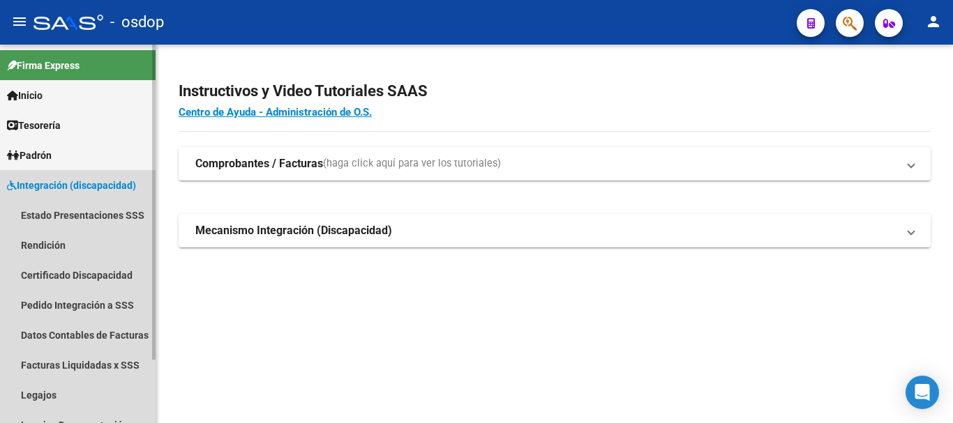
click at [91, 174] on link "Integración (discapacidad)" at bounding box center [78, 185] width 156 height 30
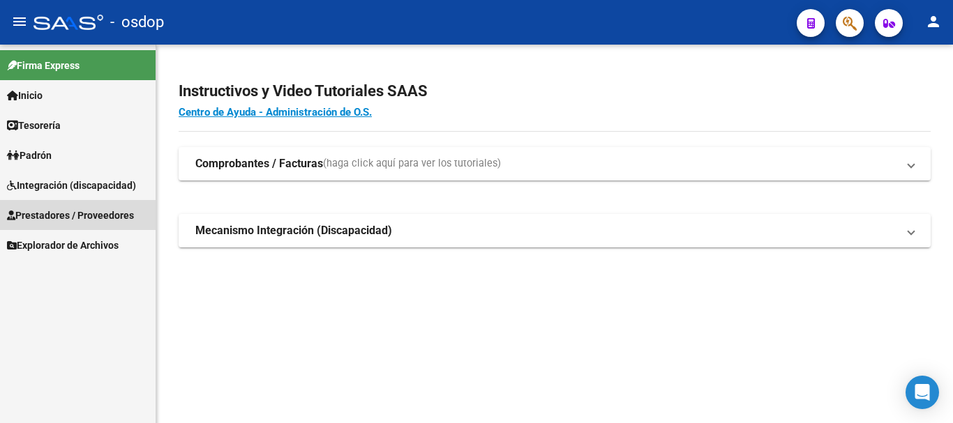
click at [87, 206] on link "Prestadores / Proveedores" at bounding box center [78, 215] width 156 height 30
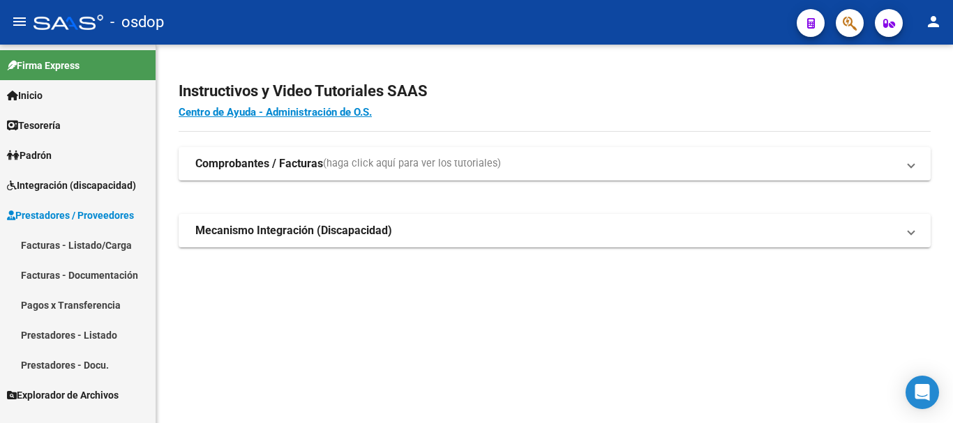
click at [77, 241] on link "Facturas - Listado/Carga" at bounding box center [78, 245] width 156 height 30
click at [69, 243] on link "Facturas - Listado/Carga" at bounding box center [78, 245] width 156 height 30
click at [101, 243] on link "Facturas - Listado/Carga" at bounding box center [78, 245] width 156 height 30
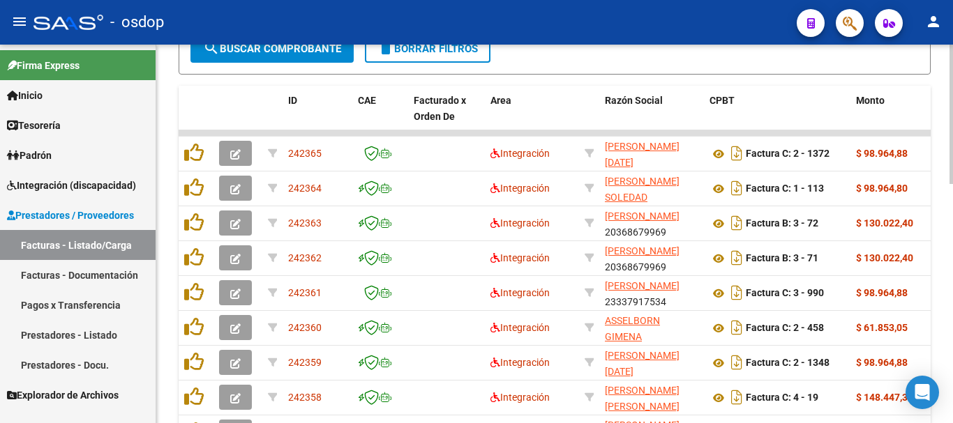
scroll to position [141, 0]
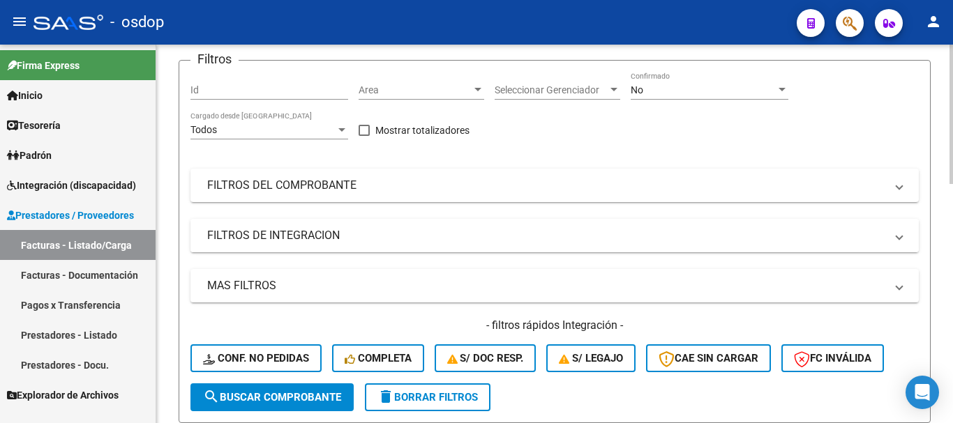
click at [366, 248] on mat-expansion-panel-header "FILTROS DE INTEGRACION" at bounding box center [554, 235] width 728 height 33
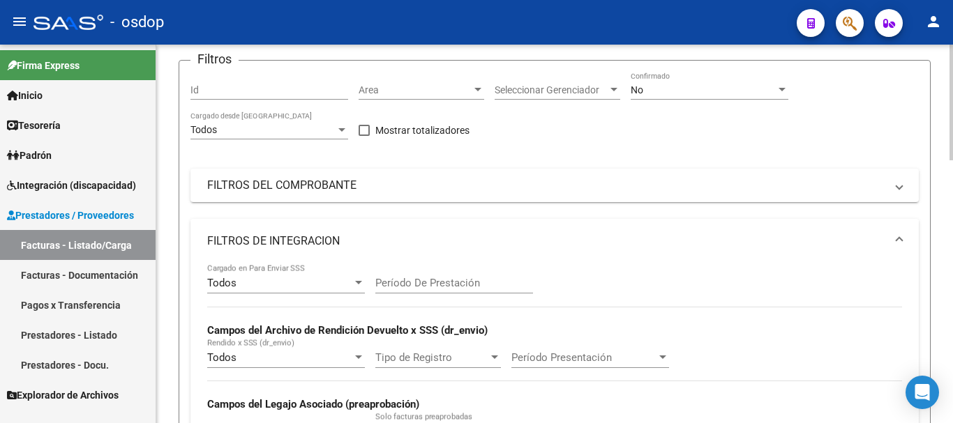
scroll to position [211, 0]
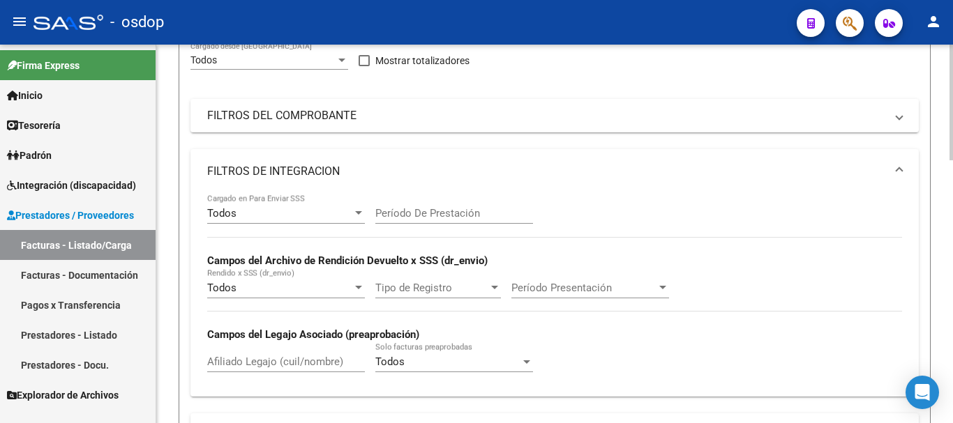
click at [266, 363] on input "Afiliado Legajo (cuil/nombre)" at bounding box center [286, 362] width 158 height 13
paste input "23549303854"
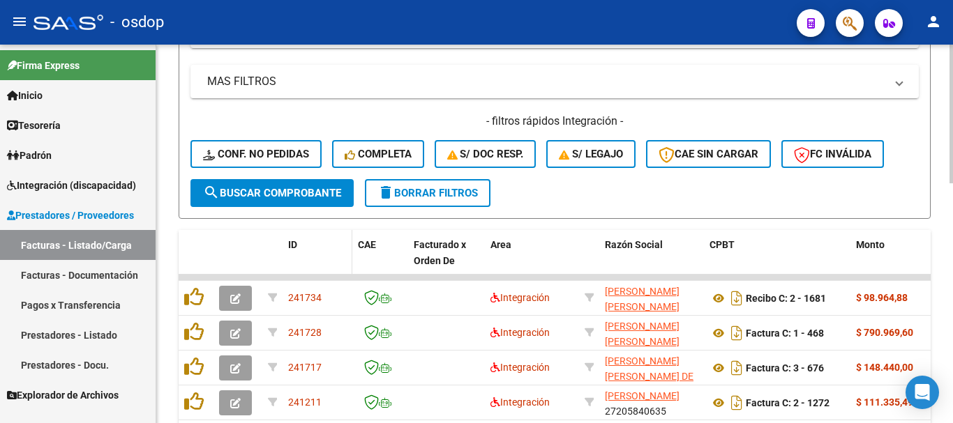
scroll to position [652, 0]
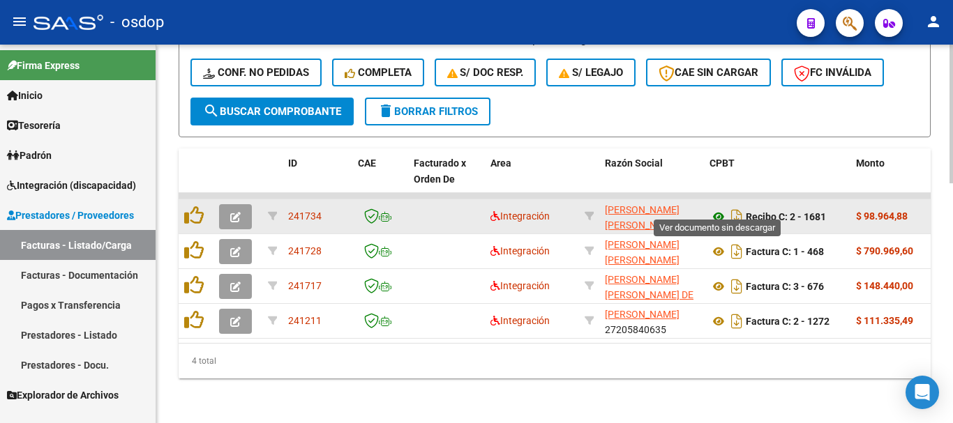
type input "23549303854"
click at [719, 209] on icon at bounding box center [719, 217] width 18 height 17
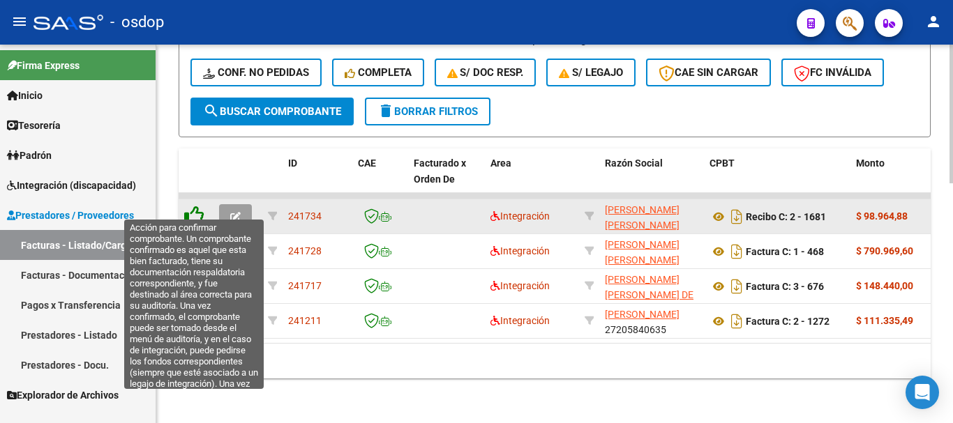
click at [197, 207] on icon at bounding box center [194, 216] width 20 height 20
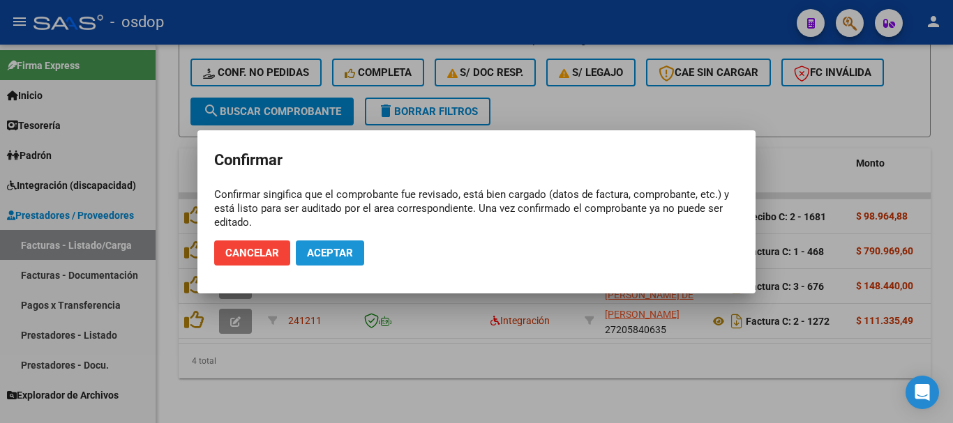
click at [336, 250] on span "Aceptar" at bounding box center [330, 253] width 46 height 13
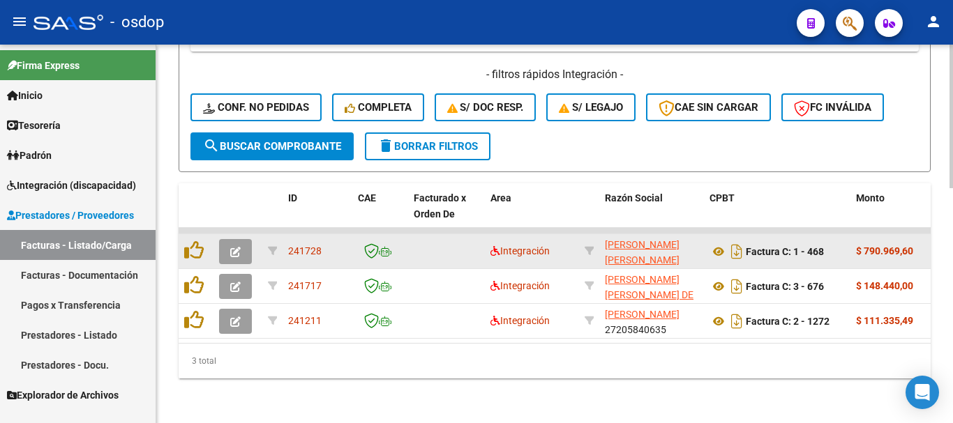
scroll to position [617, 0]
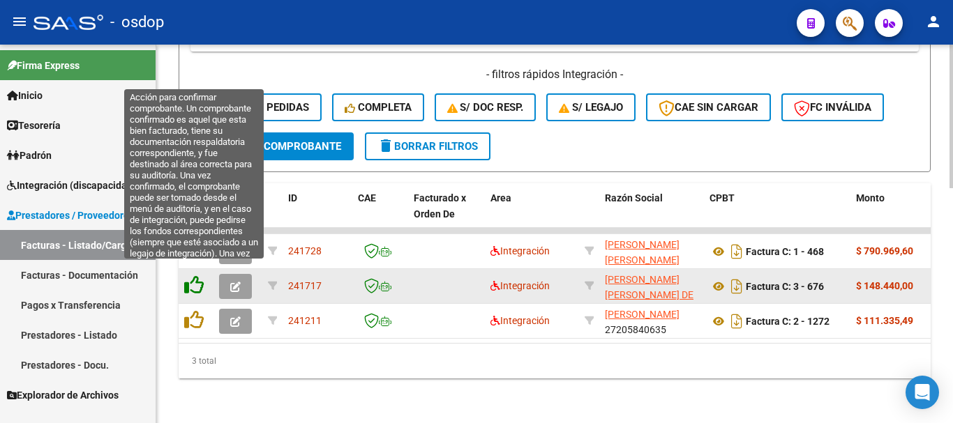
click at [192, 276] on icon at bounding box center [194, 286] width 20 height 20
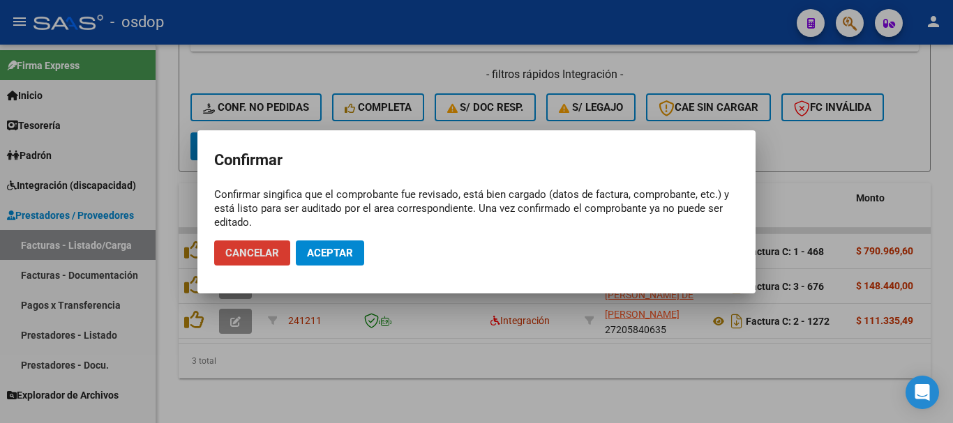
click at [327, 253] on span "Aceptar" at bounding box center [330, 253] width 46 height 13
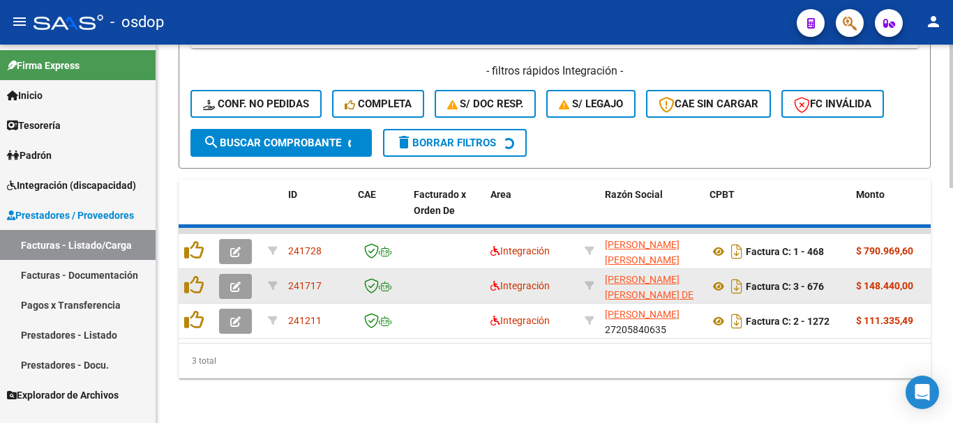
scroll to position [583, 0]
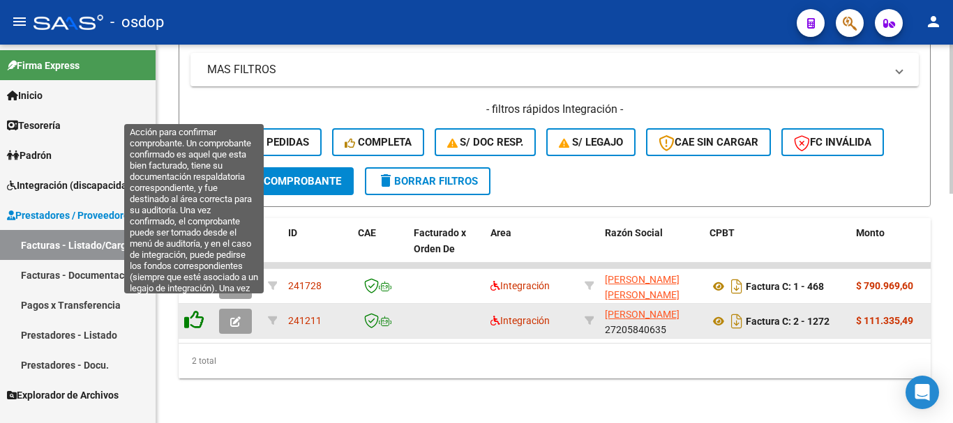
click at [196, 312] on icon at bounding box center [194, 320] width 20 height 20
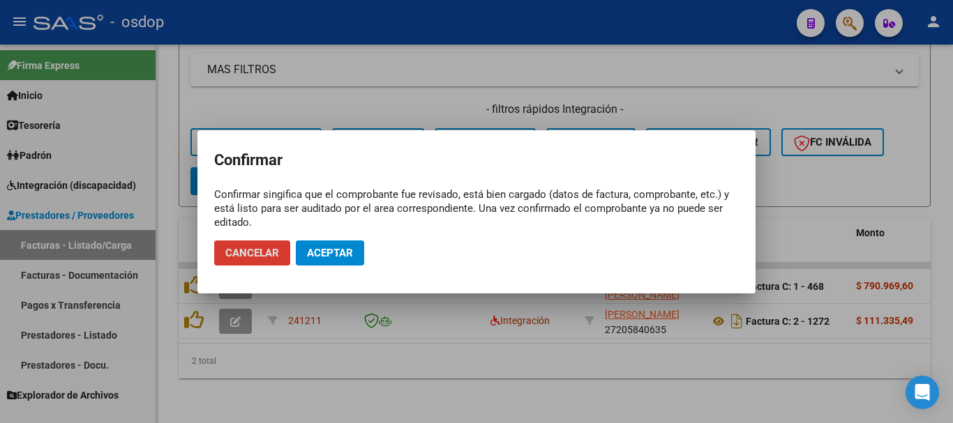
click at [349, 253] on span "Aceptar" at bounding box center [330, 253] width 46 height 13
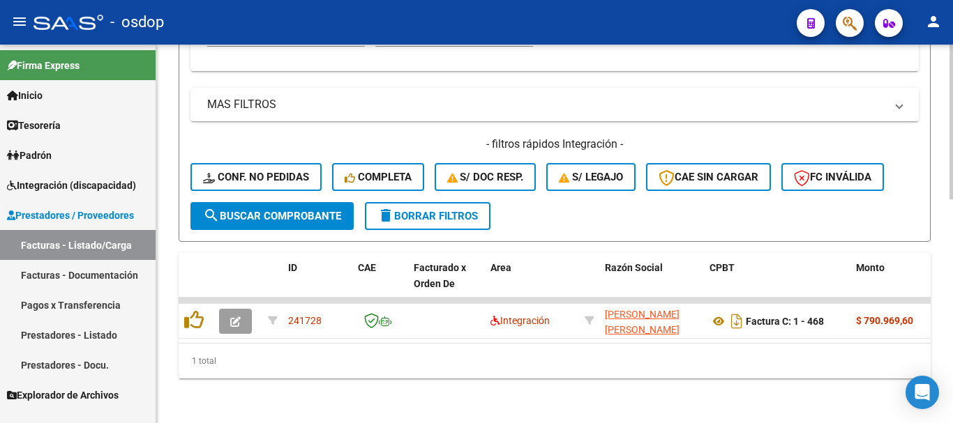
scroll to position [548, 0]
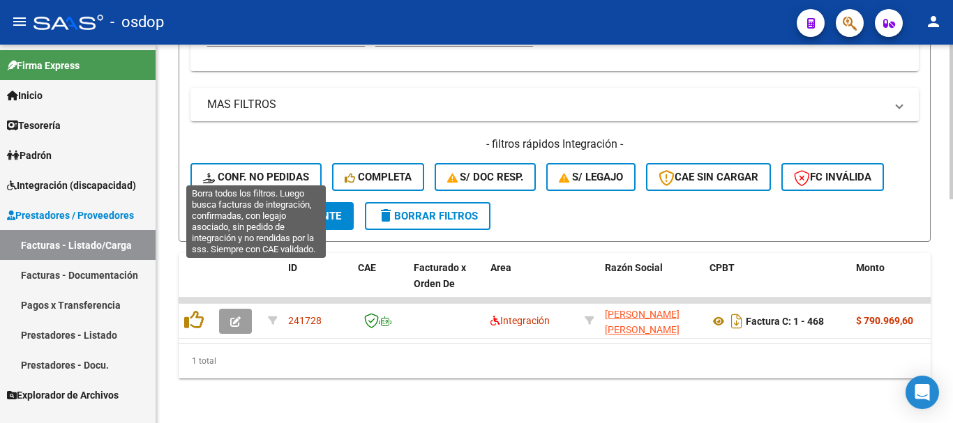
click at [262, 163] on button "Conf. no pedidas" at bounding box center [255, 177] width 131 height 28
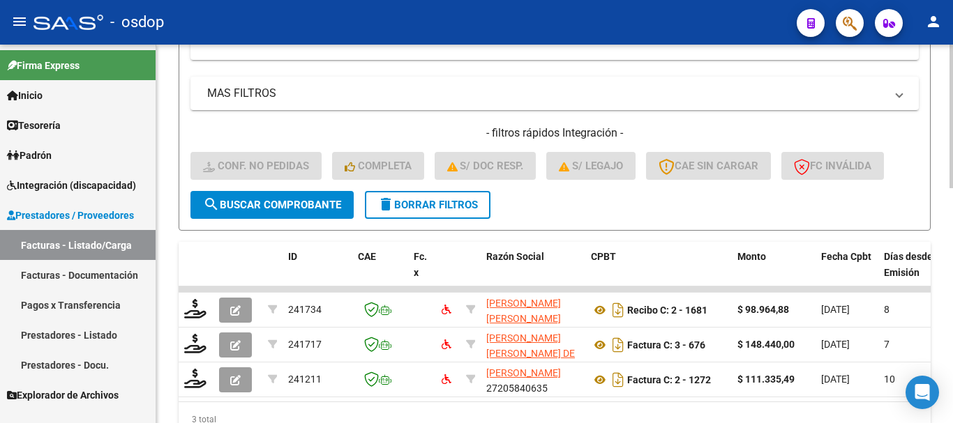
scroll to position [478, 0]
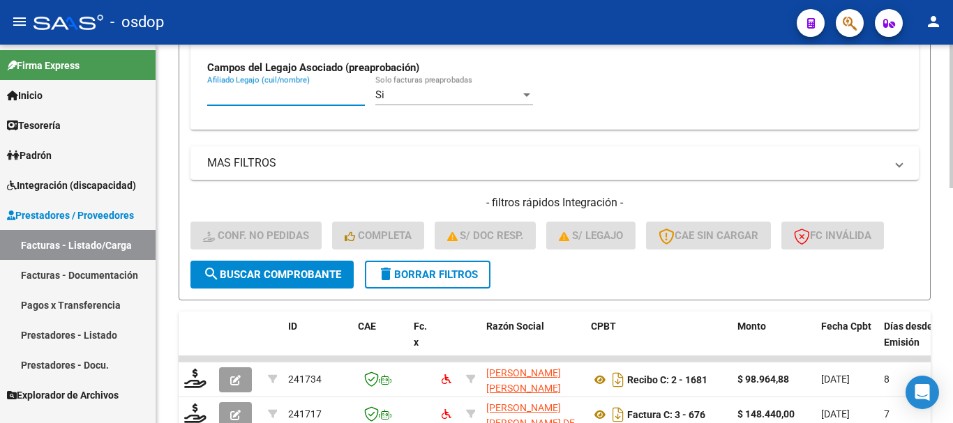
click at [300, 98] on input "Afiliado Legajo (cuil/nombre)" at bounding box center [286, 95] width 158 height 13
paste input "23549303854"
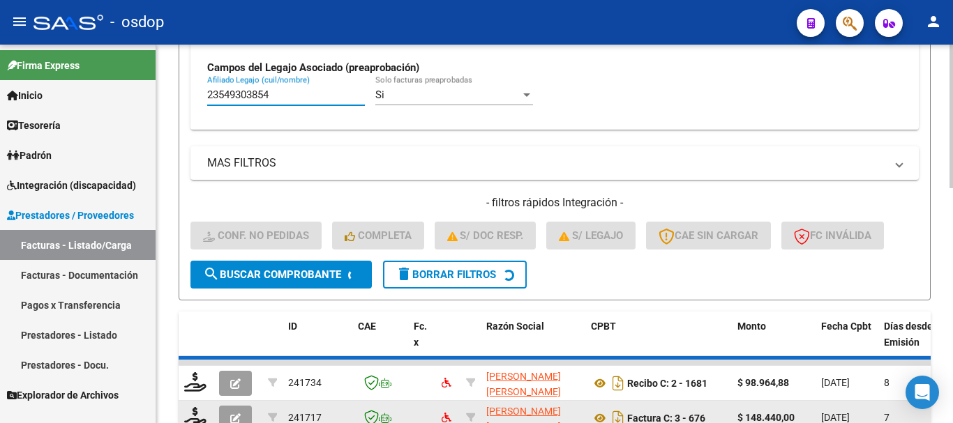
scroll to position [617, 0]
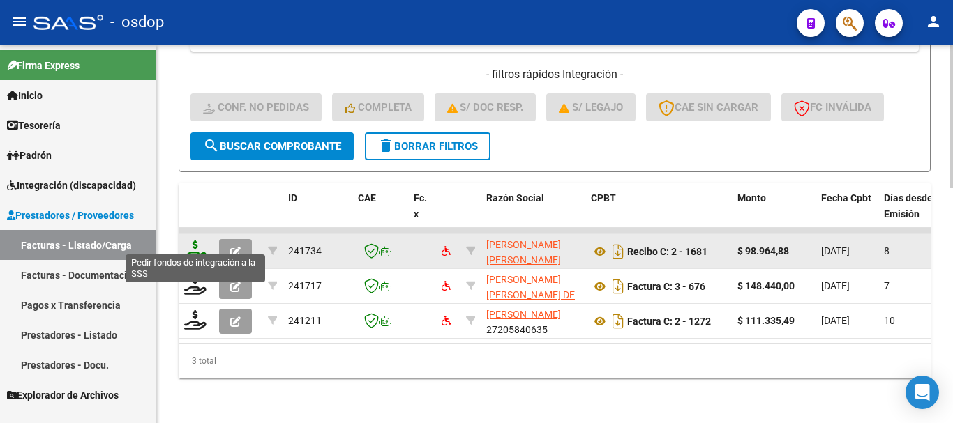
type input "23549303854"
click at [187, 241] on icon at bounding box center [195, 251] width 22 height 20
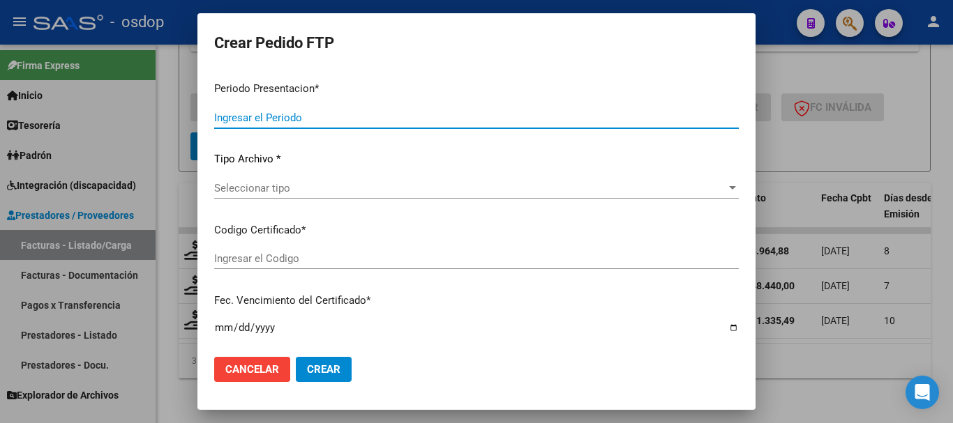
type input "202508"
type input "$ 98.964,88"
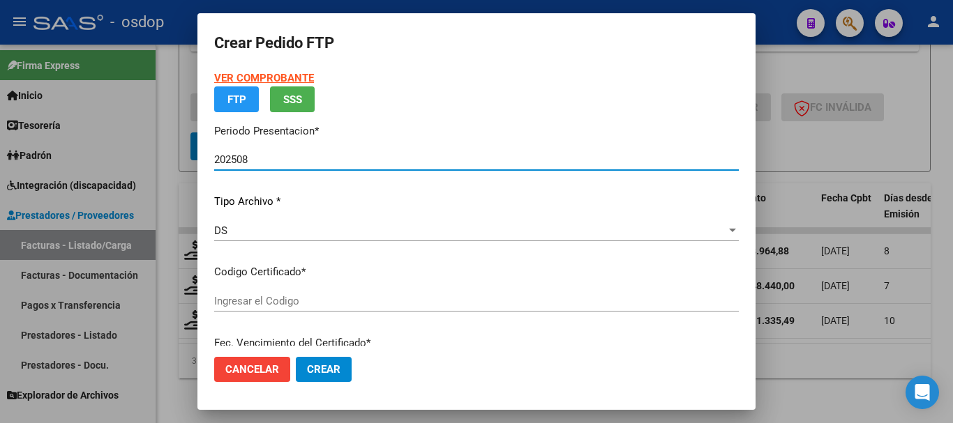
type input "8443897449"
type input "2027-05-23"
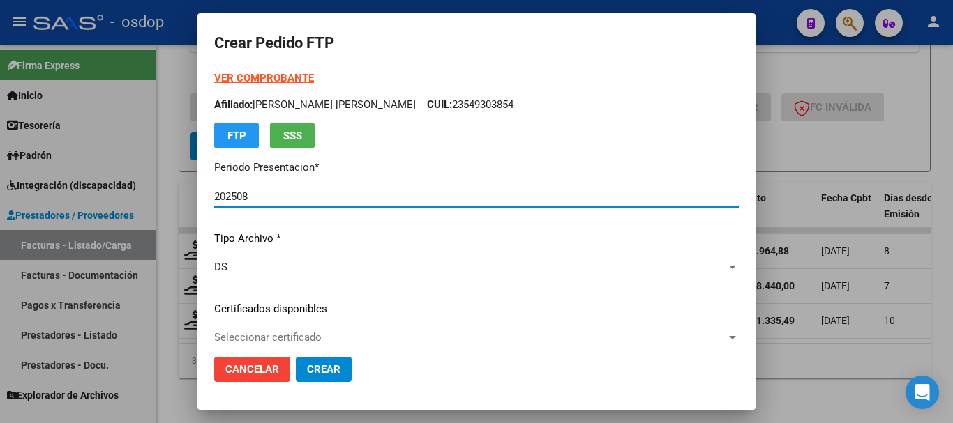
scroll to position [140, 0]
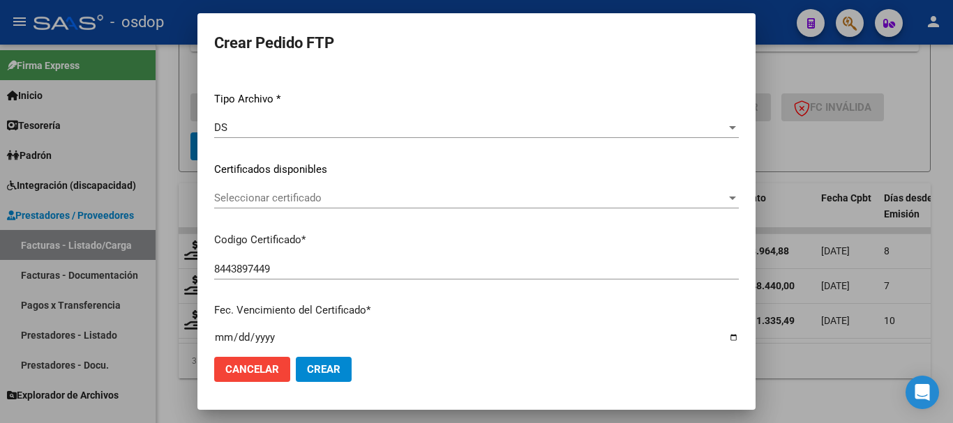
click at [312, 204] on span "Seleccionar certificado" at bounding box center [470, 198] width 512 height 13
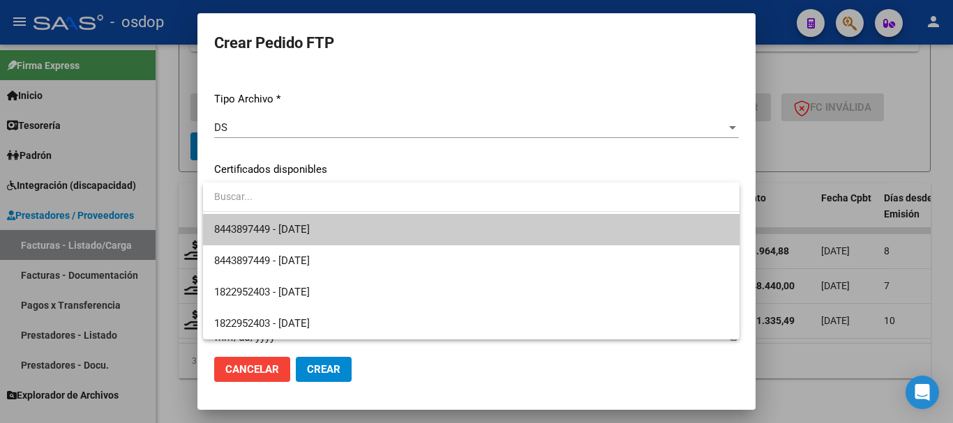
click at [310, 227] on span "8443897449 - 2027-05-23" at bounding box center [262, 229] width 96 height 13
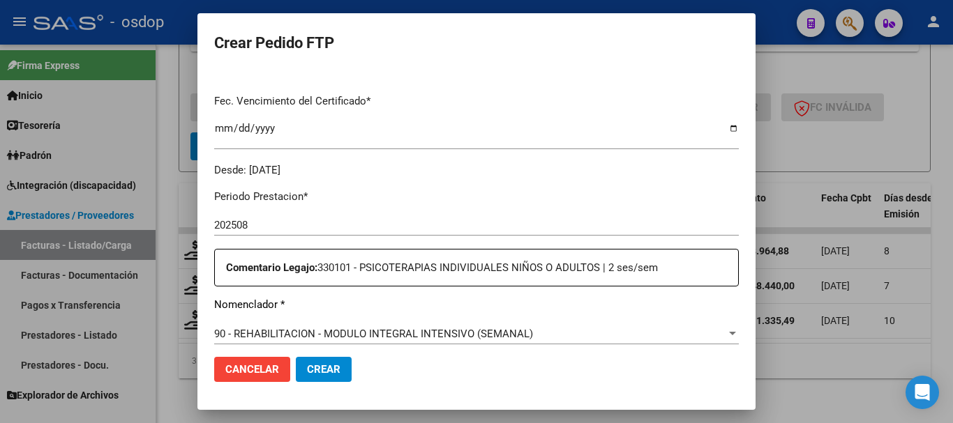
scroll to position [488, 0]
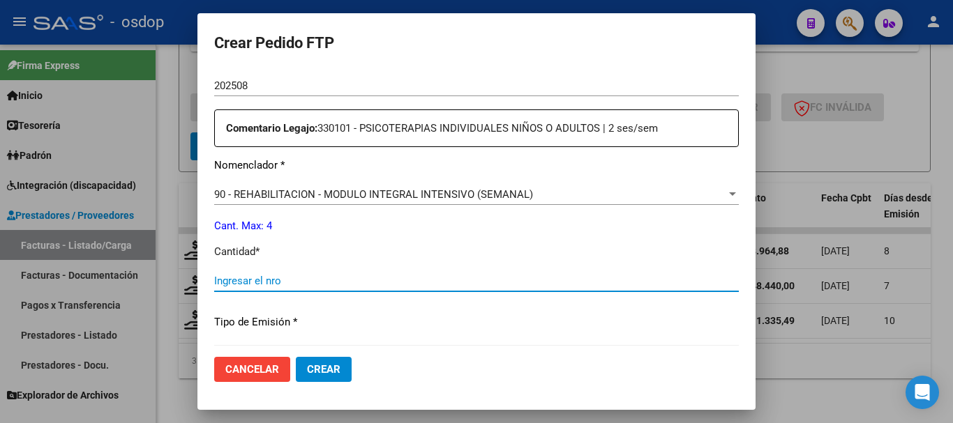
click at [317, 276] on input "Ingresar el nro" at bounding box center [476, 281] width 525 height 13
type input "4"
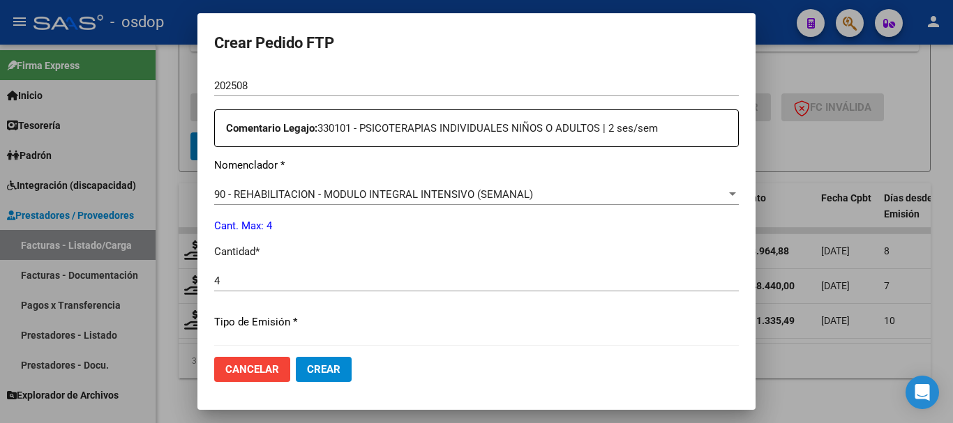
scroll to position [659, 0]
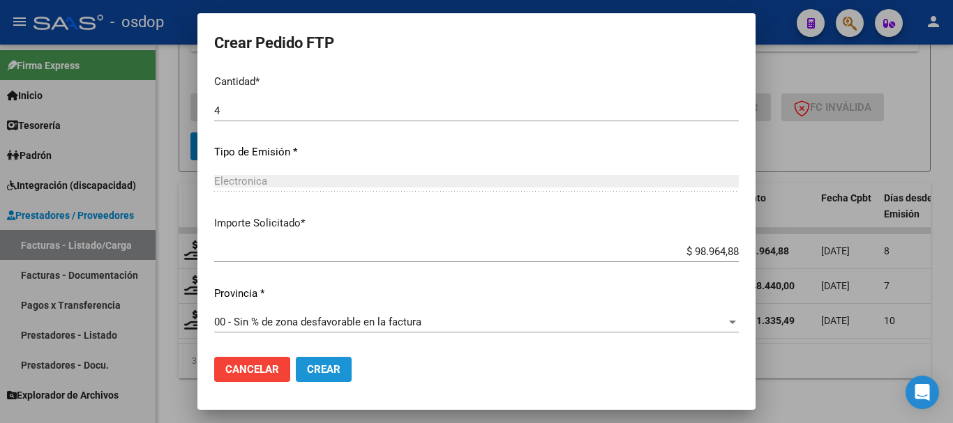
click at [327, 366] on span "Crear" at bounding box center [323, 369] width 33 height 13
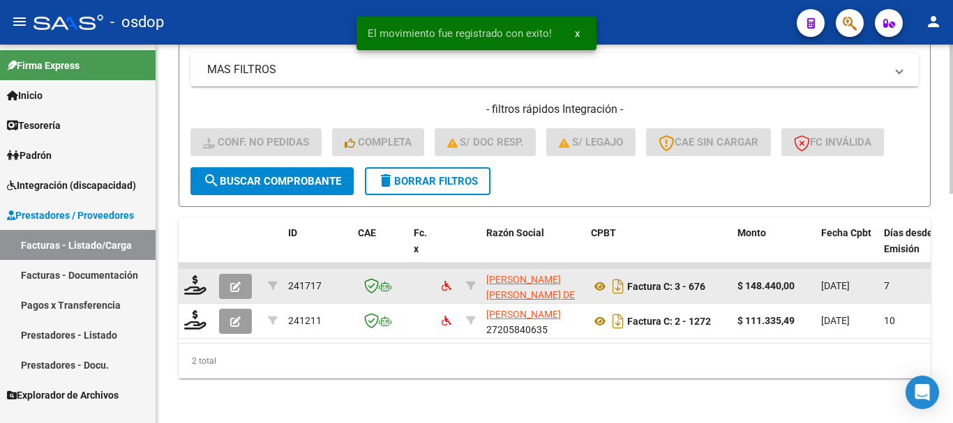
scroll to position [583, 0]
click at [197, 276] on icon at bounding box center [195, 286] width 22 height 20
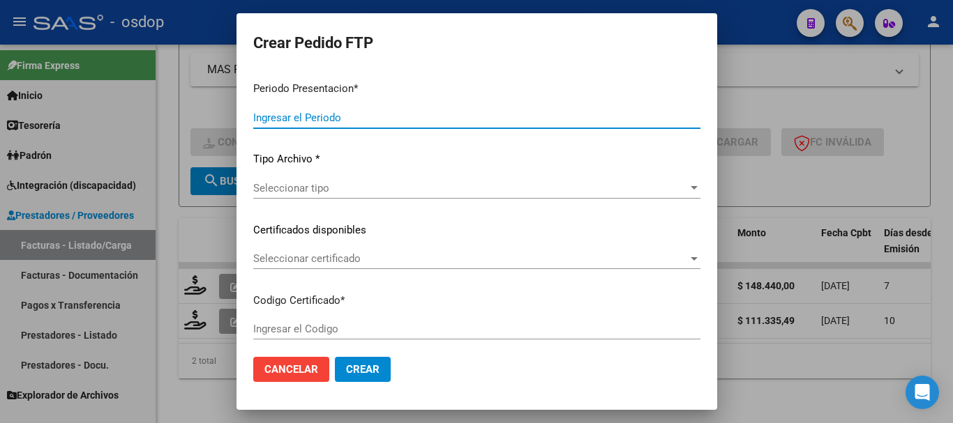
type input "202508"
type input "$ 148.440,00"
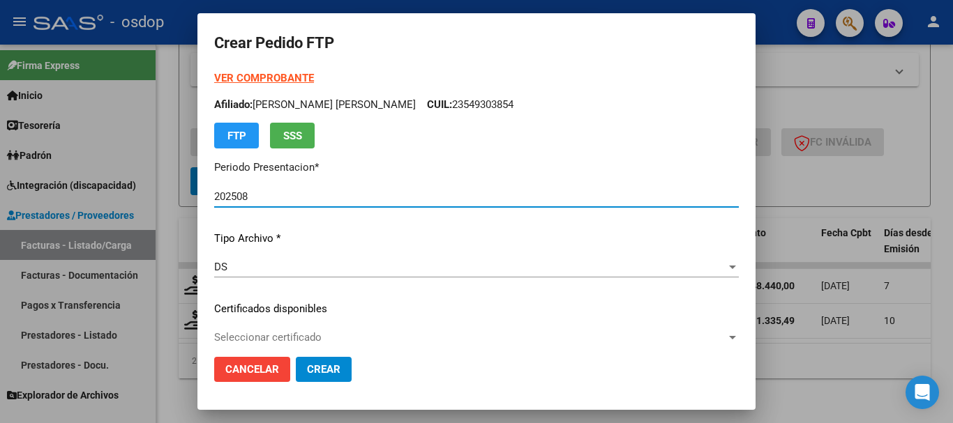
type input "8443897449"
type input "2027-05-23"
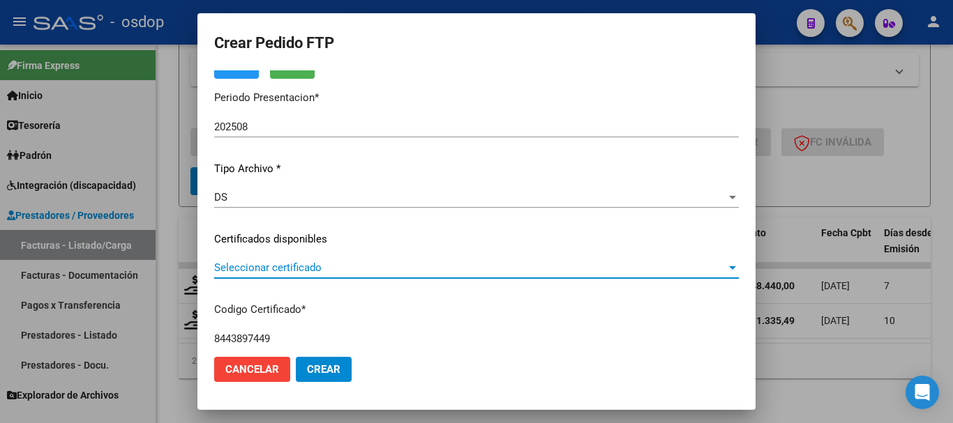
click at [313, 269] on span "Seleccionar certificado" at bounding box center [470, 268] width 512 height 13
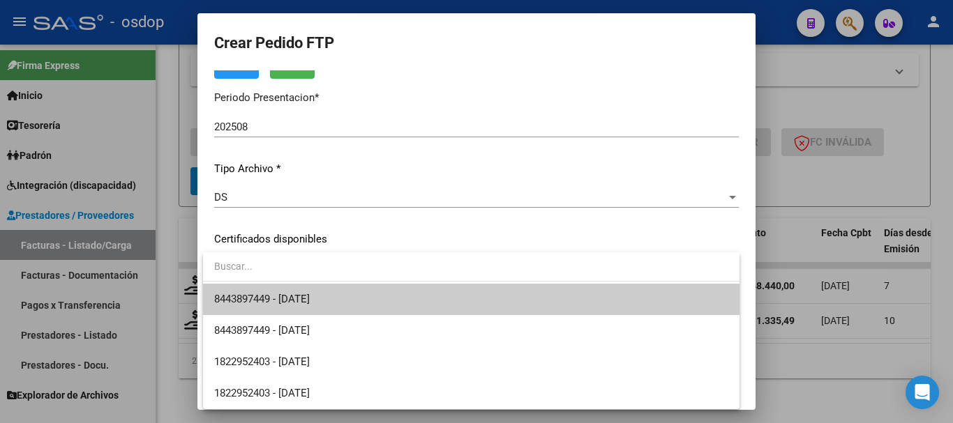
click at [343, 288] on span "8443897449 - 2027-05-23" at bounding box center [471, 299] width 514 height 31
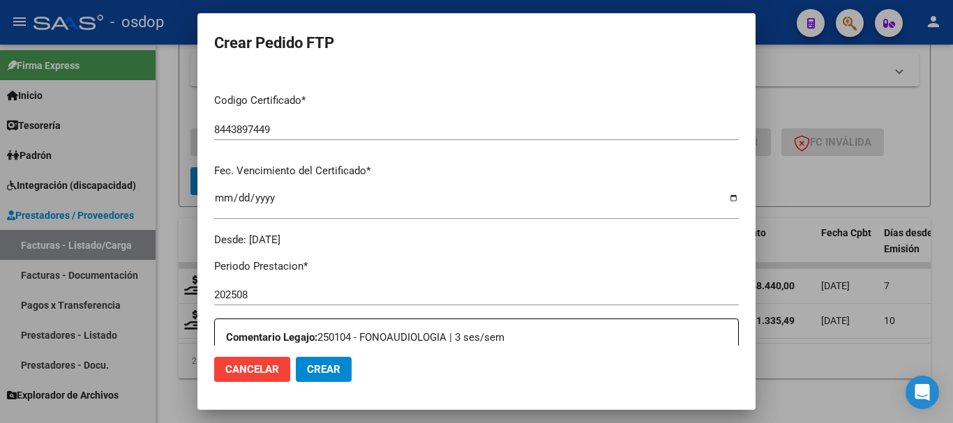
click at [325, 300] on input "202508" at bounding box center [476, 295] width 525 height 13
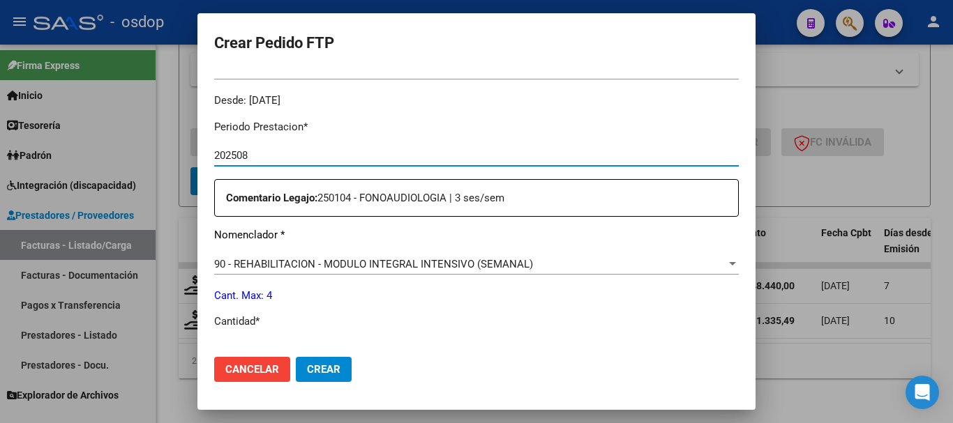
scroll to position [558, 0]
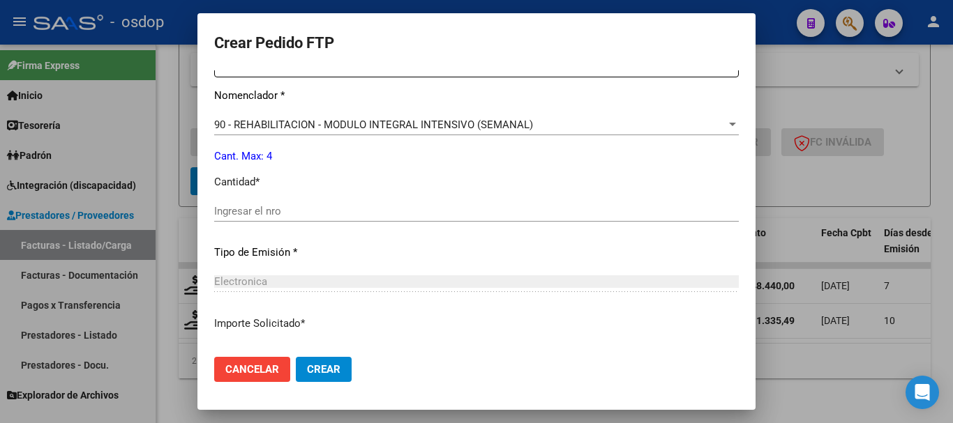
click at [306, 205] on input "Ingresar el nro" at bounding box center [476, 211] width 525 height 13
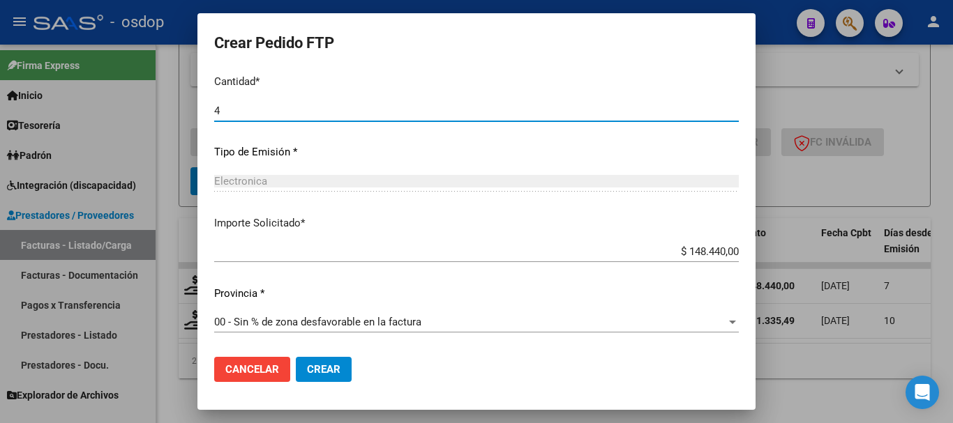
type input "4"
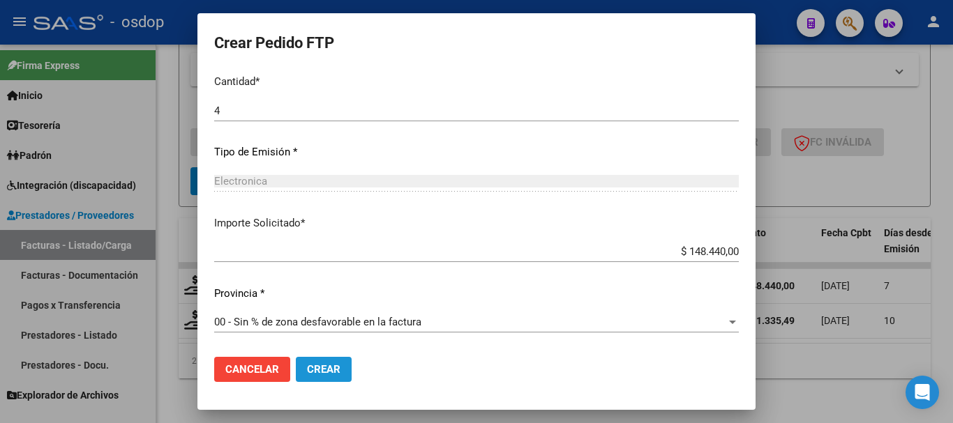
click at [332, 368] on span "Crear" at bounding box center [323, 369] width 33 height 13
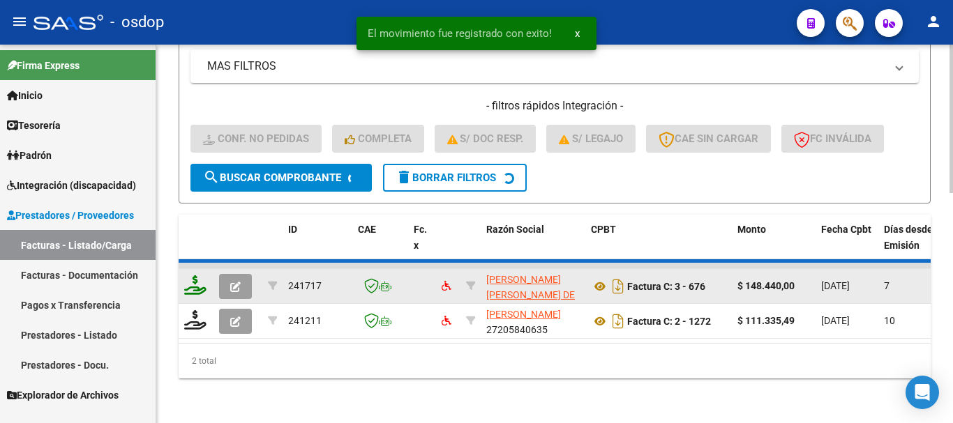
scroll to position [548, 0]
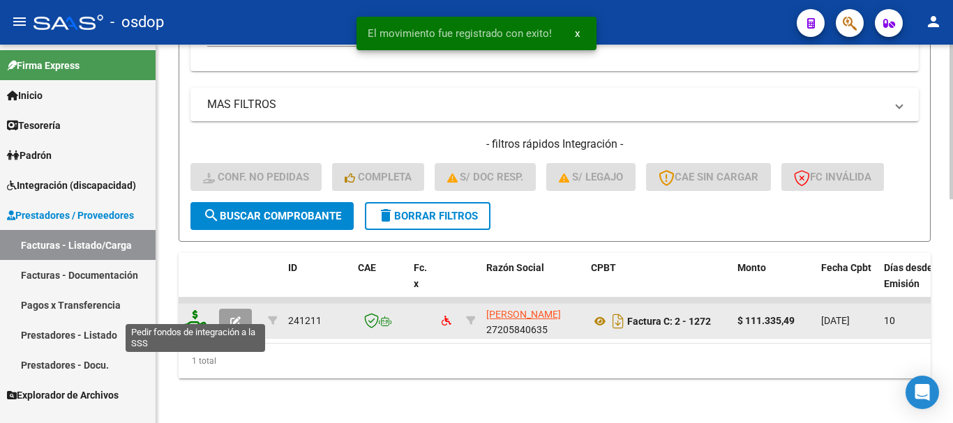
click at [193, 315] on icon at bounding box center [195, 320] width 22 height 20
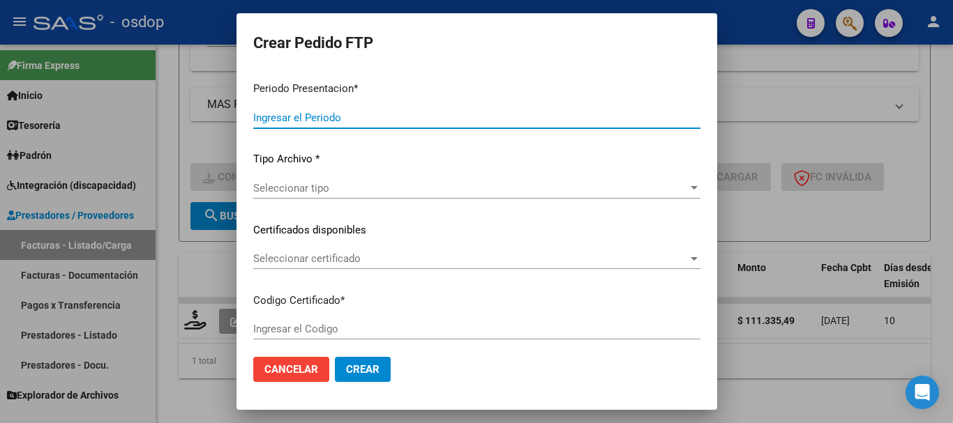
type input "202508"
type input "$ 111.335,49"
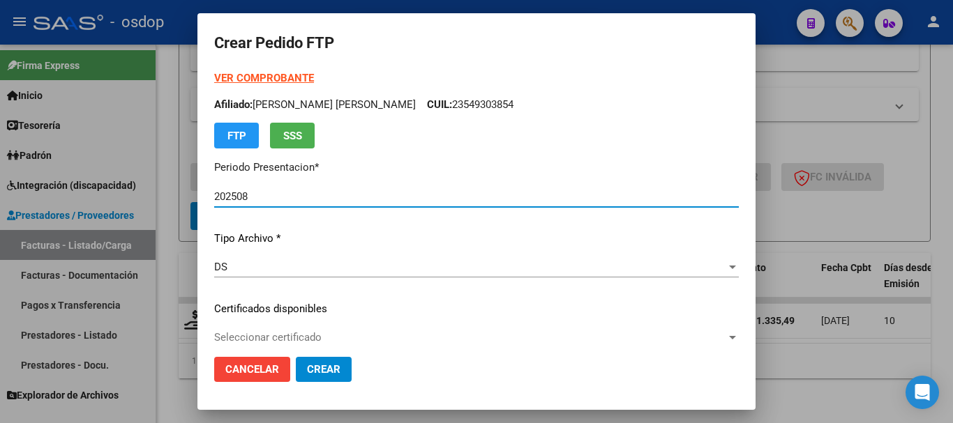
type input "8443897449"
type input "2027-05-23"
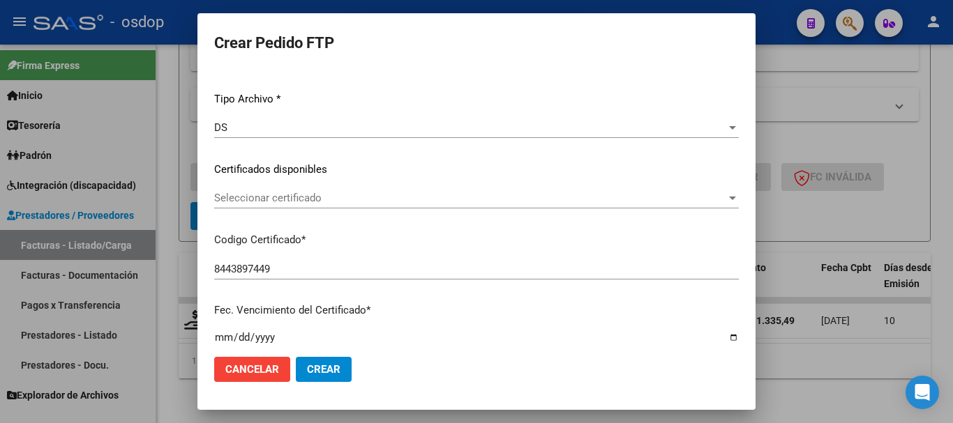
click at [322, 200] on span "Seleccionar certificado" at bounding box center [470, 198] width 512 height 13
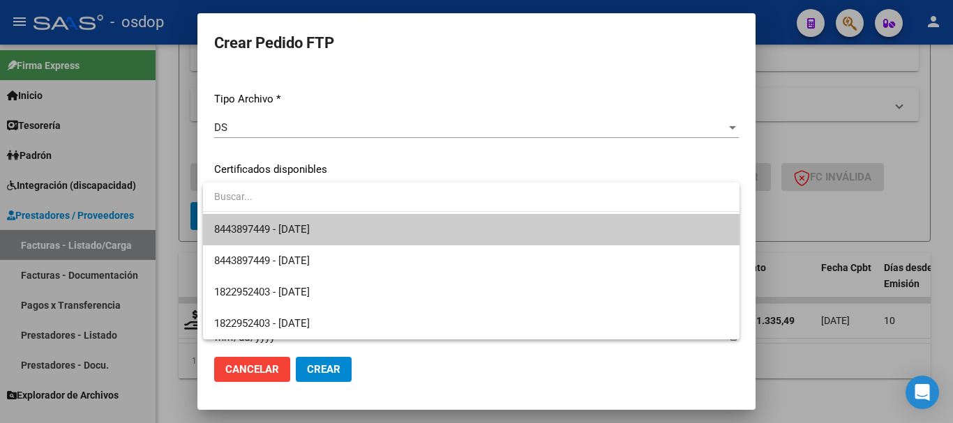
click at [340, 224] on span "8443897449 - 2027-05-23" at bounding box center [471, 229] width 514 height 31
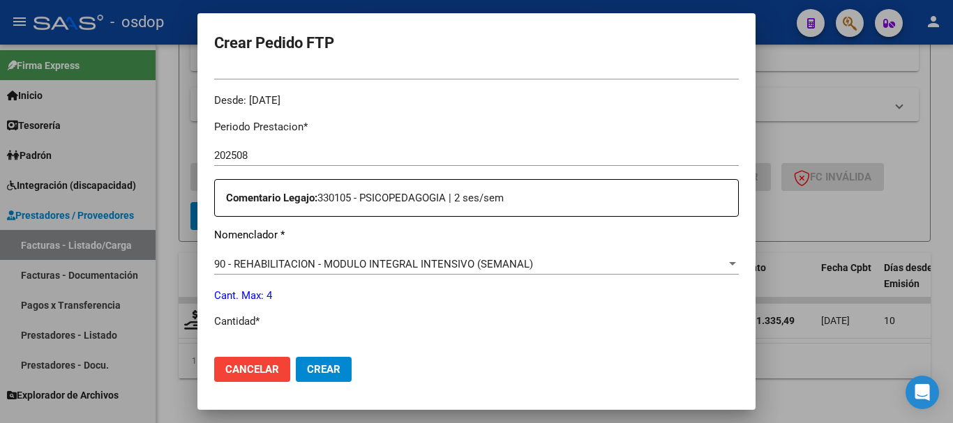
scroll to position [558, 0]
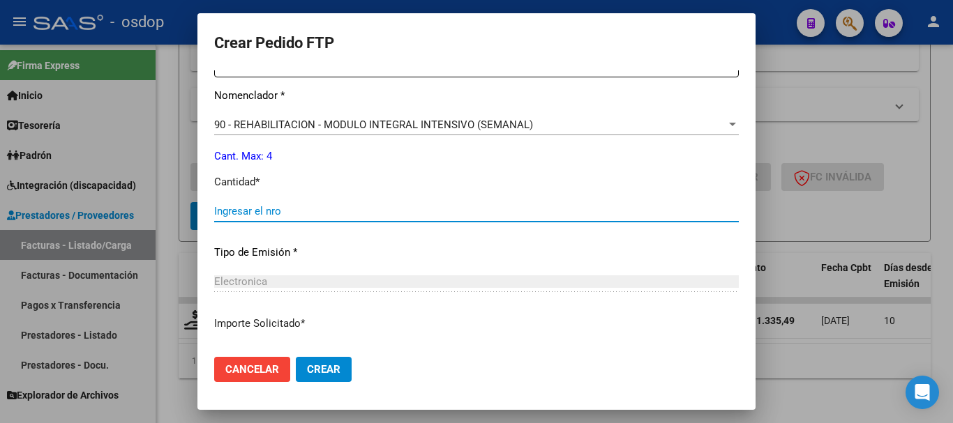
click at [343, 210] on input "Ingresar el nro" at bounding box center [476, 211] width 525 height 13
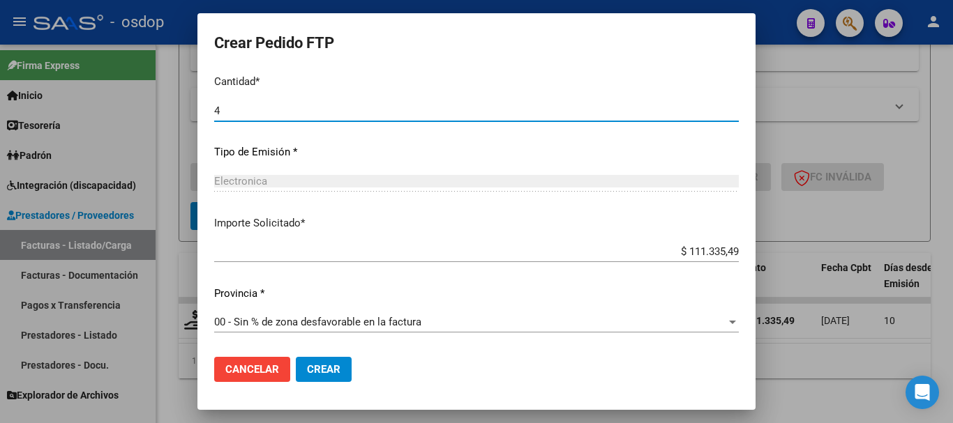
type input "4"
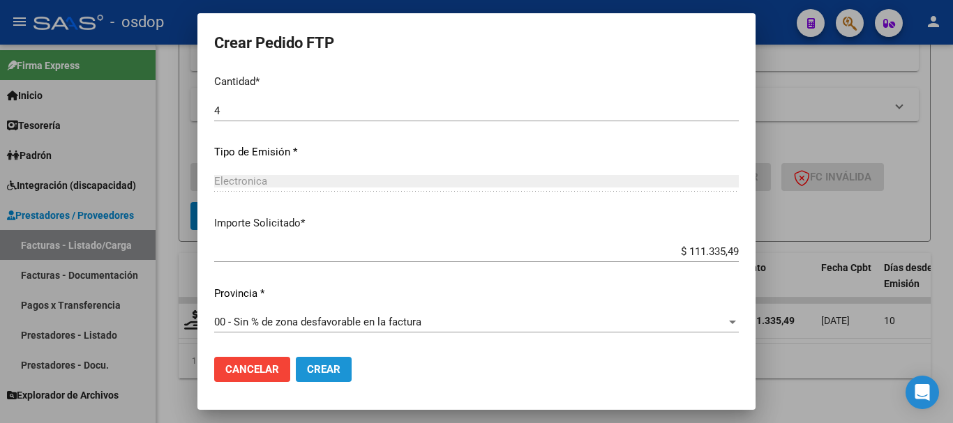
click at [321, 368] on span "Crear" at bounding box center [323, 369] width 33 height 13
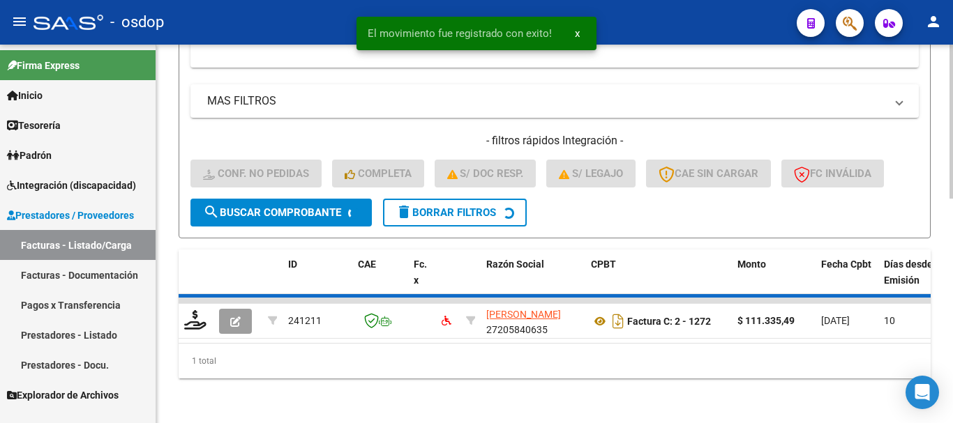
scroll to position [526, 0]
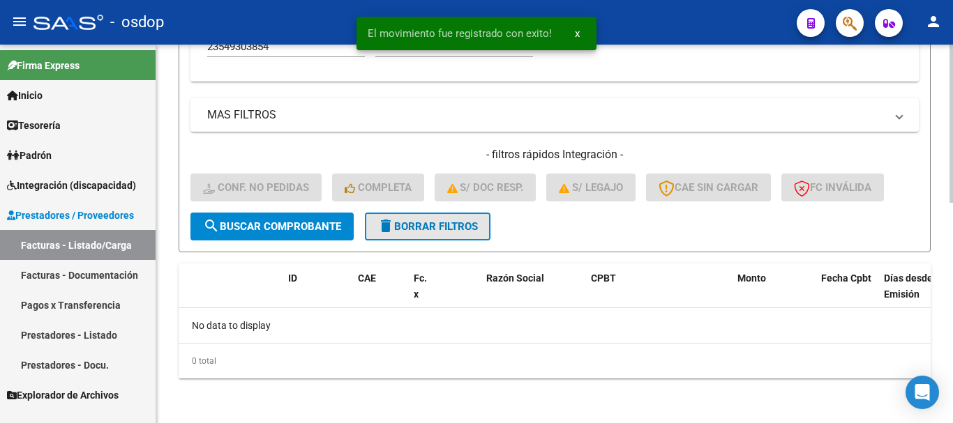
click at [438, 223] on span "delete Borrar Filtros" at bounding box center [427, 226] width 100 height 13
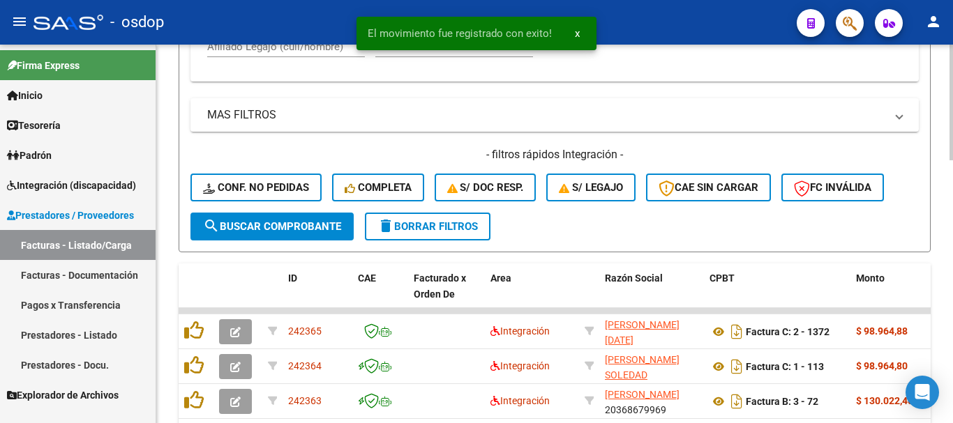
click at [291, 51] on input "Afiliado Legajo (cuil/nombre)" at bounding box center [286, 46] width 158 height 13
paste input "23549303854"
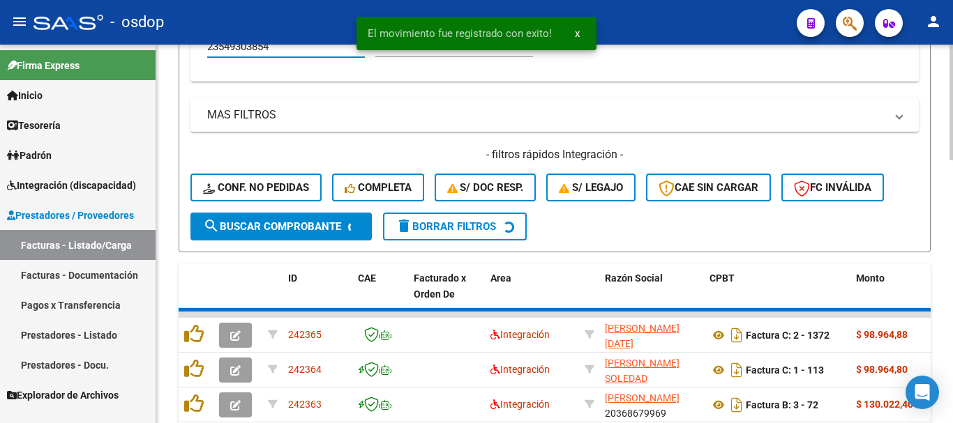
scroll to position [522, 0]
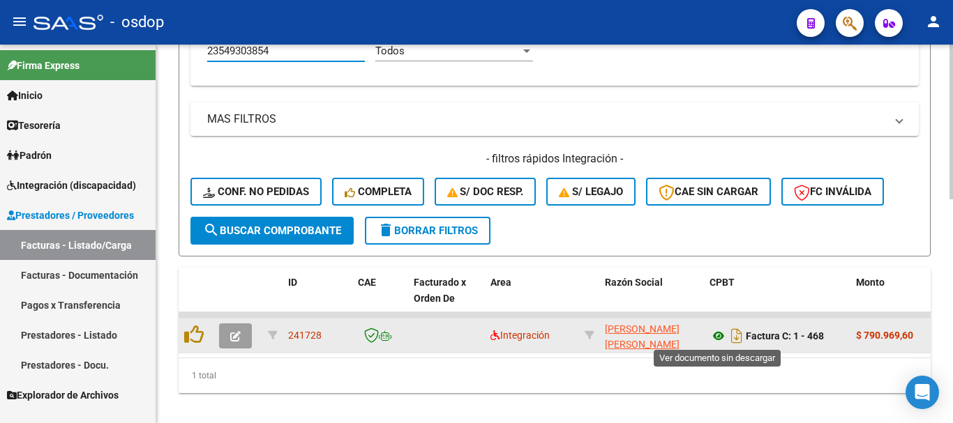
type input "23549303854"
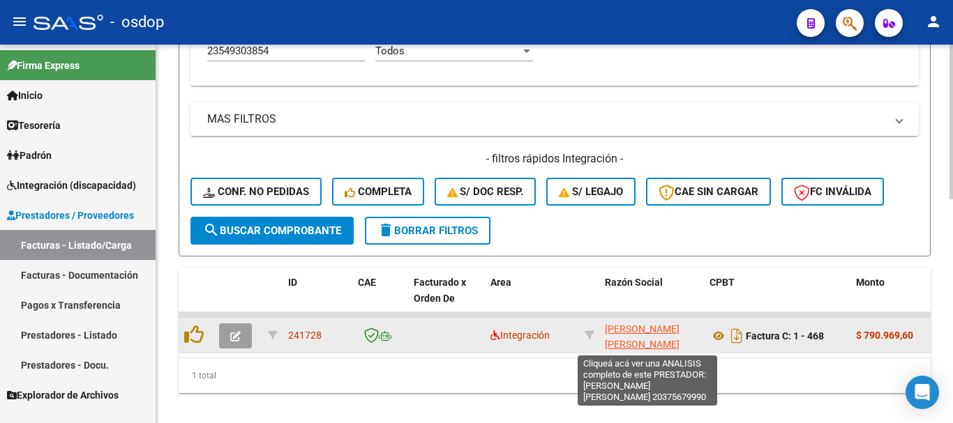
click at [633, 329] on span "SOSA RIFFEL FRANCO EMILIANO" at bounding box center [642, 337] width 75 height 27
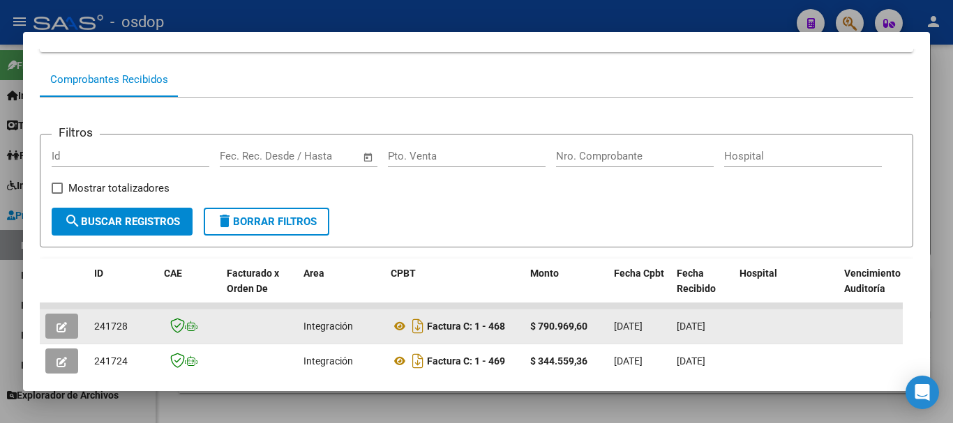
scroll to position [331, 0]
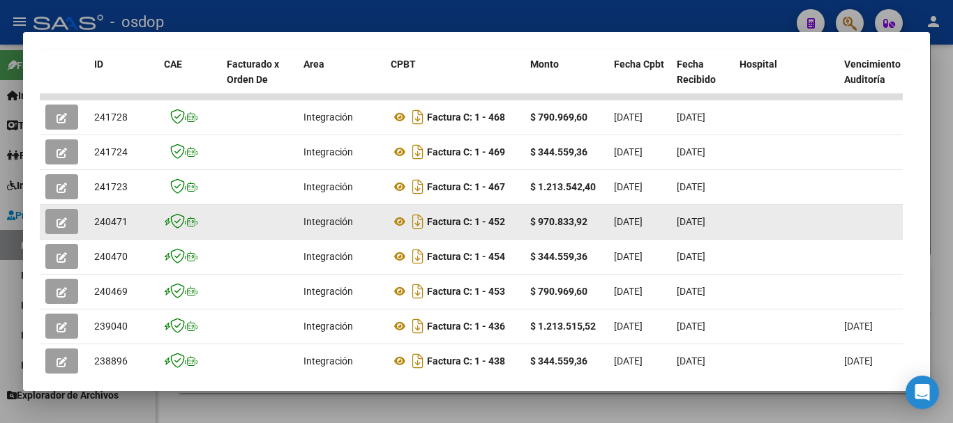
click at [63, 225] on icon "button" at bounding box center [62, 223] width 10 height 10
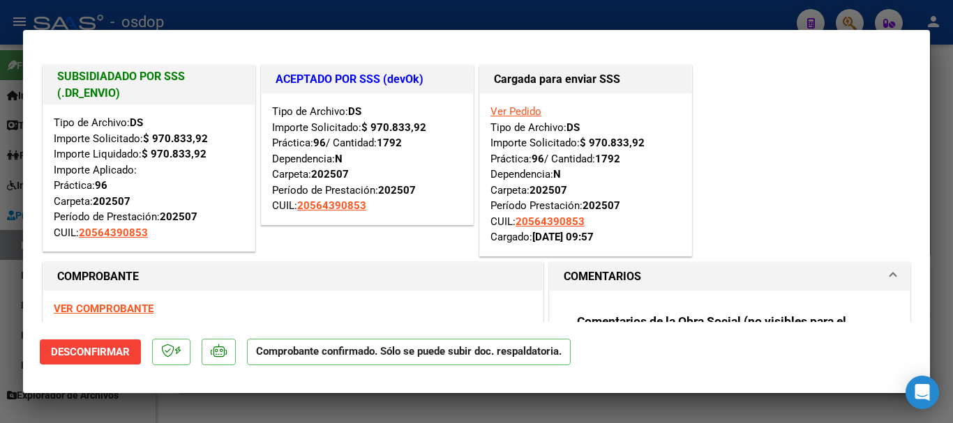
click at [493, 14] on div at bounding box center [476, 211] width 953 height 423
type input "$ 0,00"
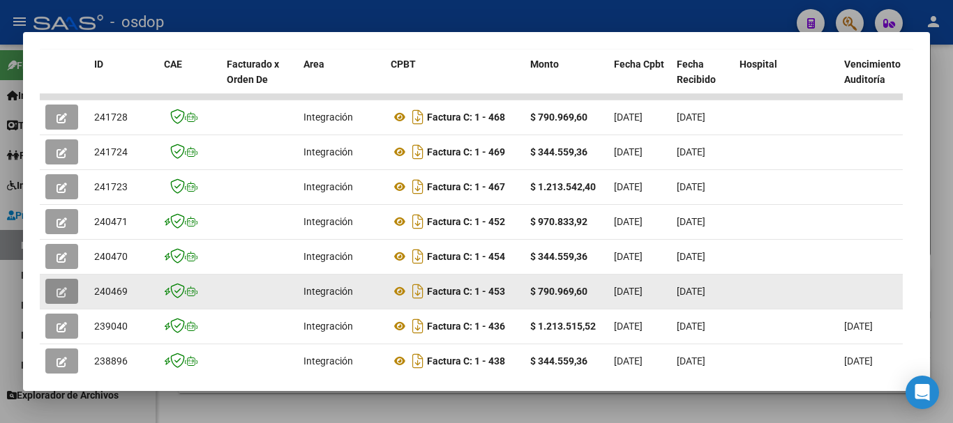
click at [54, 299] on button "button" at bounding box center [61, 291] width 33 height 25
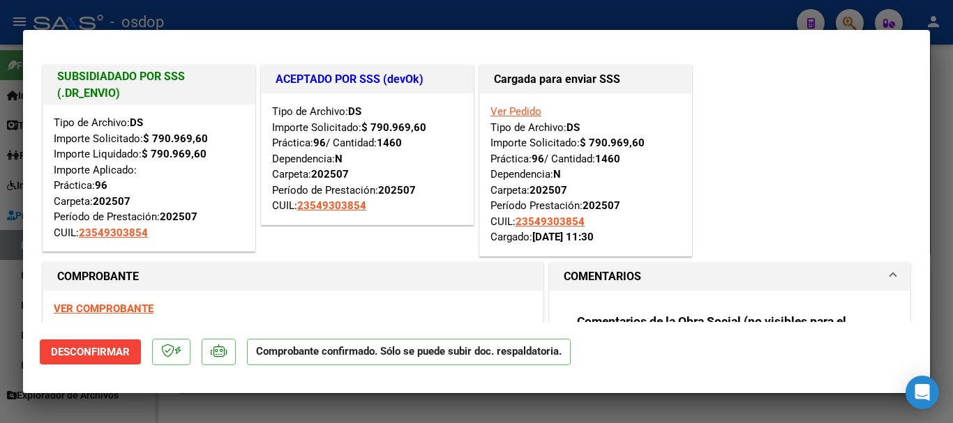
click at [379, 17] on div at bounding box center [476, 211] width 953 height 423
type input "$ 0,00"
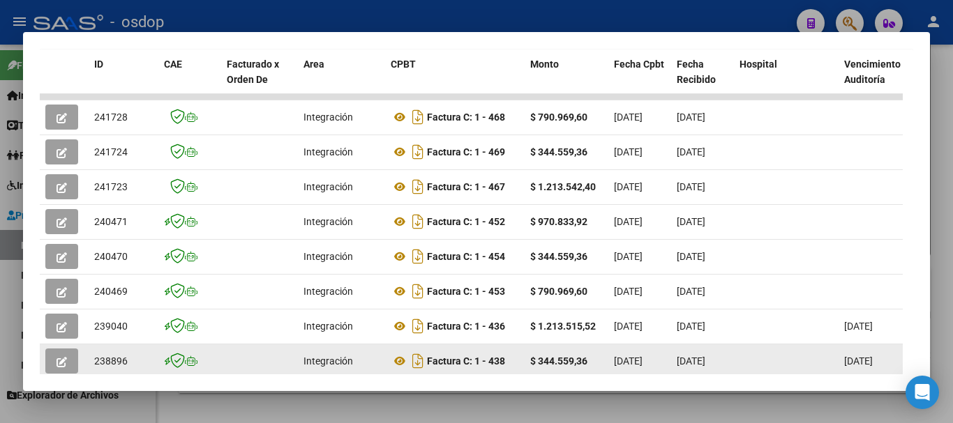
scroll to position [401, 0]
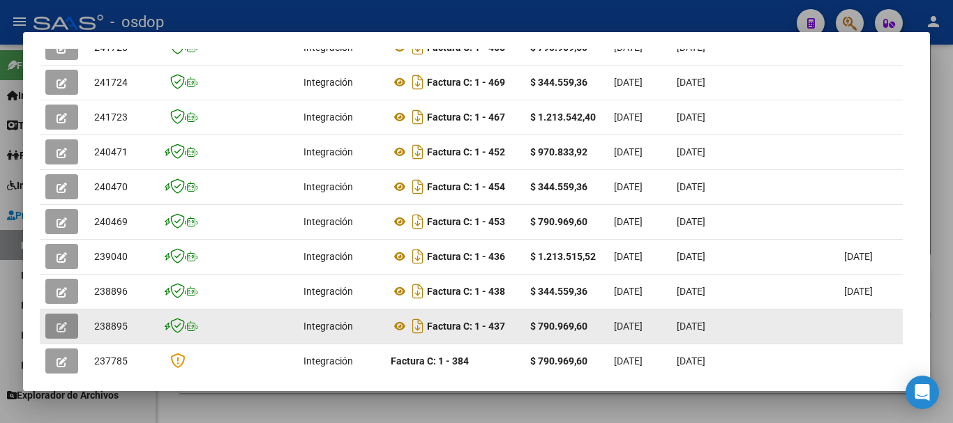
click at [68, 333] on button "button" at bounding box center [61, 326] width 33 height 25
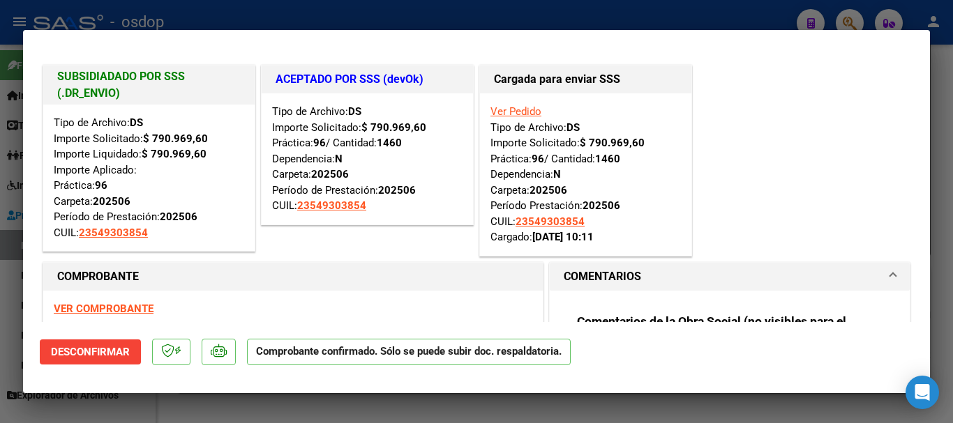
click at [380, 387] on mat-dialog-container "SUBSIDIADADO POR SSS (.DR_ENVIO) Tipo de Archivo: DS Importe Solicitado: $ 790.…" at bounding box center [476, 211] width 907 height 363
click at [383, 407] on div at bounding box center [476, 211] width 953 height 423
type input "$ 0,00"
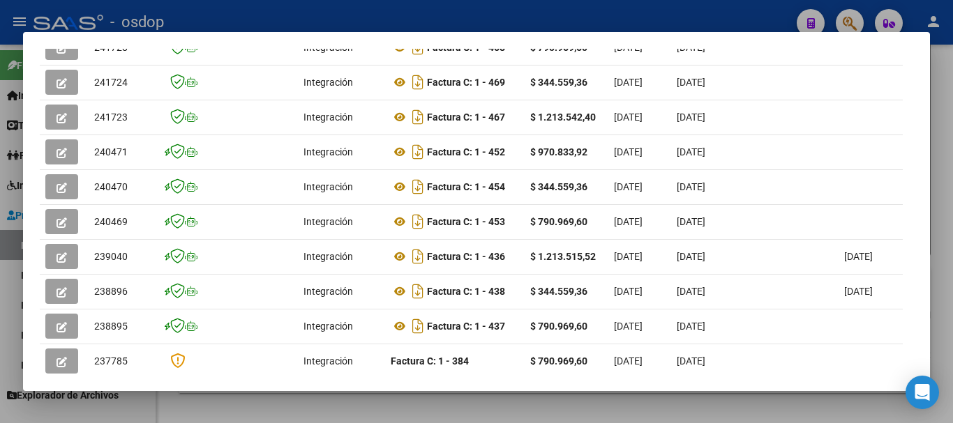
click at [431, 416] on div at bounding box center [476, 211] width 953 height 423
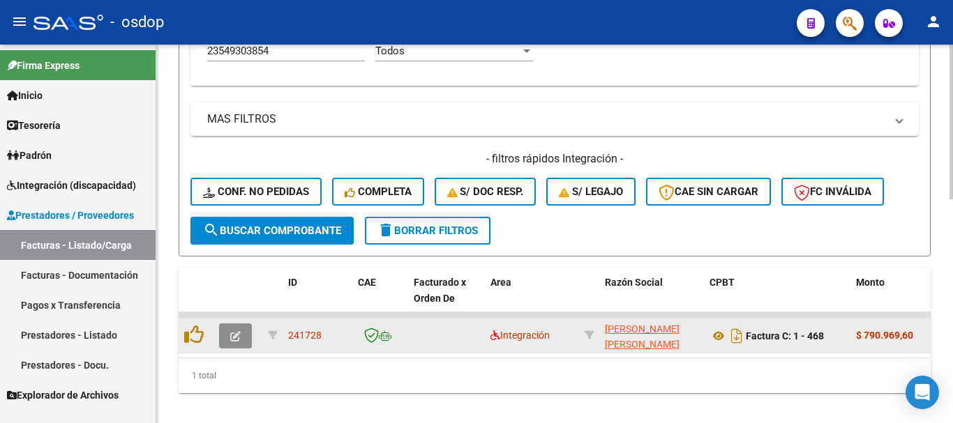
click at [230, 343] on button "button" at bounding box center [235, 336] width 33 height 25
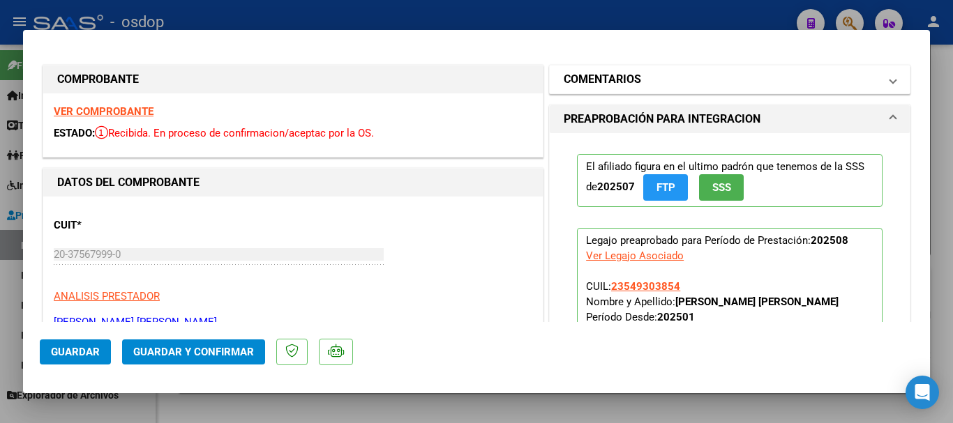
click at [636, 83] on mat-panel-title "COMENTARIOS" at bounding box center [721, 79] width 315 height 17
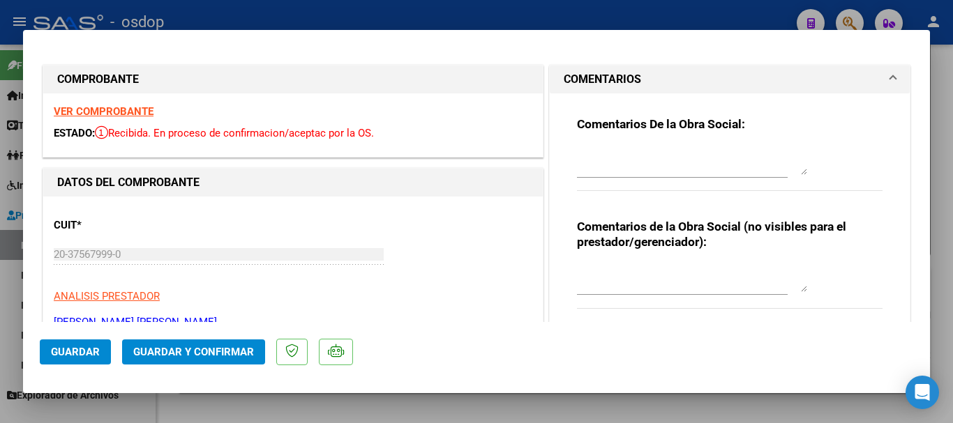
click at [617, 277] on textarea at bounding box center [692, 278] width 230 height 28
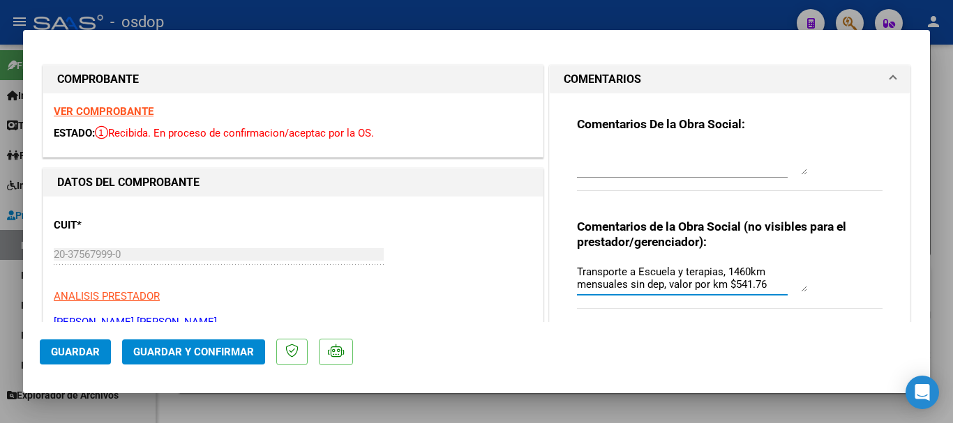
type textarea "Transporte a Escuela y terapias, 1460km mensuales sin dep, valor por km $541.76"
click at [222, 348] on span "Guardar y Confirmar" at bounding box center [193, 352] width 121 height 13
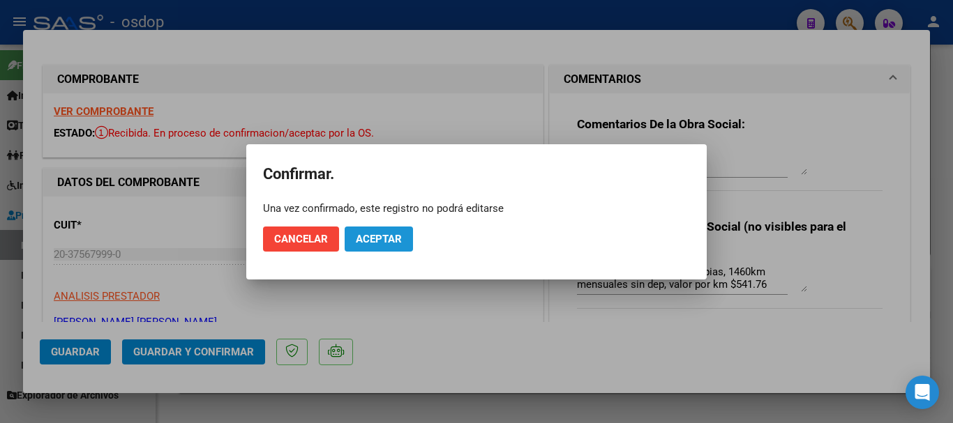
click at [405, 236] on button "Aceptar" at bounding box center [379, 239] width 68 height 25
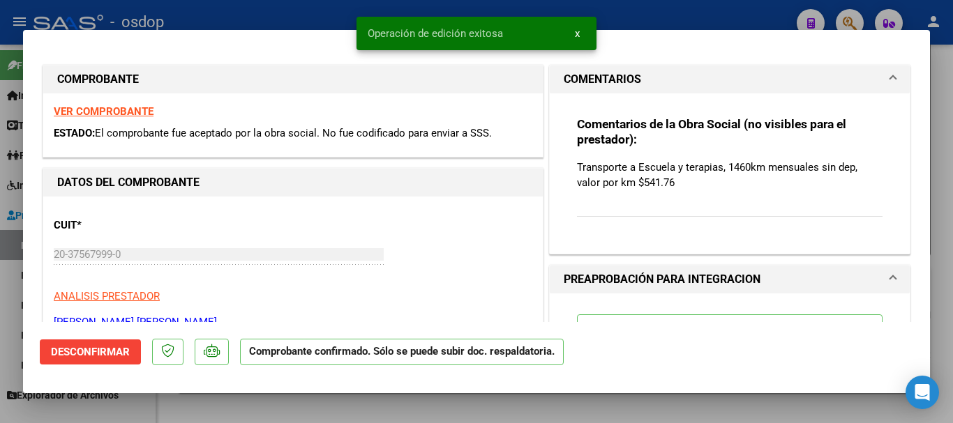
click at [264, 407] on div at bounding box center [476, 211] width 953 height 423
type input "$ 0,00"
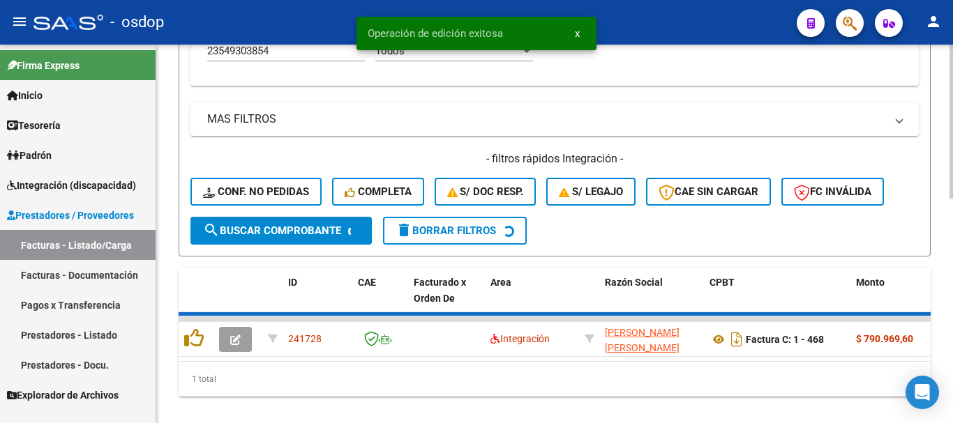
scroll to position [522, 0]
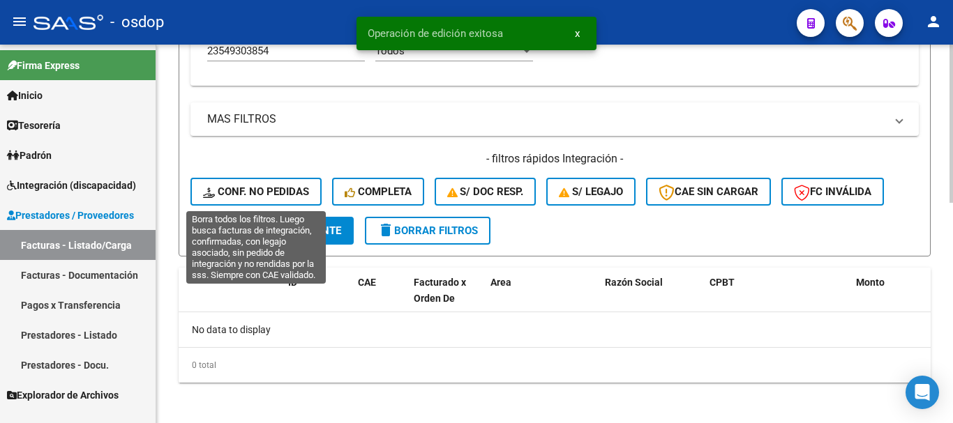
click at [255, 197] on span "Conf. no pedidas" at bounding box center [256, 192] width 106 height 13
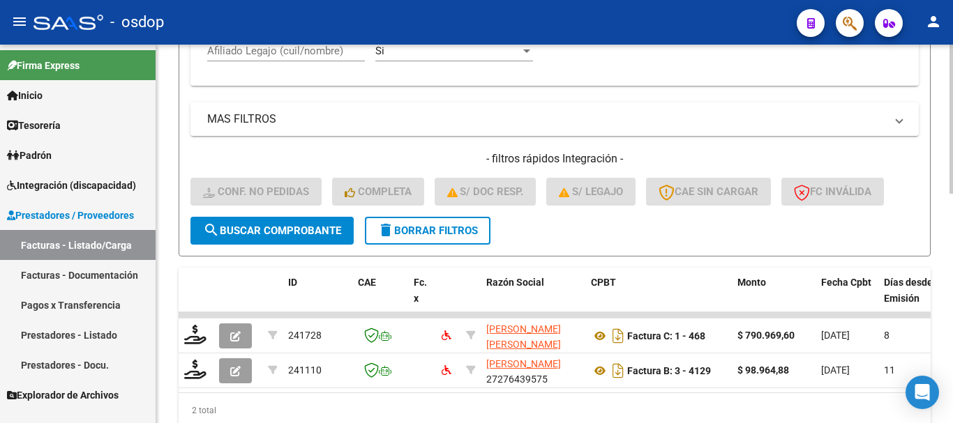
click at [279, 50] on input "Afiliado Legajo (cuil/nombre)" at bounding box center [286, 51] width 158 height 13
paste input "20375679990"
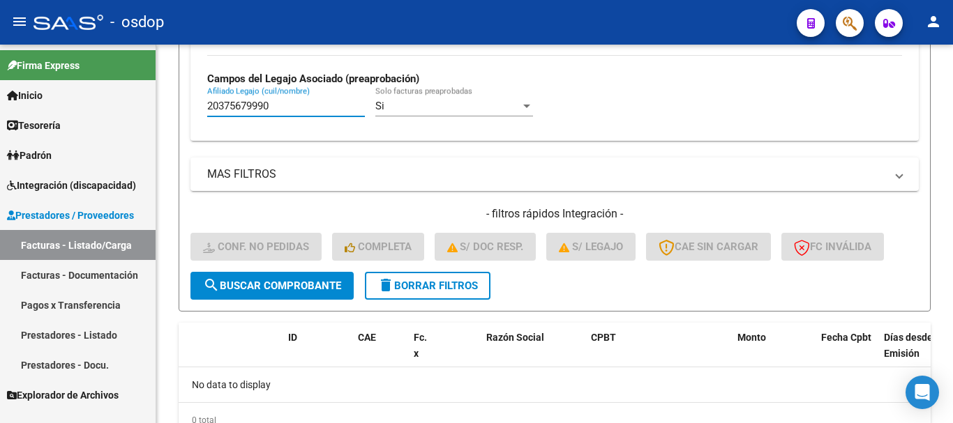
scroll to position [391, 0]
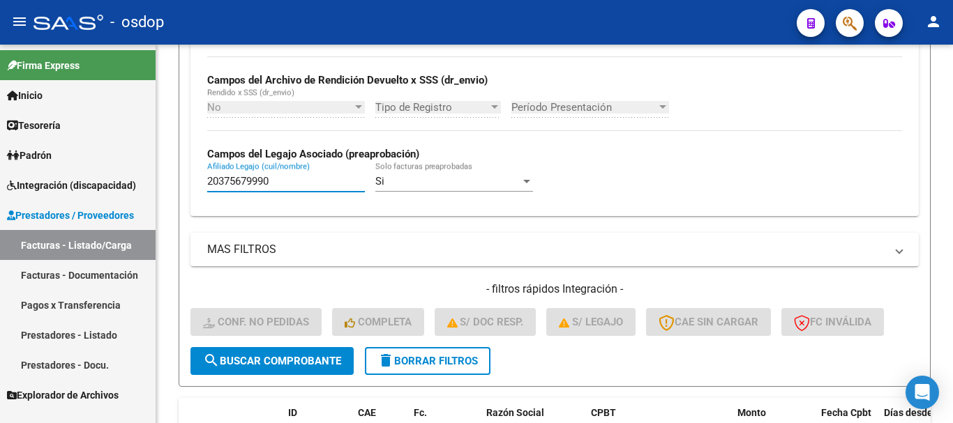
drag, startPoint x: 303, startPoint y: 53, endPoint x: 13, endPoint y: 48, distance: 289.6
click at [13, 48] on mat-sidenav-container "Firma Express Inicio Calendario SSS Instructivos Contacto OS Tesorería Extracto…" at bounding box center [476, 234] width 953 height 379
type input "20375679990"
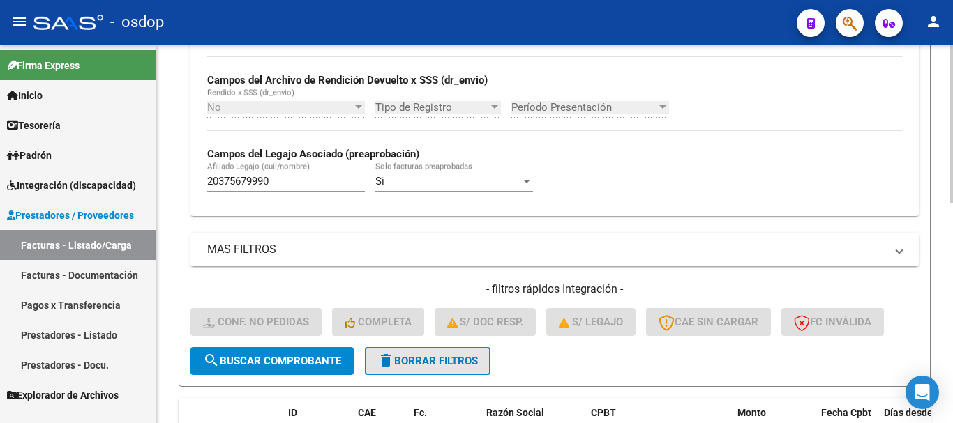
click at [430, 363] on span "delete Borrar Filtros" at bounding box center [427, 361] width 100 height 13
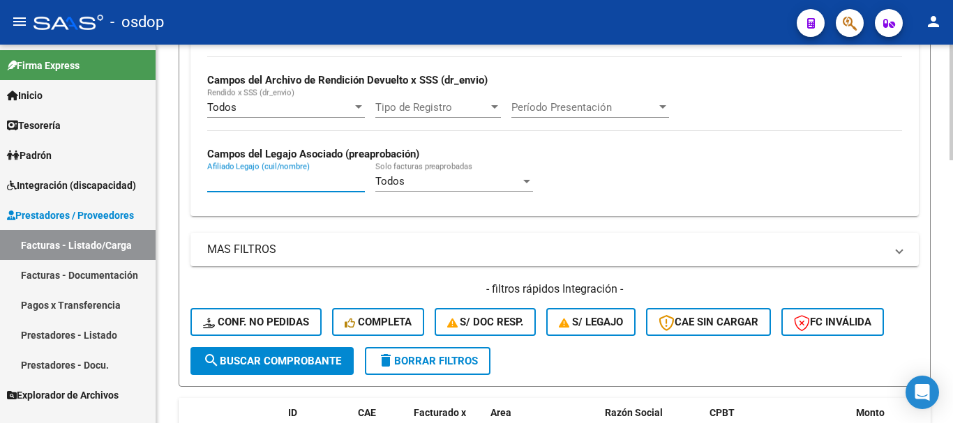
click at [289, 182] on input "Afiliado Legajo (cuil/nombre)" at bounding box center [286, 181] width 158 height 13
paste input "23549303854"
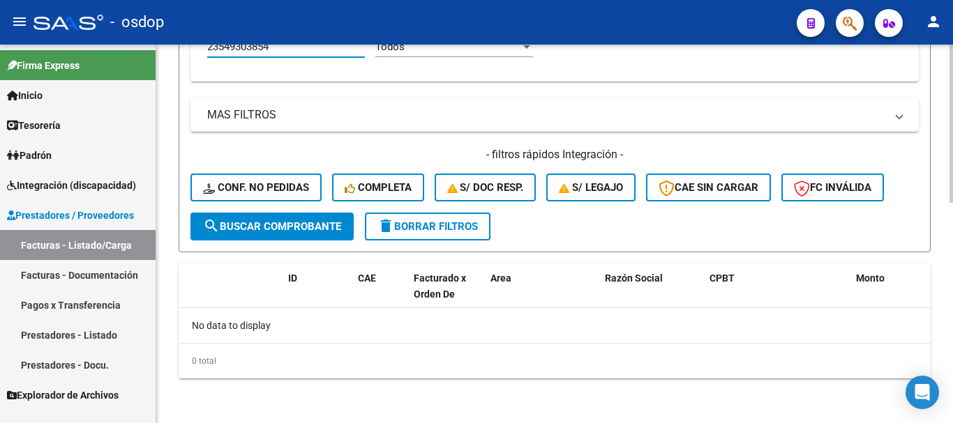
type input "23549303854"
click at [265, 148] on h4 "- filtros rápidos Integración -" at bounding box center [554, 154] width 728 height 15
click at [272, 181] on button "Conf. no pedidas" at bounding box center [255, 188] width 131 height 28
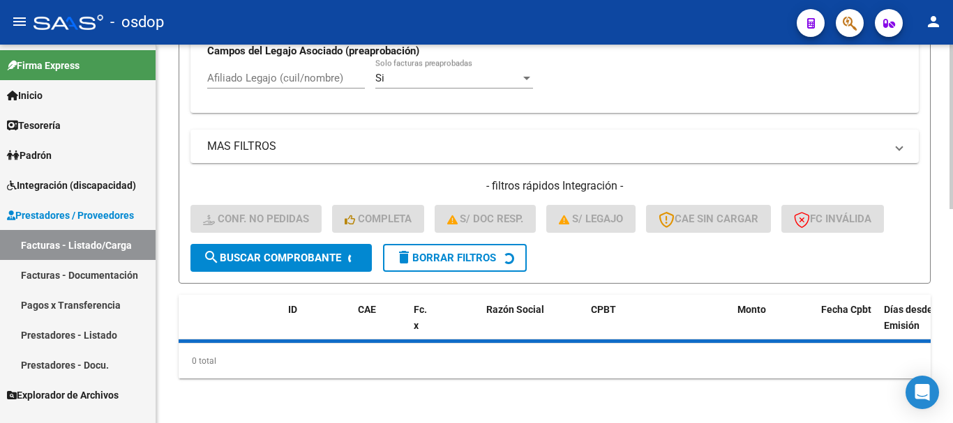
scroll to position [495, 0]
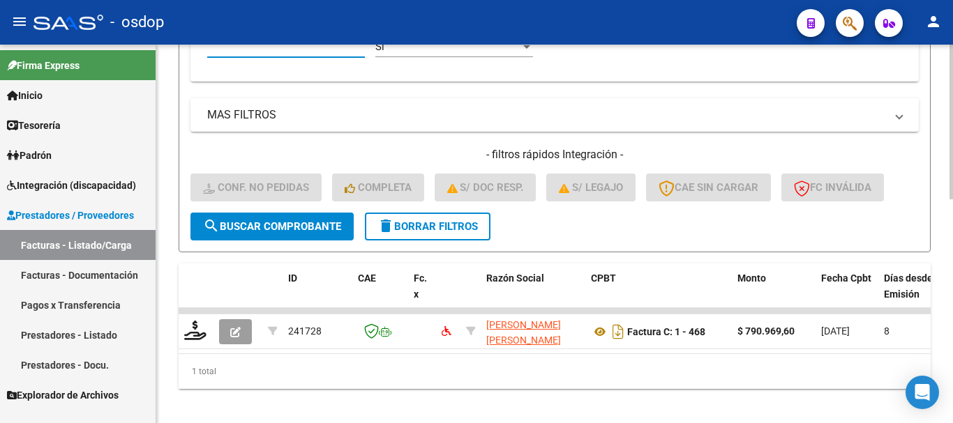
click at [318, 52] on input "Afiliado Legajo (cuil/nombre)" at bounding box center [286, 46] width 158 height 13
paste input "23549303854"
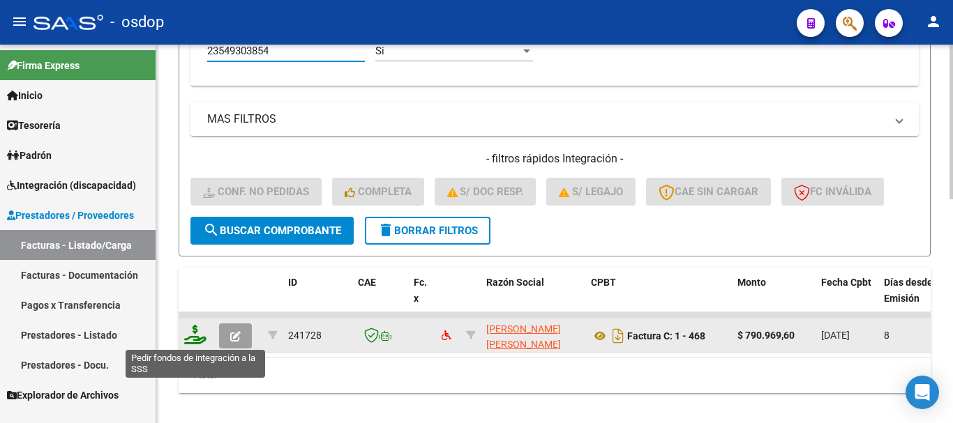
type input "23549303854"
click at [193, 336] on icon at bounding box center [195, 335] width 22 height 20
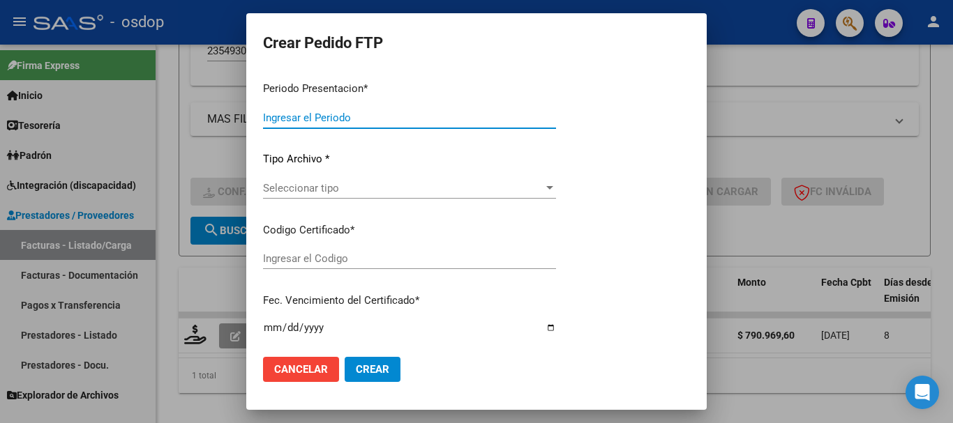
type input "202508"
type input "$ 790.969,60"
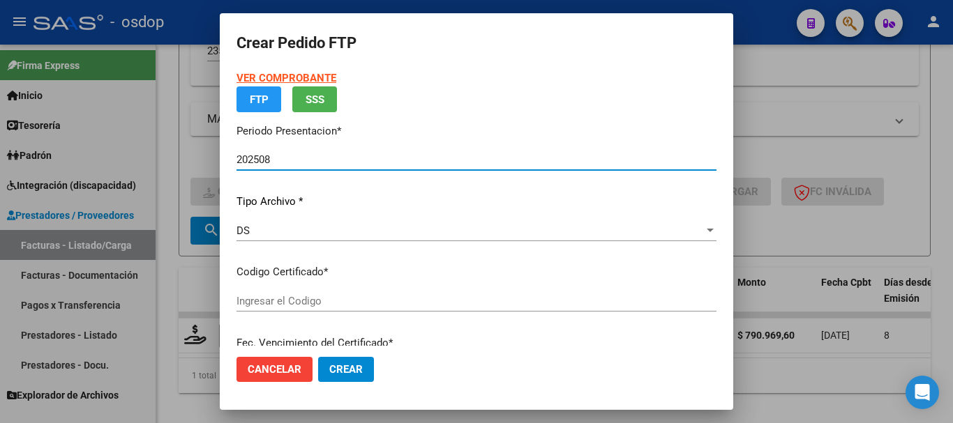
type input "8443897449"
type input "2027-05-23"
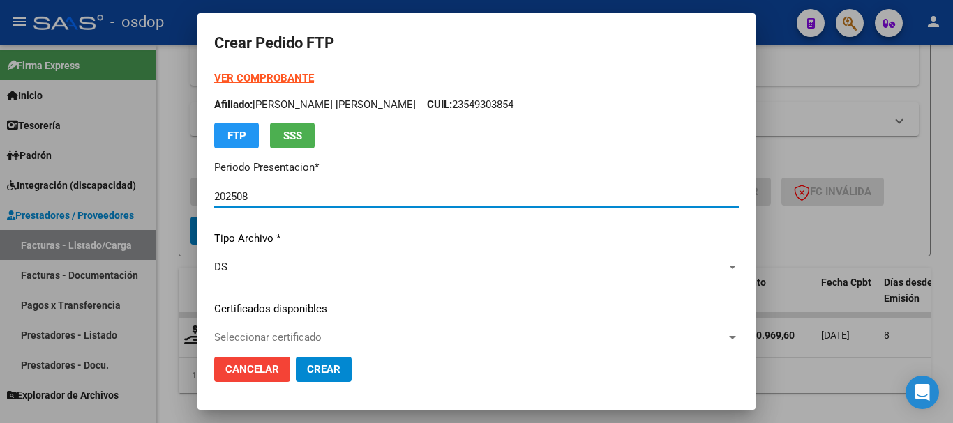
scroll to position [140, 0]
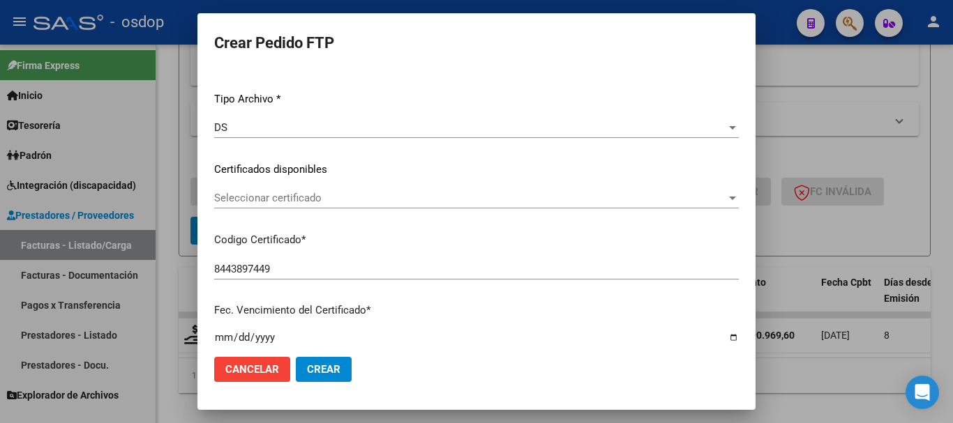
click at [311, 200] on span "Seleccionar certificado" at bounding box center [470, 198] width 512 height 13
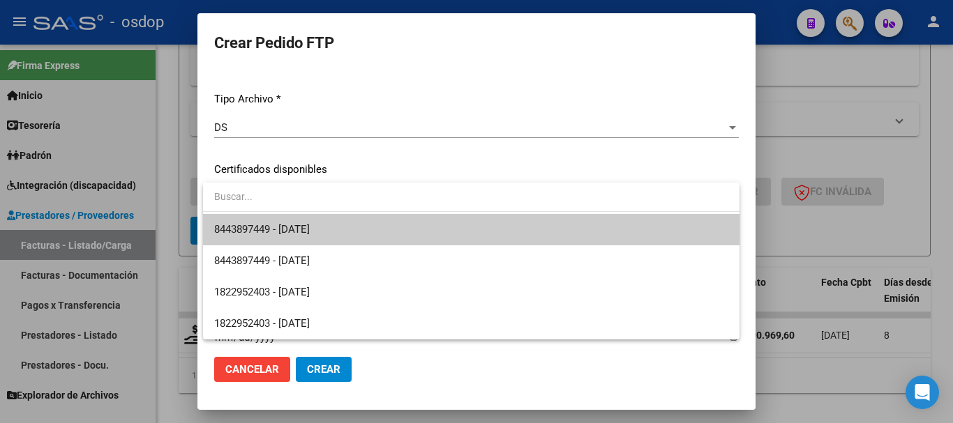
click at [310, 225] on span "8443897449 - 2027-05-23" at bounding box center [262, 229] width 96 height 13
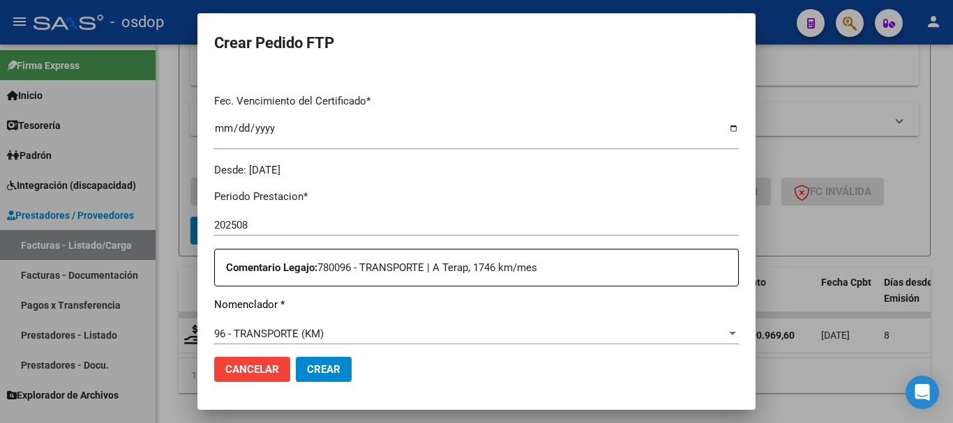
scroll to position [488, 0]
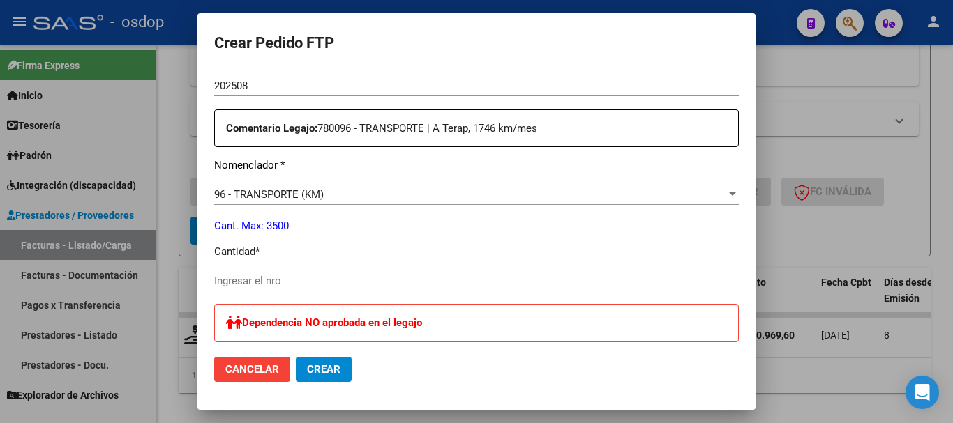
click at [301, 284] on input "Ingresar el nro" at bounding box center [476, 281] width 525 height 13
type input "1460"
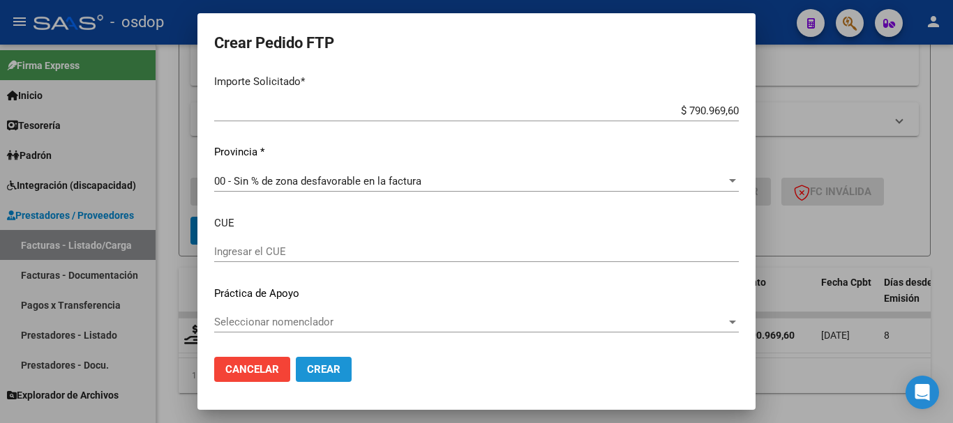
click at [313, 374] on span "Crear" at bounding box center [323, 369] width 33 height 13
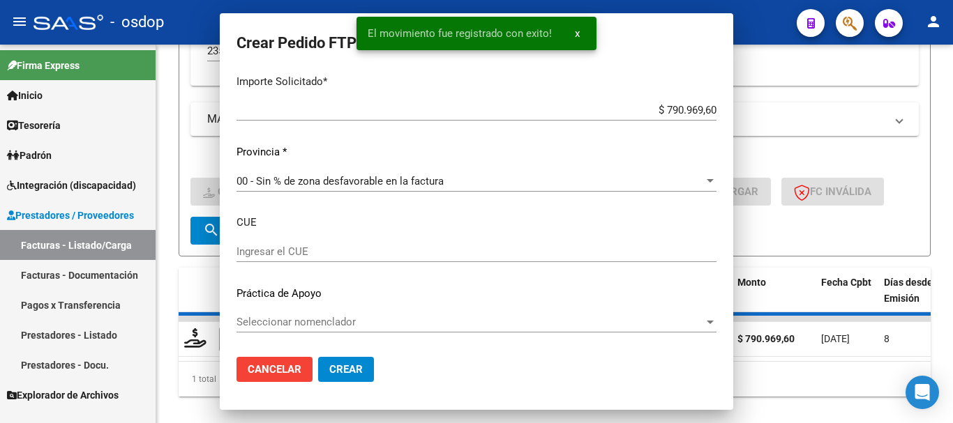
scroll to position [0, 0]
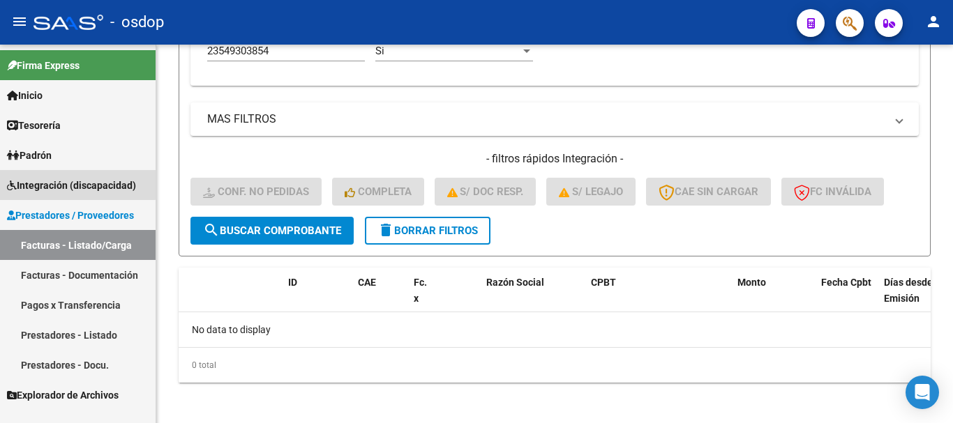
click at [59, 180] on span "Integración (discapacidad)" at bounding box center [71, 185] width 129 height 15
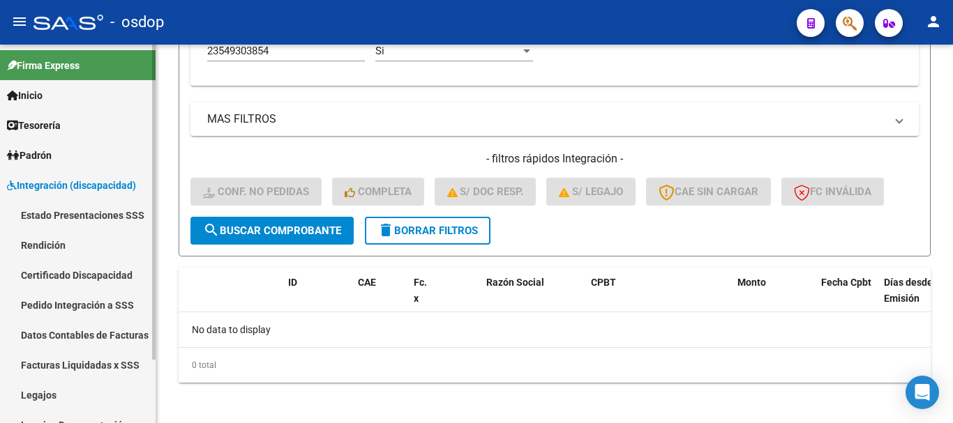
click at [106, 307] on link "Pedido Integración a SSS" at bounding box center [78, 305] width 156 height 30
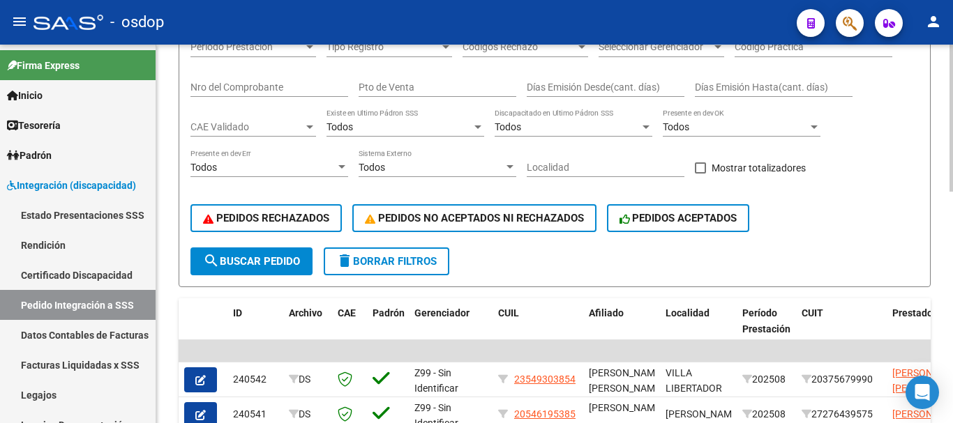
scroll to position [5, 0]
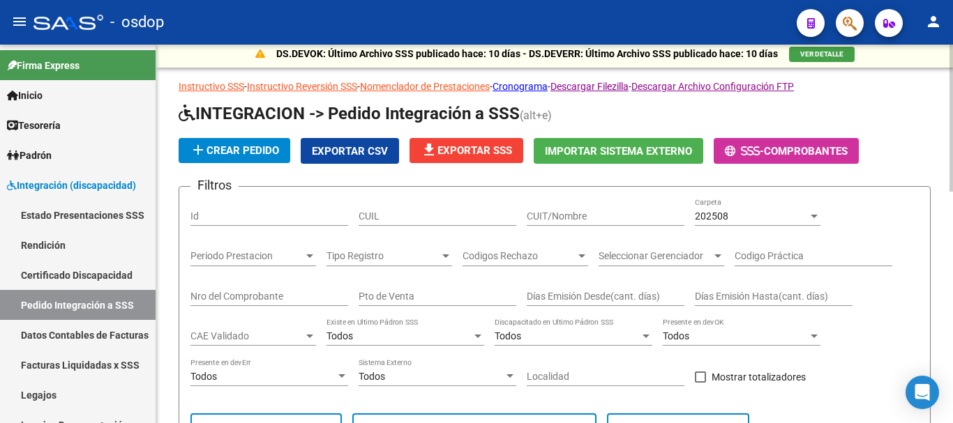
click at [433, 215] on input "CUIL" at bounding box center [438, 217] width 158 height 12
paste input "23549303854"
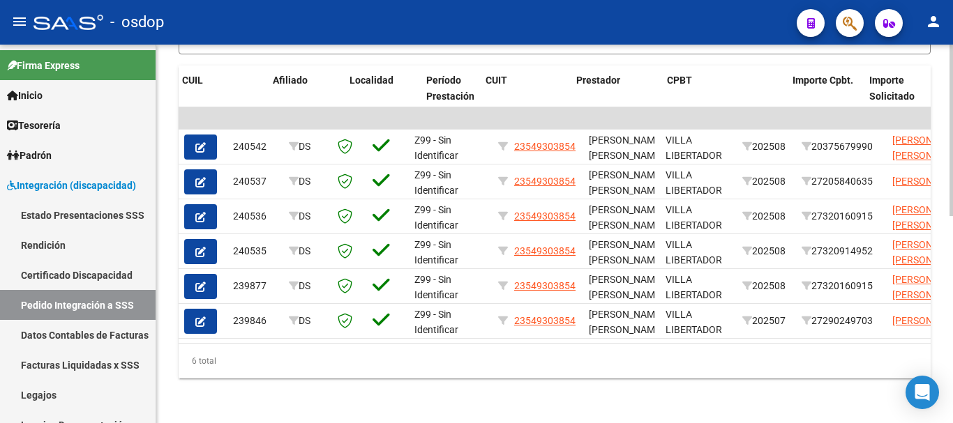
scroll to position [0, 316]
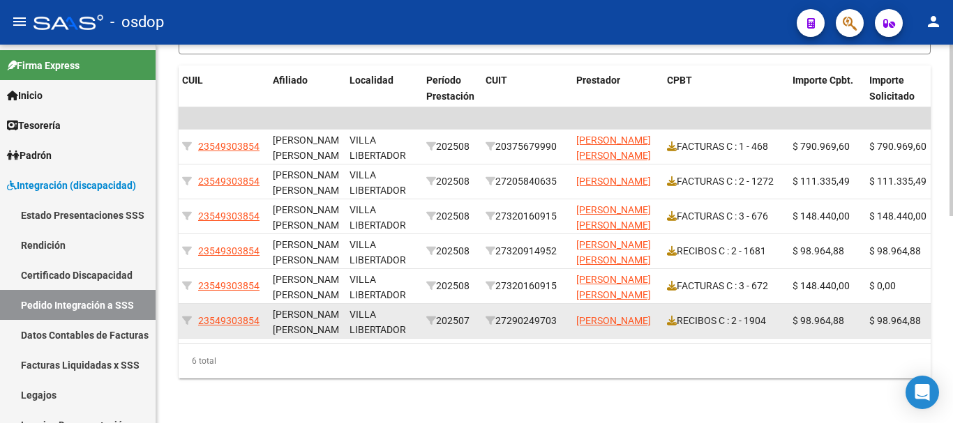
type input "23549303854"
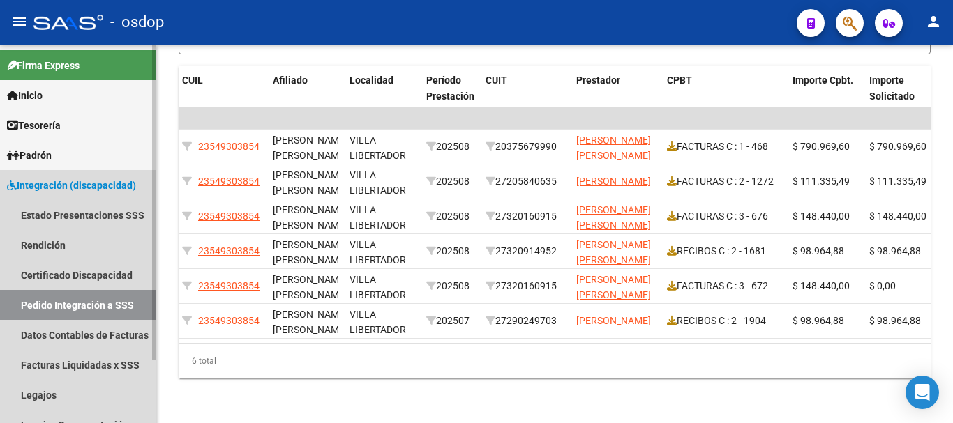
click at [98, 184] on span "Integración (discapacidad)" at bounding box center [71, 185] width 129 height 15
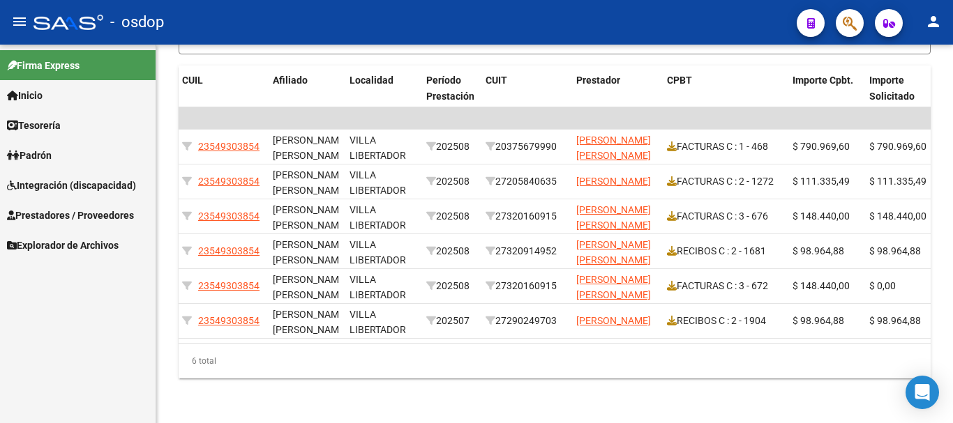
click at [101, 220] on span "Prestadores / Proveedores" at bounding box center [70, 215] width 127 height 15
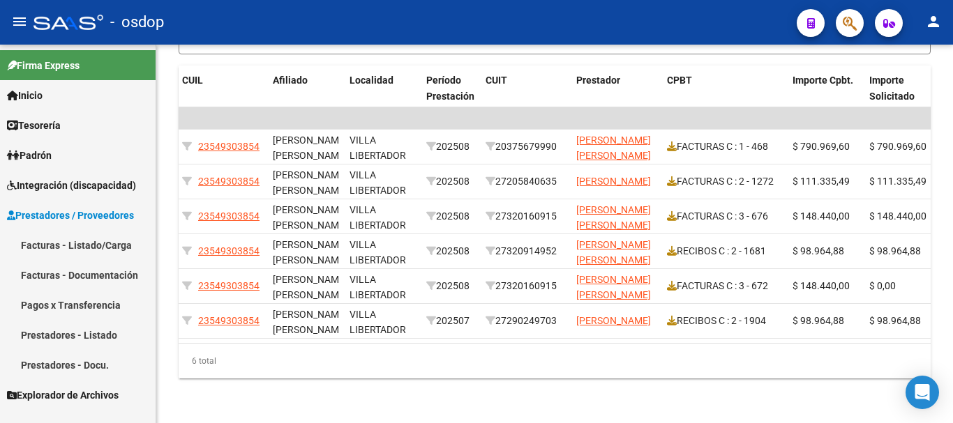
click at [114, 245] on link "Facturas - Listado/Carga" at bounding box center [78, 245] width 156 height 30
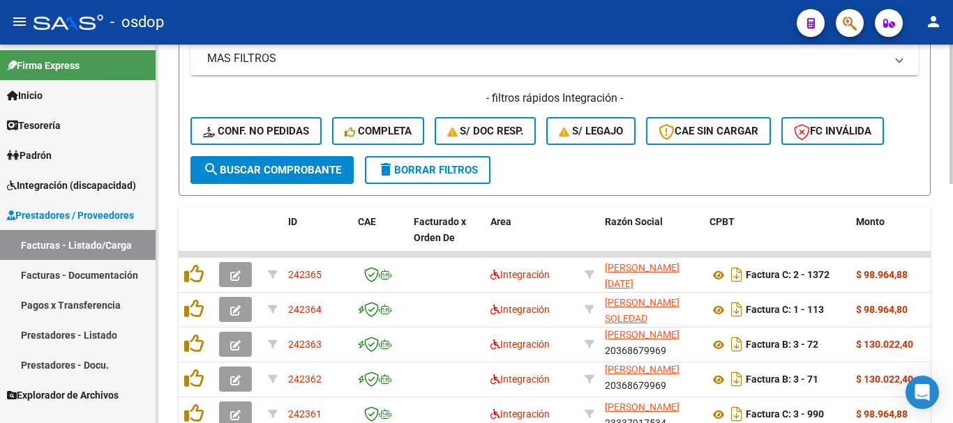
scroll to position [229, 0]
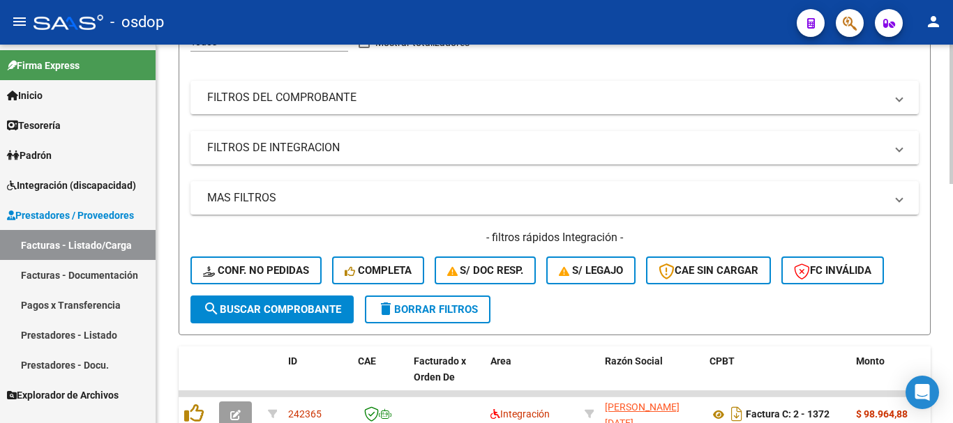
click at [306, 147] on mat-panel-title "FILTROS DE INTEGRACION" at bounding box center [546, 147] width 678 height 15
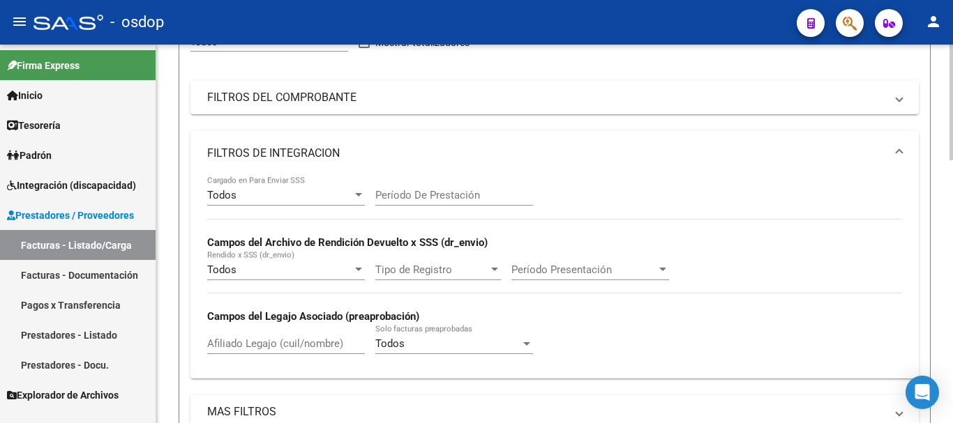
click at [271, 341] on input "Afiliado Legajo (cuil/nombre)" at bounding box center [286, 344] width 158 height 13
paste input "20564390853"
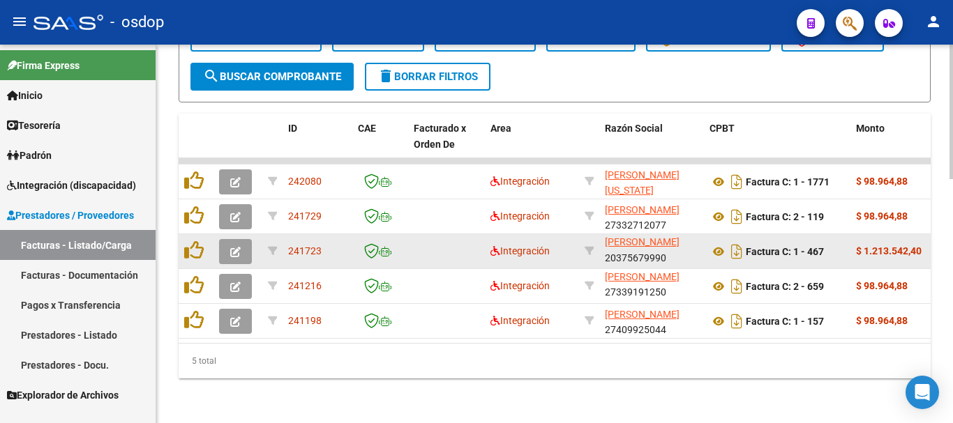
scroll to position [1, 0]
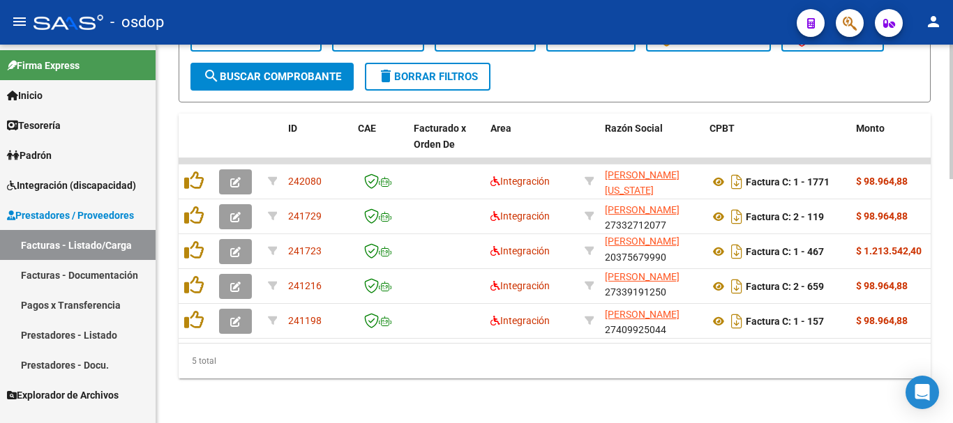
type input "20564390853"
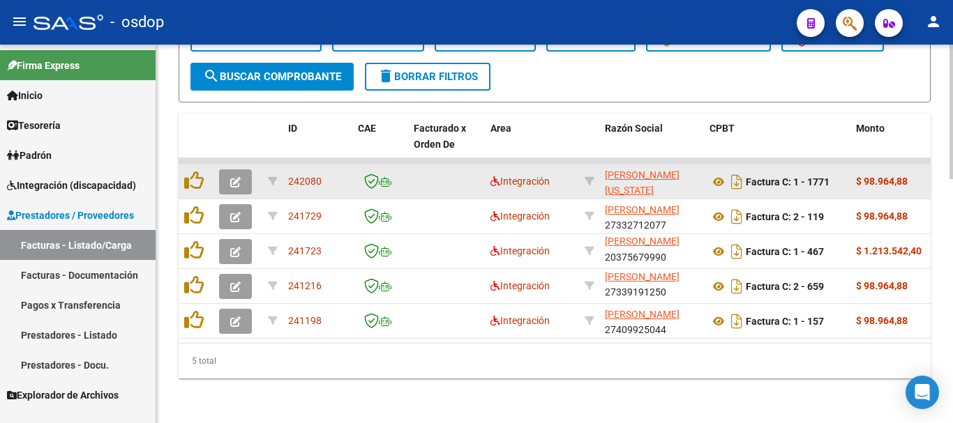
scroll to position [617, 0]
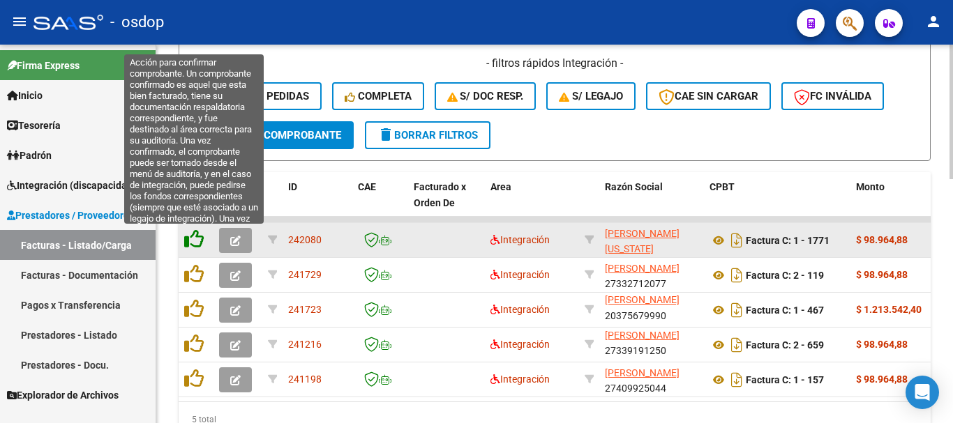
click at [192, 238] on icon at bounding box center [194, 240] width 20 height 20
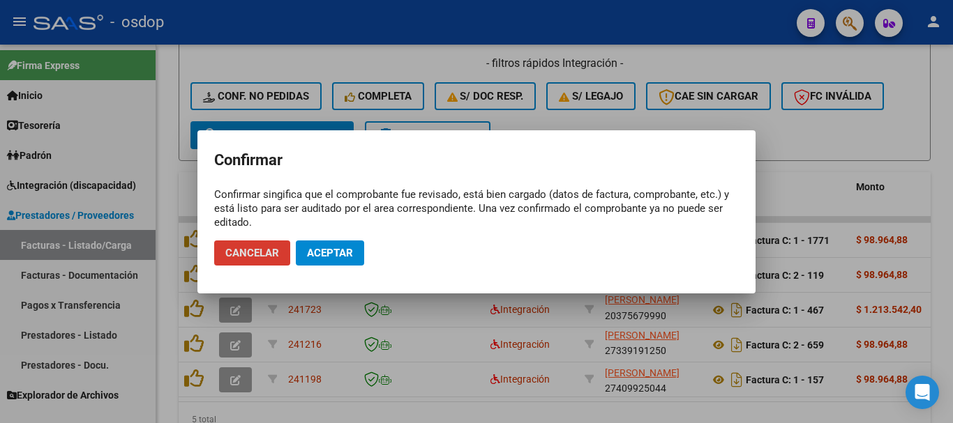
click at [340, 255] on span "Aceptar" at bounding box center [330, 253] width 46 height 13
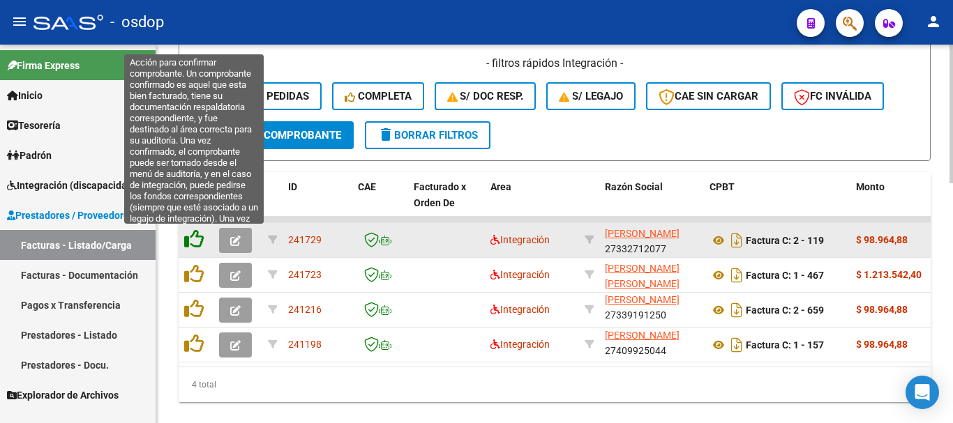
click at [194, 239] on icon at bounding box center [194, 240] width 20 height 20
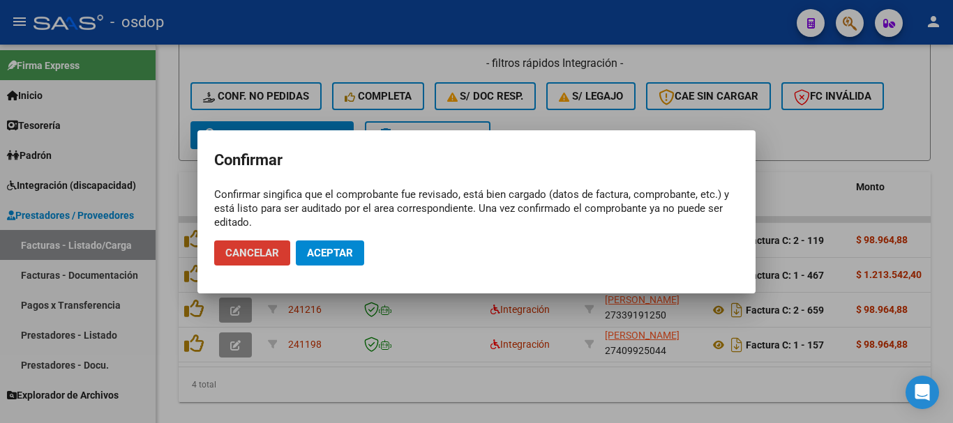
click at [347, 253] on span "Aceptar" at bounding box center [330, 253] width 46 height 13
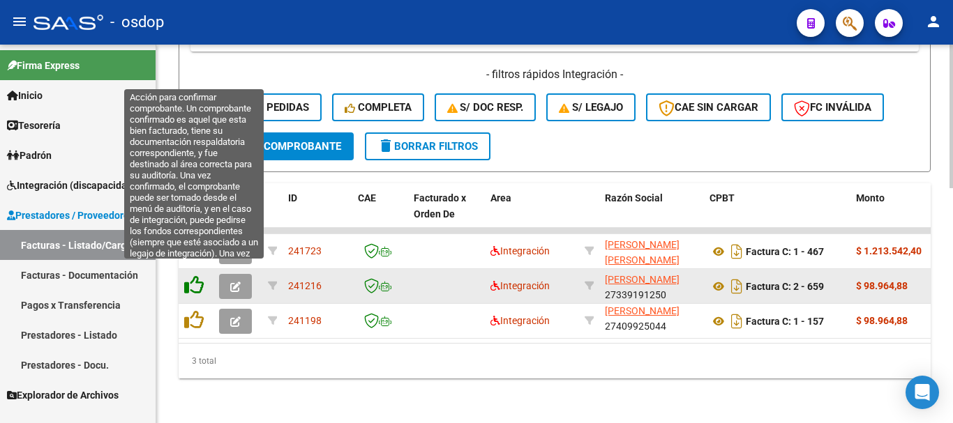
click at [198, 276] on icon at bounding box center [194, 286] width 20 height 20
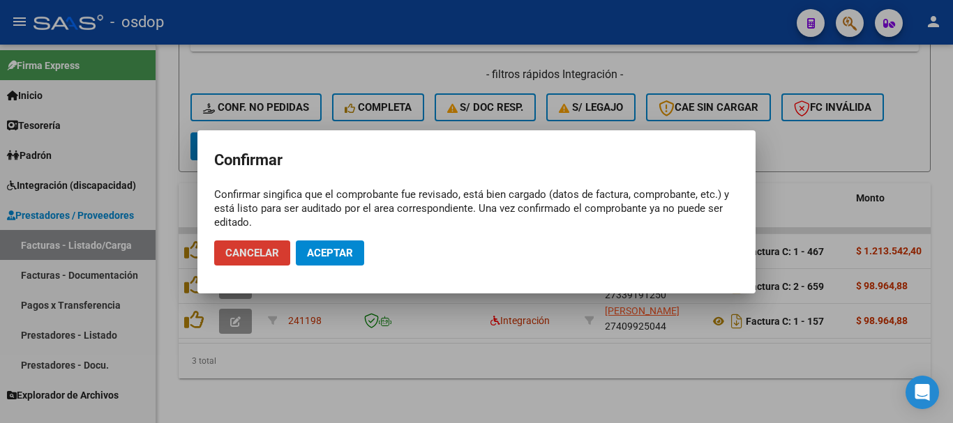
click at [328, 251] on span "Aceptar" at bounding box center [330, 253] width 46 height 13
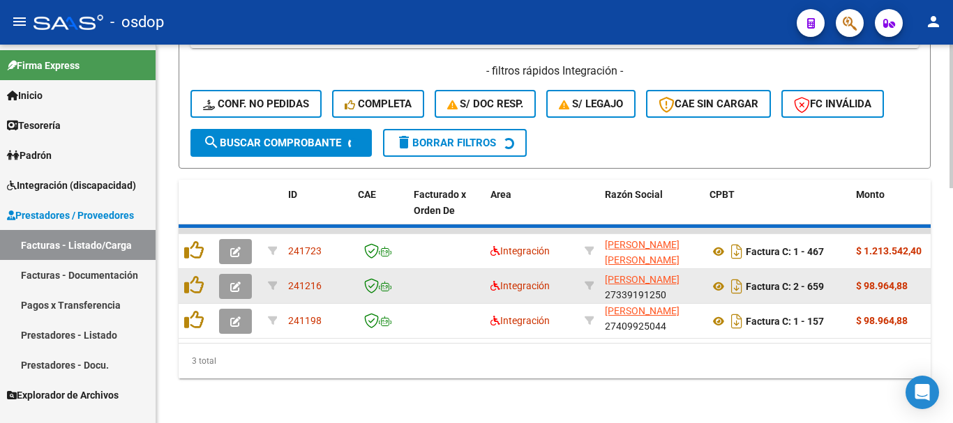
scroll to position [583, 0]
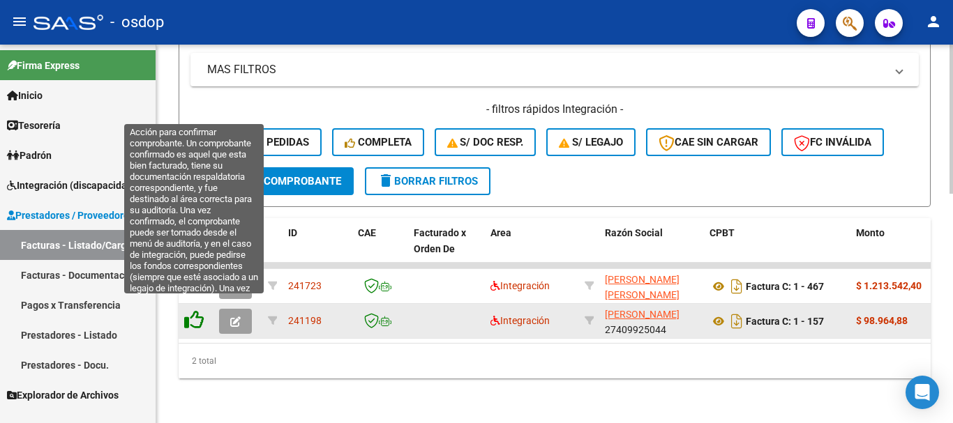
click at [195, 315] on icon at bounding box center [194, 320] width 20 height 20
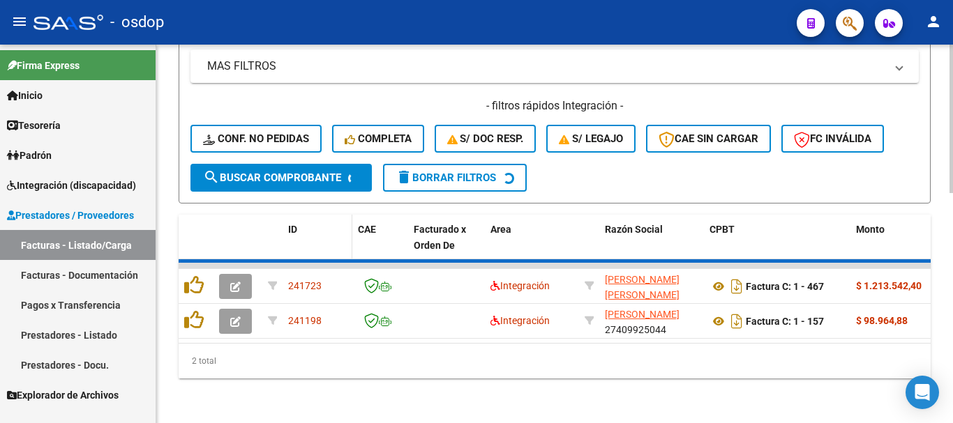
scroll to position [548, 0]
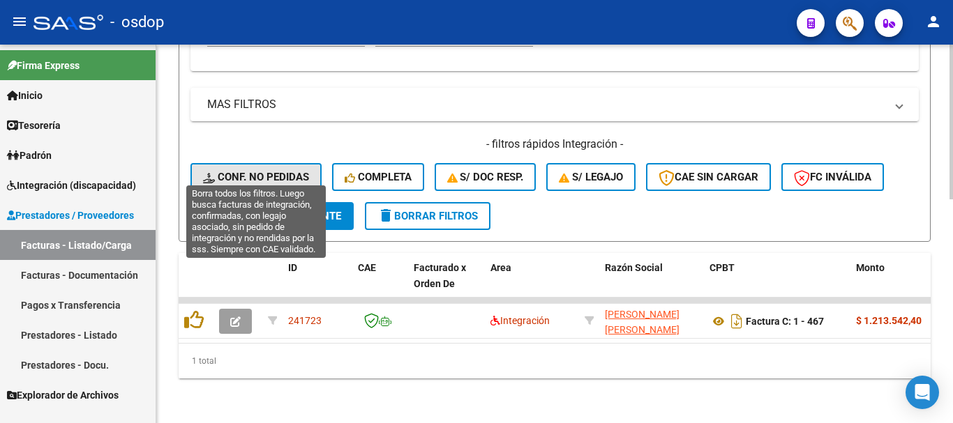
click at [279, 171] on span "Conf. no pedidas" at bounding box center [256, 177] width 106 height 13
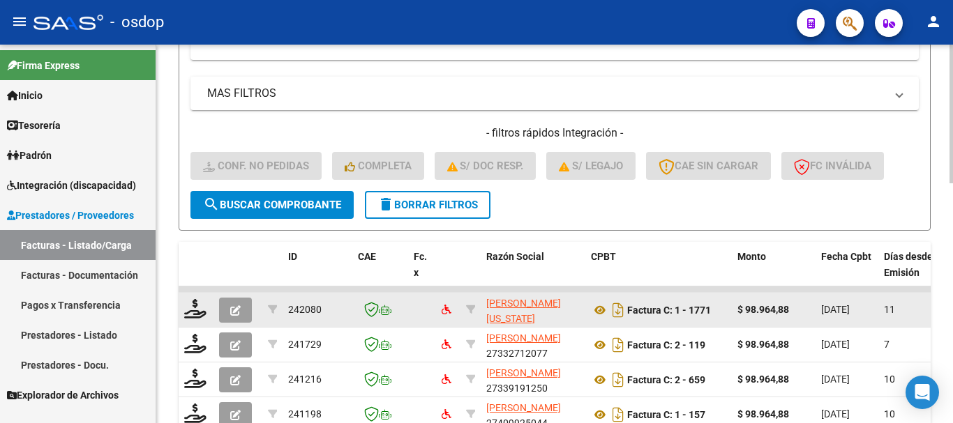
scroll to position [652, 0]
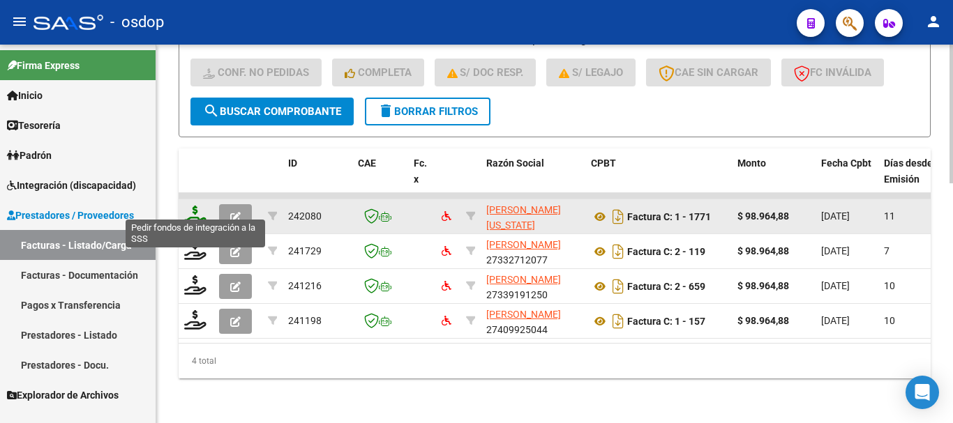
click at [190, 209] on icon at bounding box center [195, 216] width 22 height 20
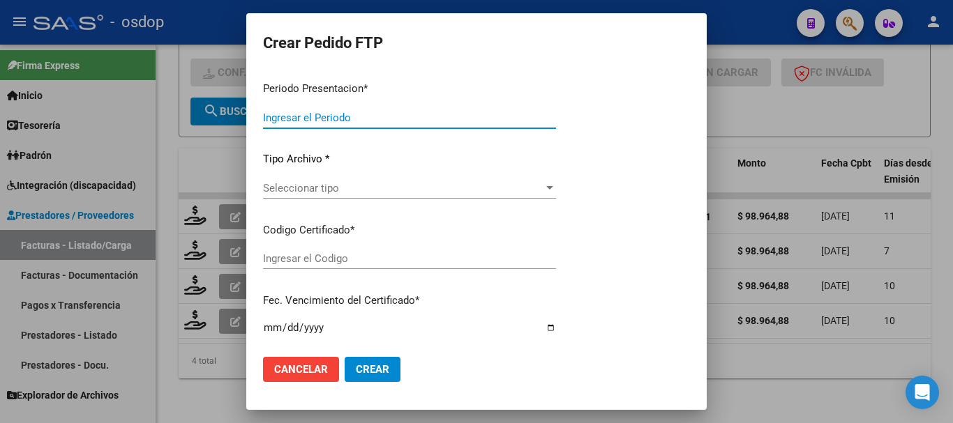
type input "202508"
type input "$ 98.964,88"
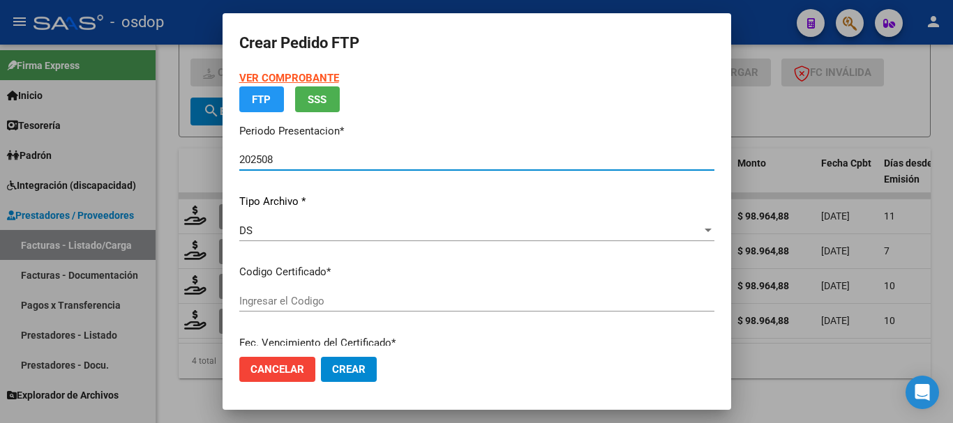
type input "7787814115"
type input "2025-10-15"
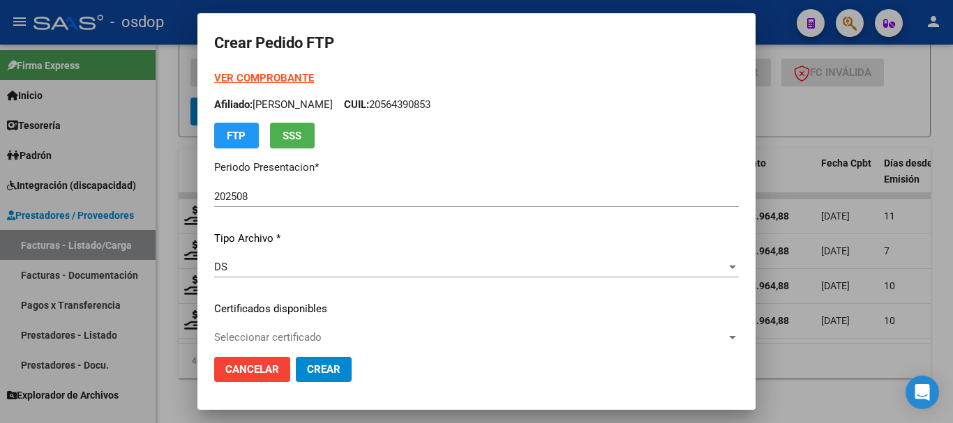
click at [776, 26] on div at bounding box center [476, 211] width 953 height 423
